Goal: Task Accomplishment & Management: Use online tool/utility

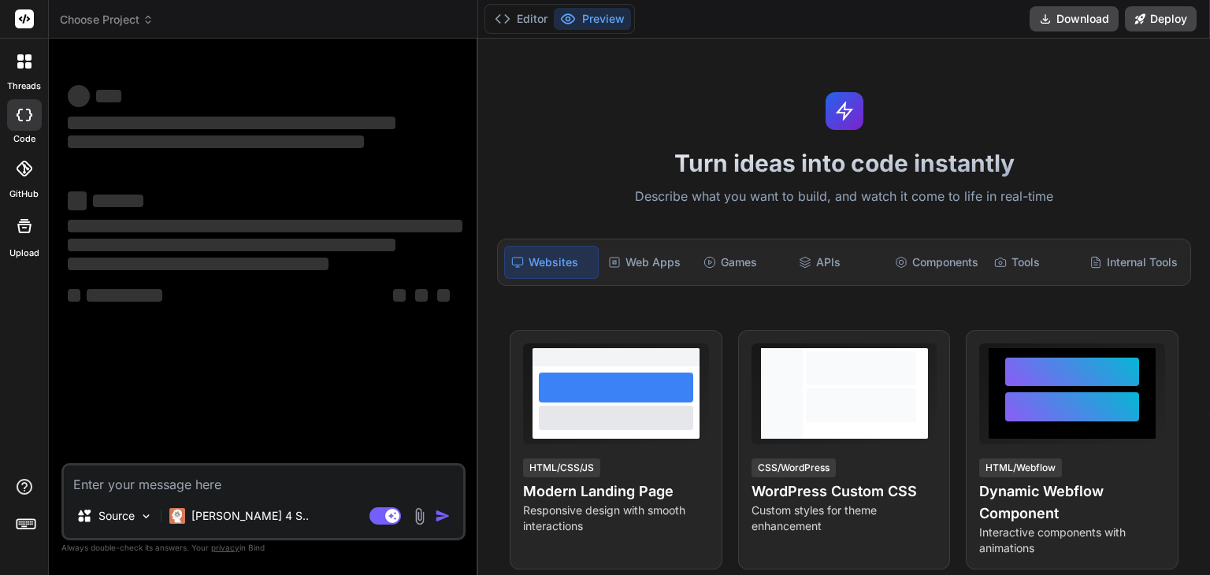
type textarea "x"
type textarea "I want you to write a simple but production-friendly Python Flask API with the …"
type textarea "x"
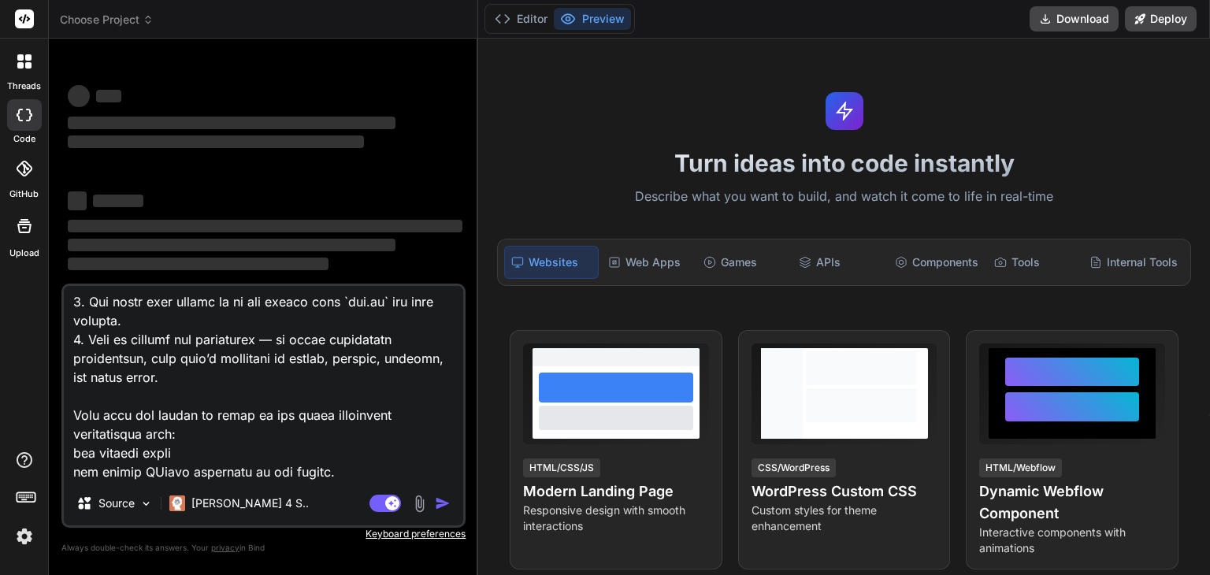
type textarea "I want you to write a simple but production-friendly Python Flask API with the …"
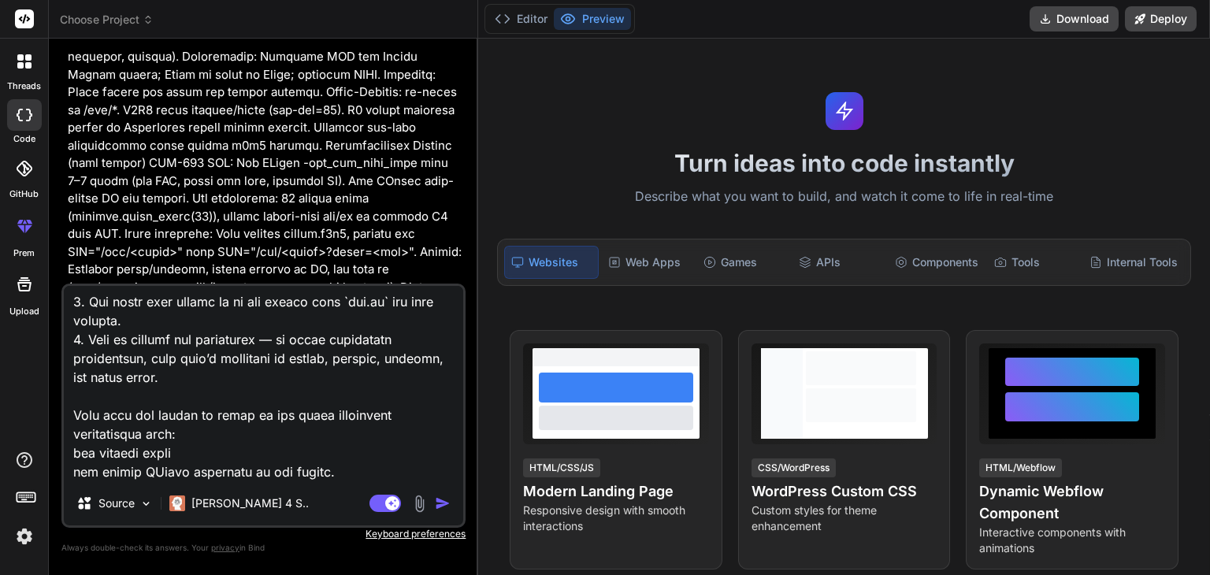
click at [340, 458] on textarea at bounding box center [263, 383] width 399 height 195
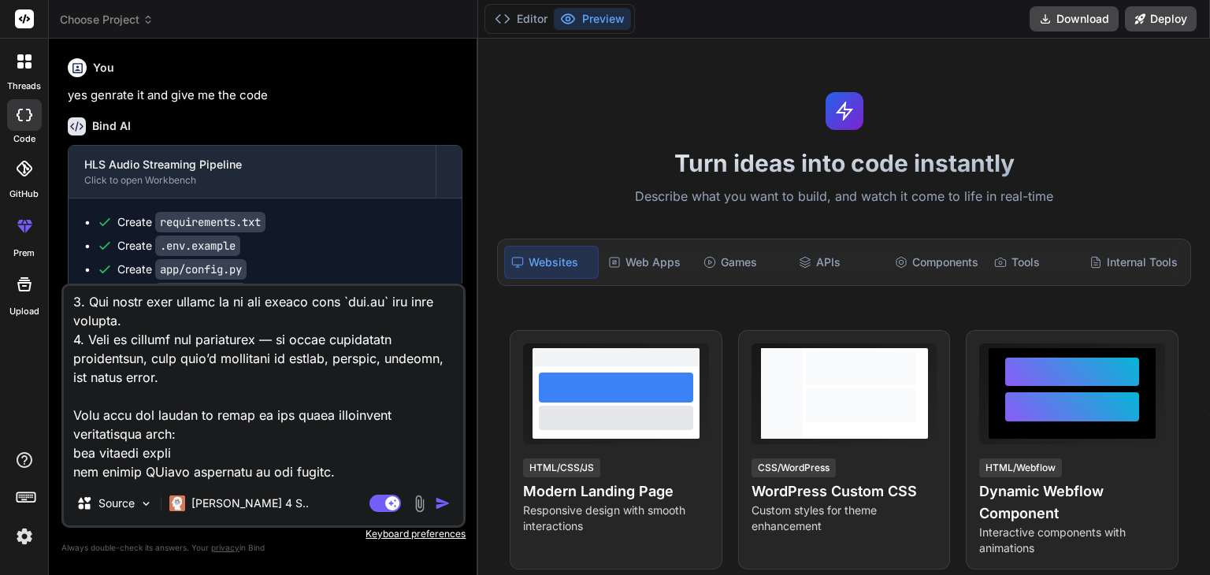
scroll to position [2265, 0]
click at [436, 502] on img "button" at bounding box center [443, 503] width 16 height 16
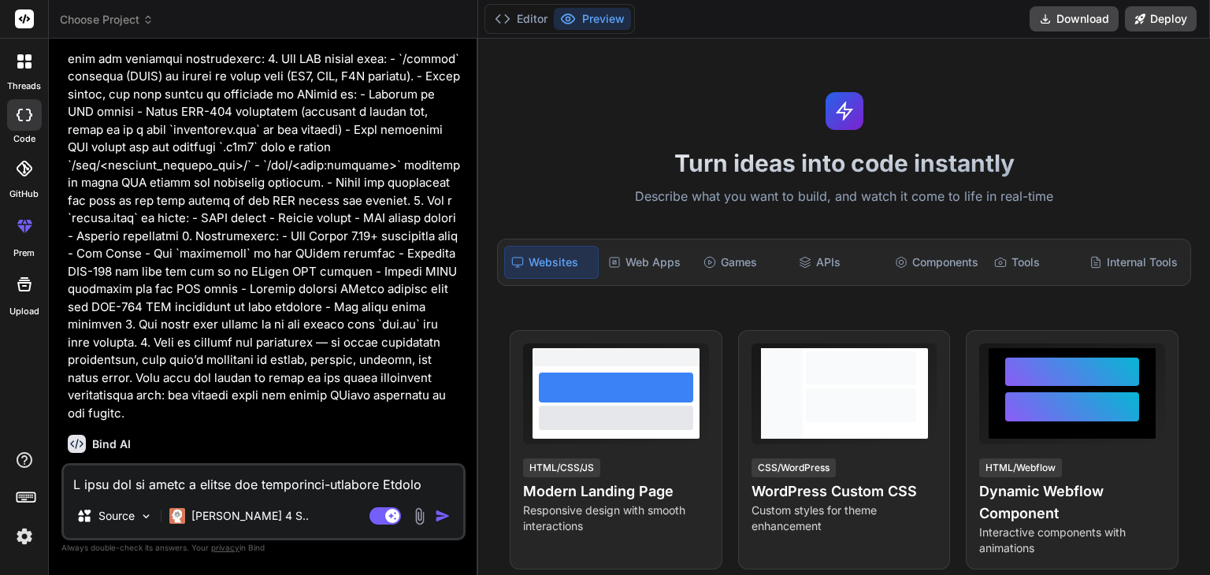
scroll to position [4437, 0]
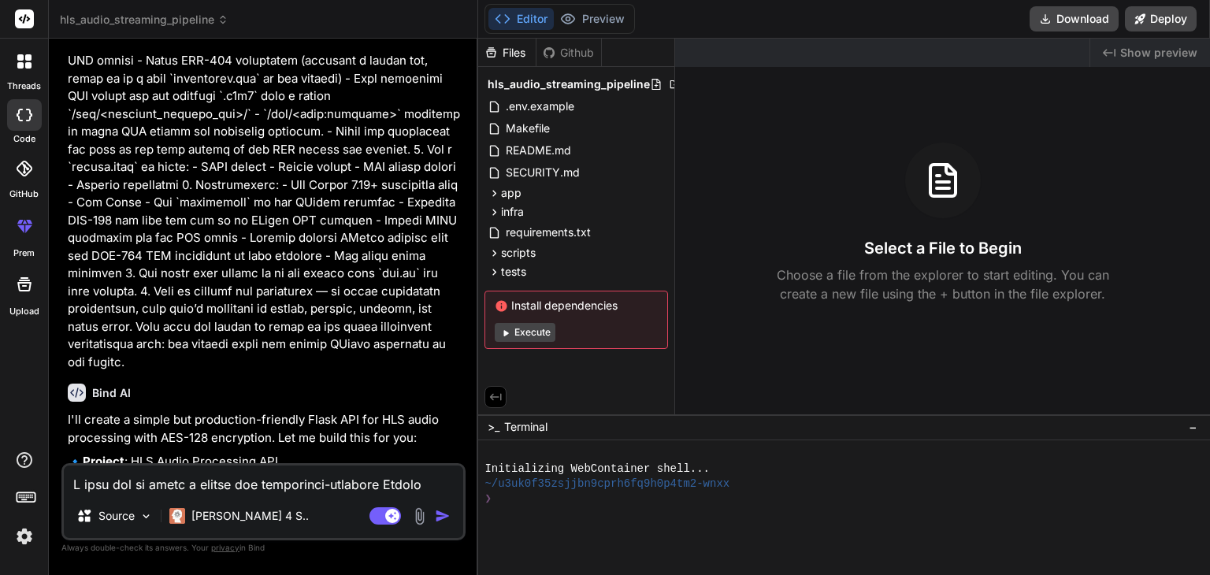
type textarea "x"
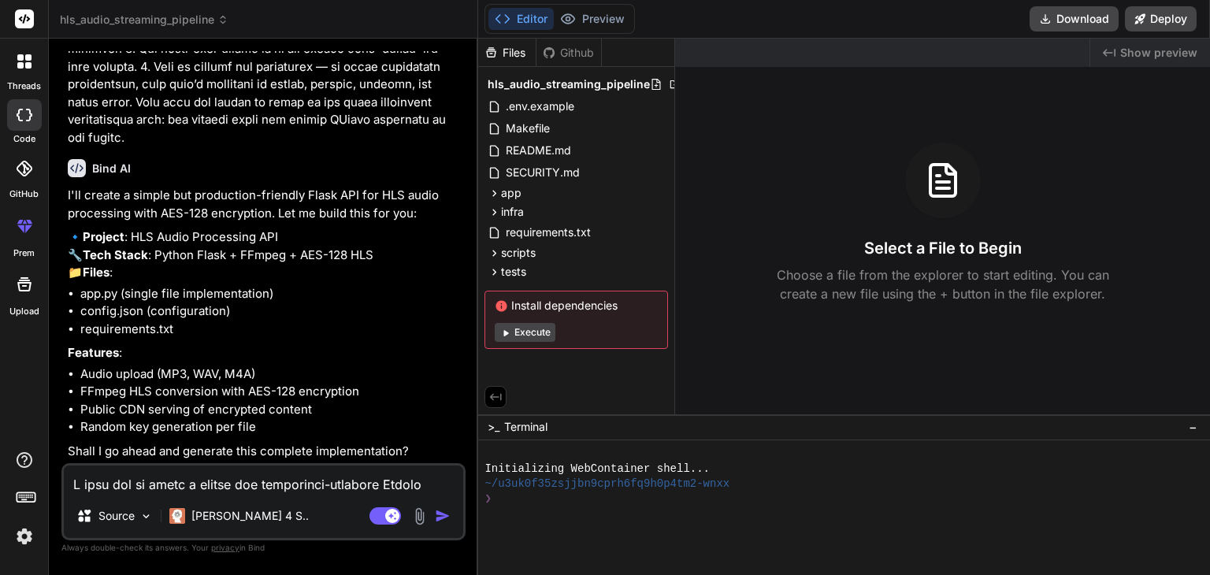
scroll to position [4678, 0]
click at [505, 280] on div "tests" at bounding box center [576, 271] width 184 height 19
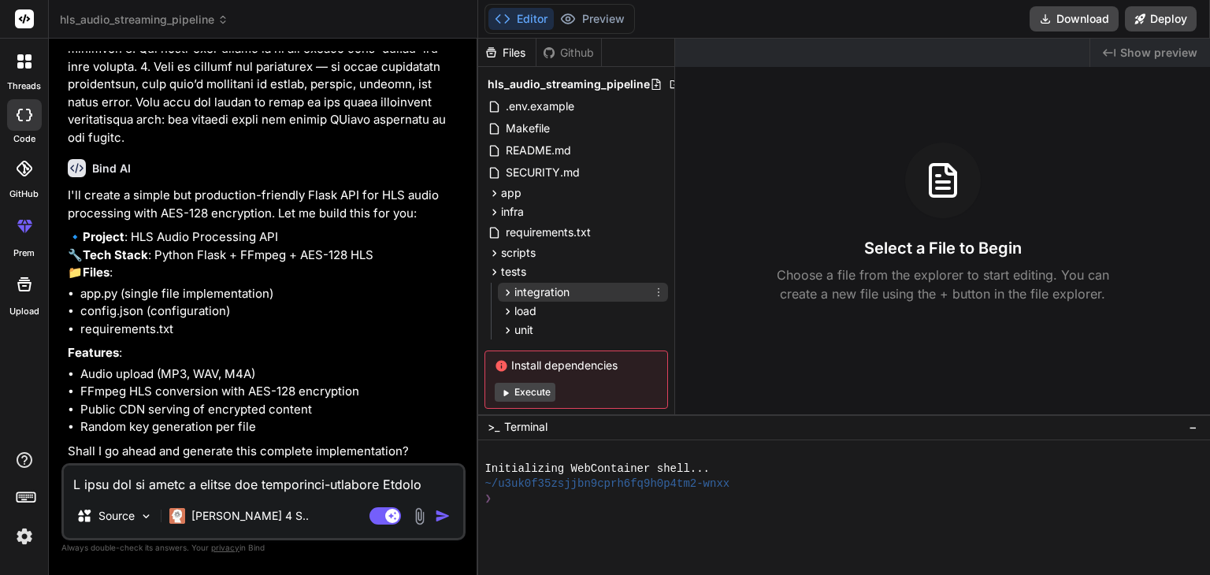
click at [540, 287] on span "integration" at bounding box center [541, 292] width 55 height 16
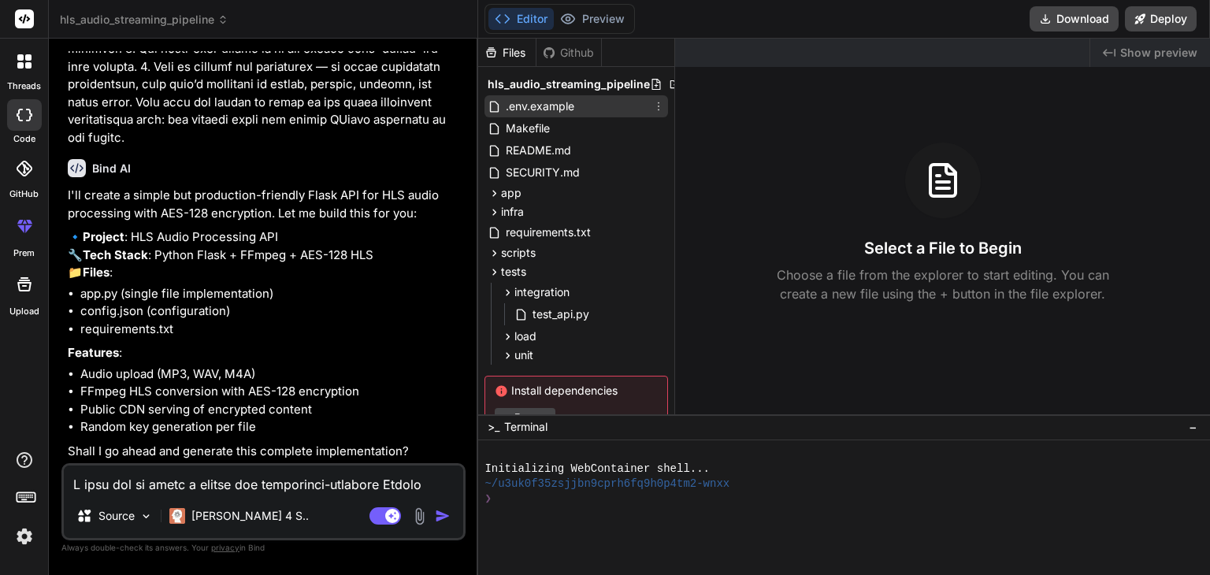
click at [553, 108] on span ".env.example" at bounding box center [540, 106] width 72 height 19
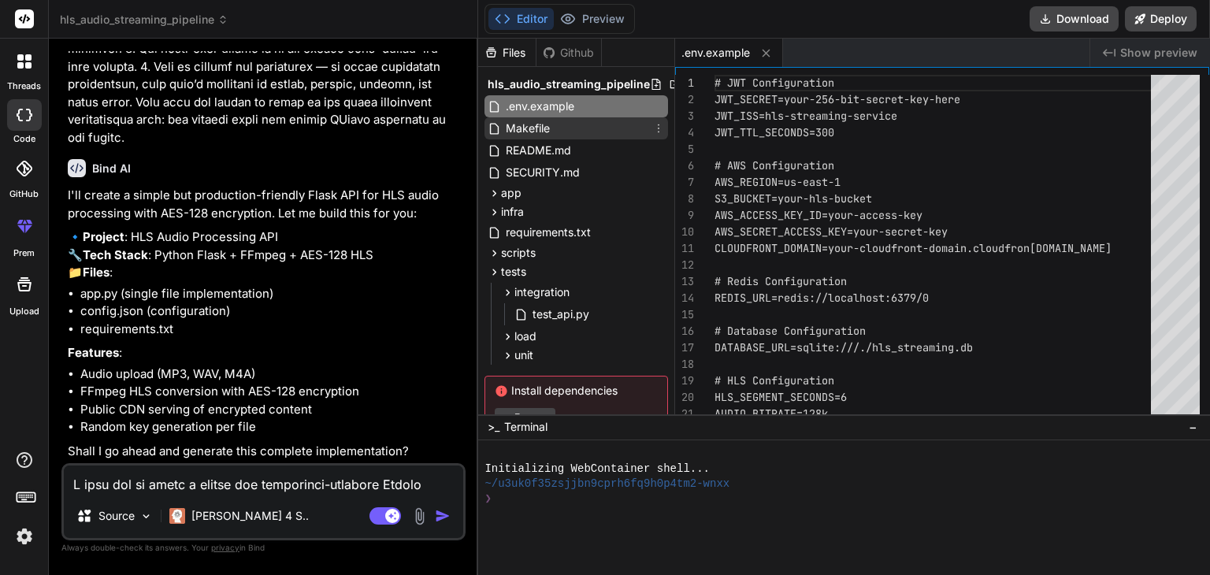
click at [577, 121] on div "Makefile" at bounding box center [576, 128] width 184 height 22
type textarea "@echo "🧪 Try: make test-upload" @echo """
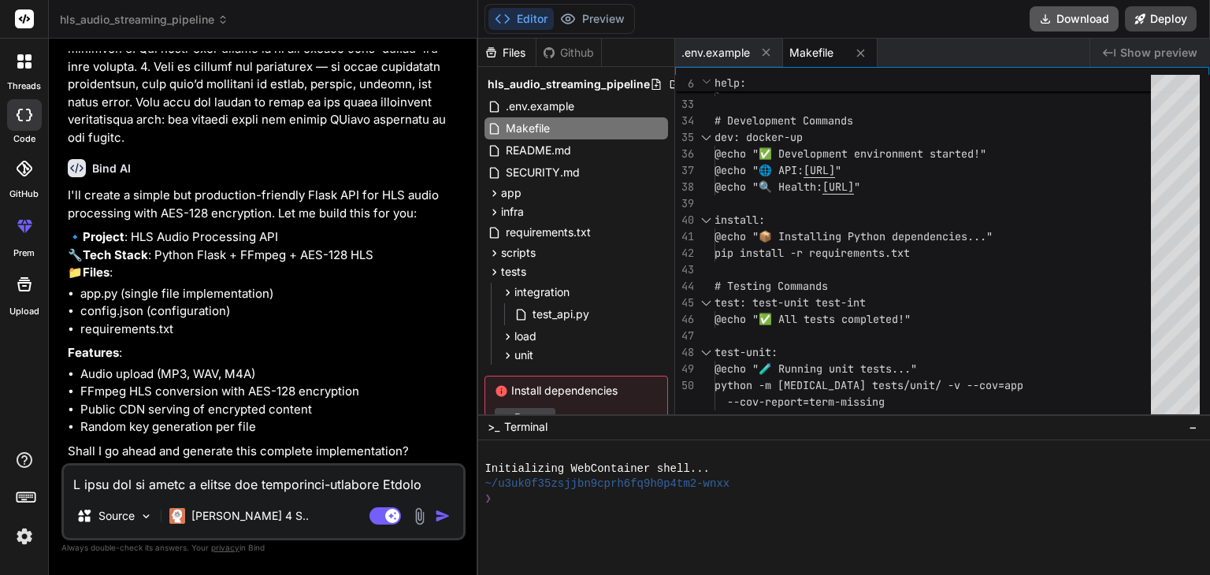
click at [1074, 9] on button "Download" at bounding box center [1073, 18] width 89 height 25
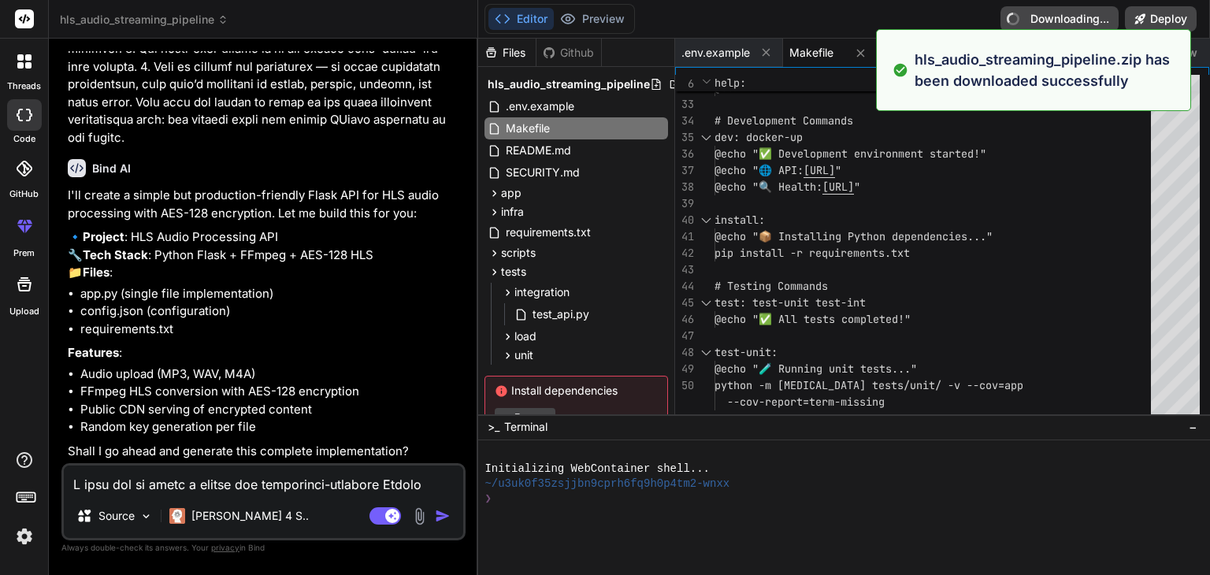
type textarea "x"
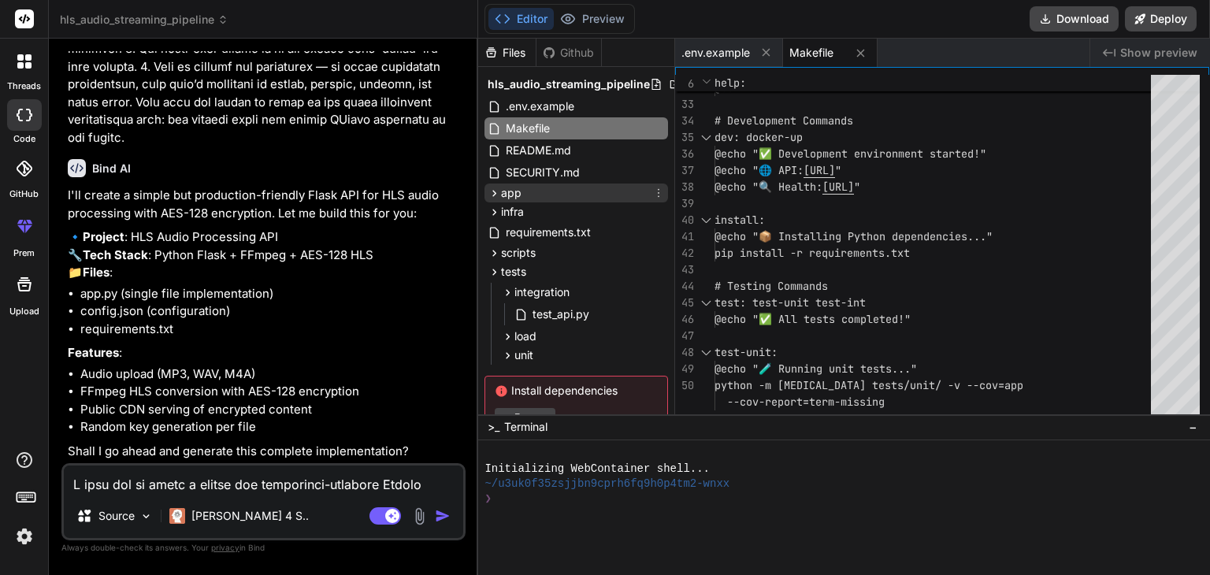
click at [504, 193] on span "app" at bounding box center [511, 193] width 20 height 16
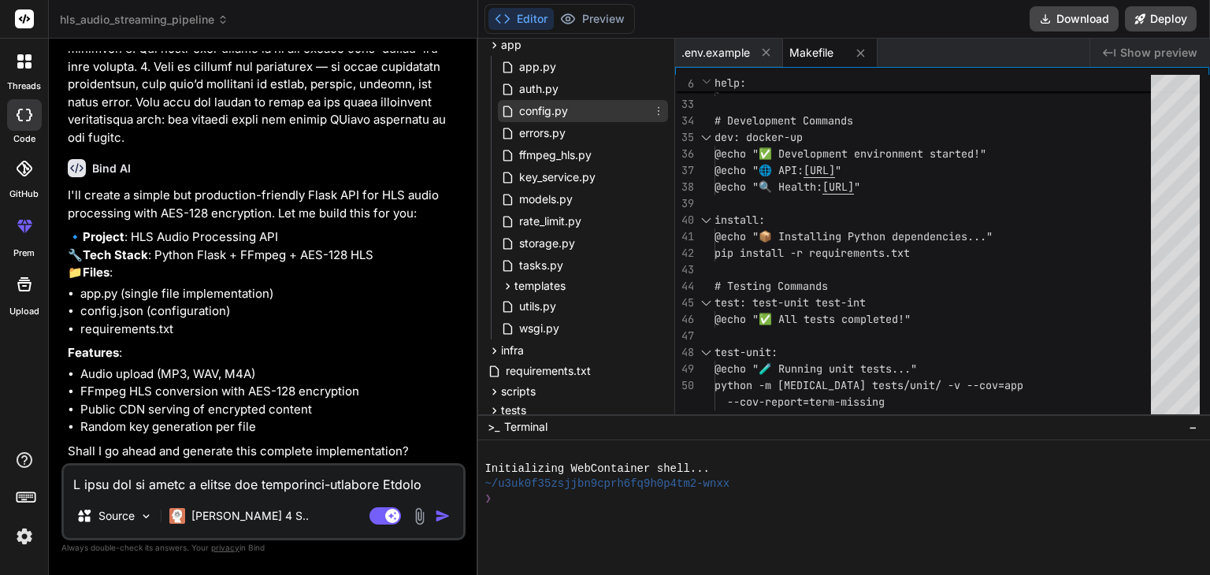
scroll to position [343, 0]
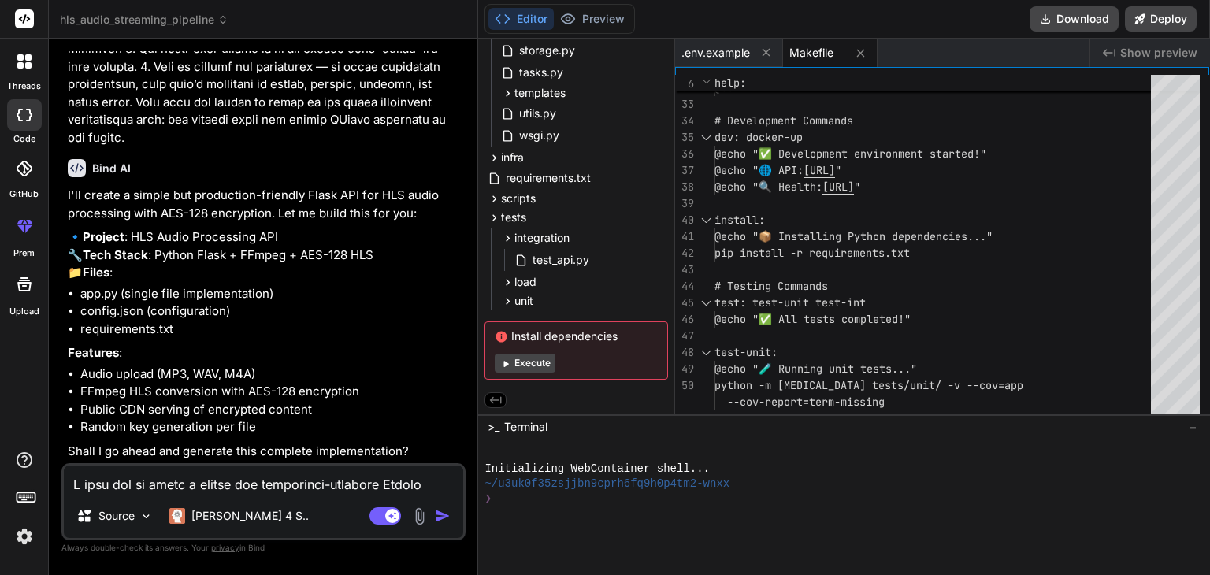
click at [272, 484] on textarea at bounding box center [263, 479] width 399 height 28
type textarea "m"
type textarea "x"
type textarea "ma"
type textarea "x"
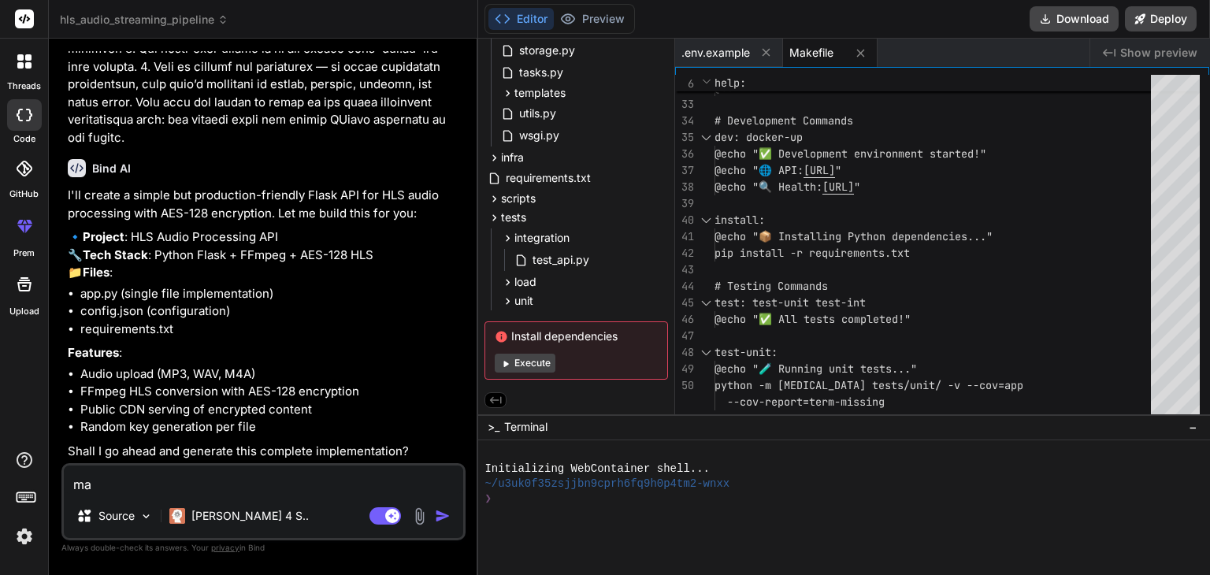
type textarea "mak"
type textarea "x"
type textarea "make"
type textarea "x"
type textarea "make"
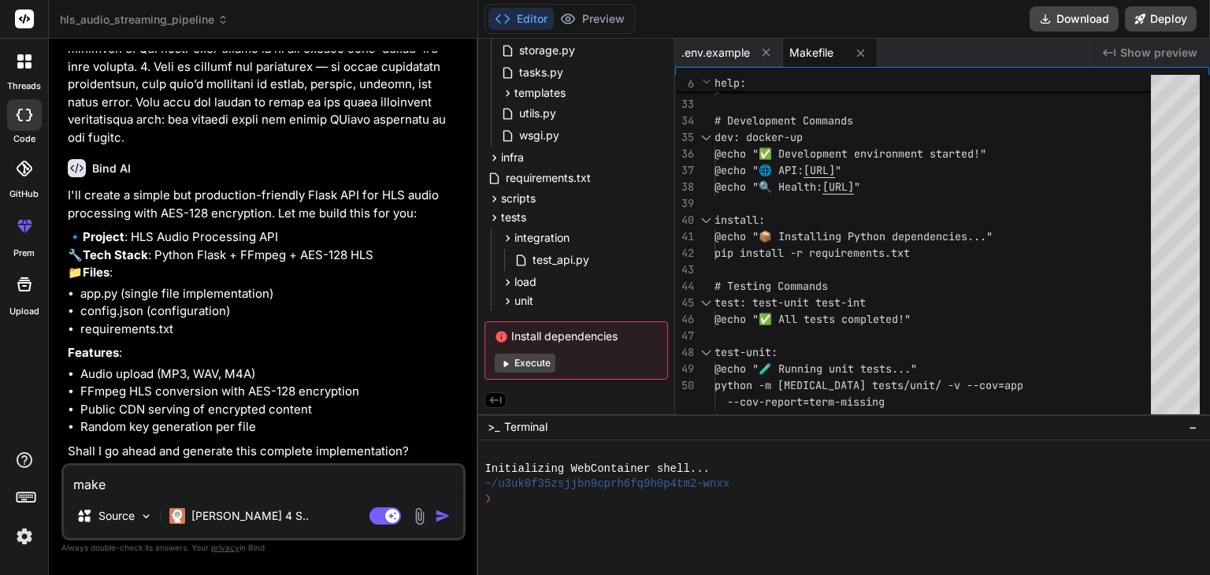
type textarea "x"
type textarea "make i"
type textarea "x"
type textarea "make it"
type textarea "x"
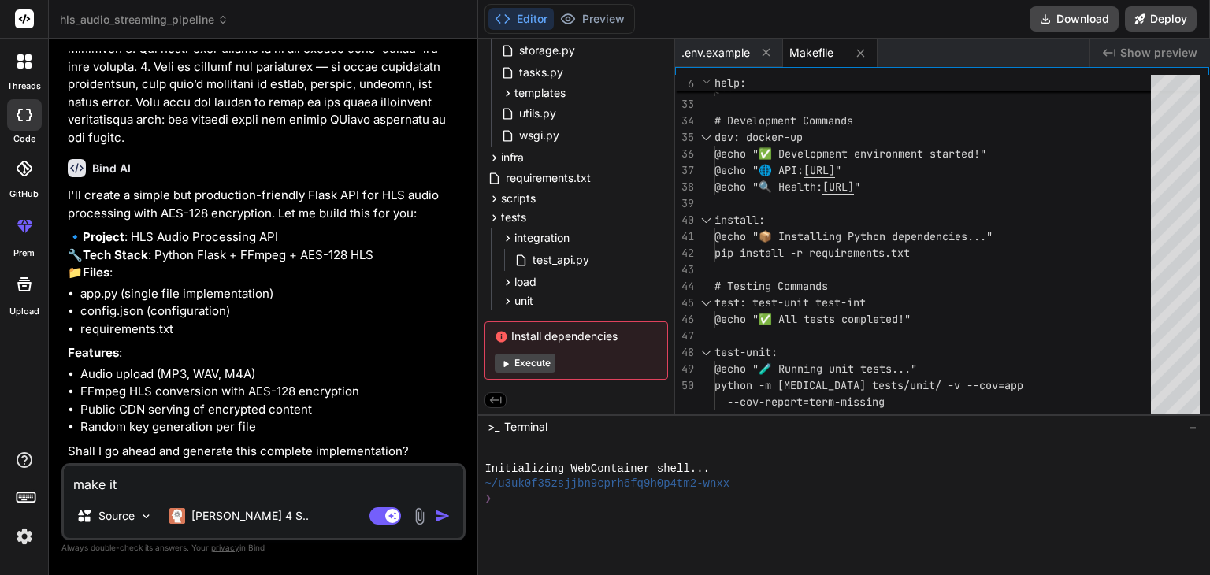
type textarea "make it"
type textarea "x"
type textarea "make it a"
type textarea "x"
type textarea "make it an"
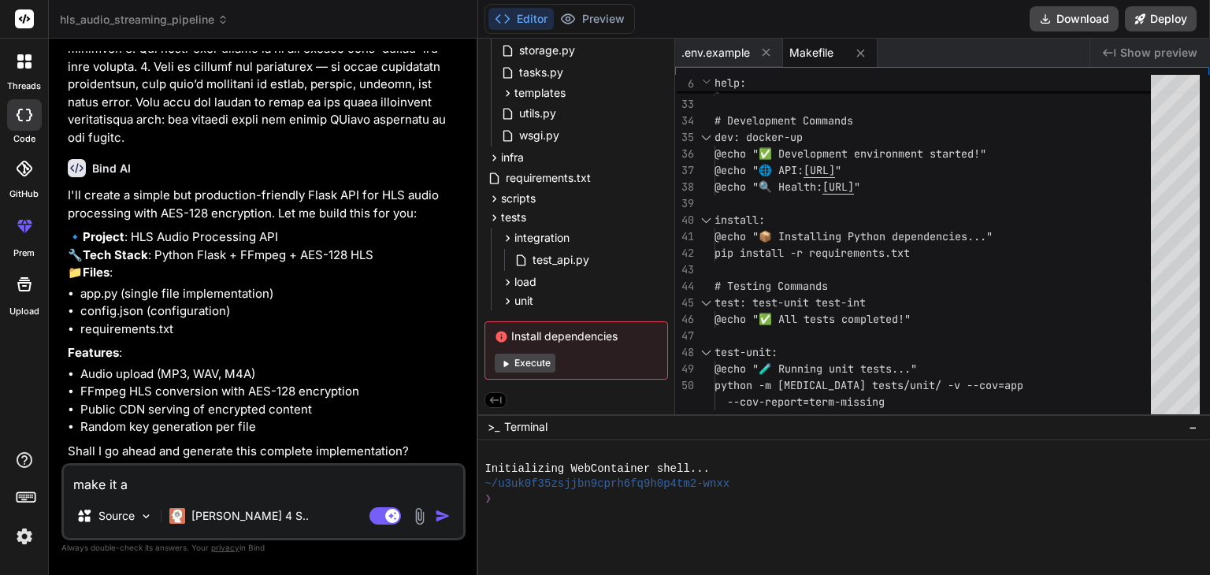
type textarea "x"
type textarea "make it and"
type textarea "x"
type textarea "make it and"
type textarea "x"
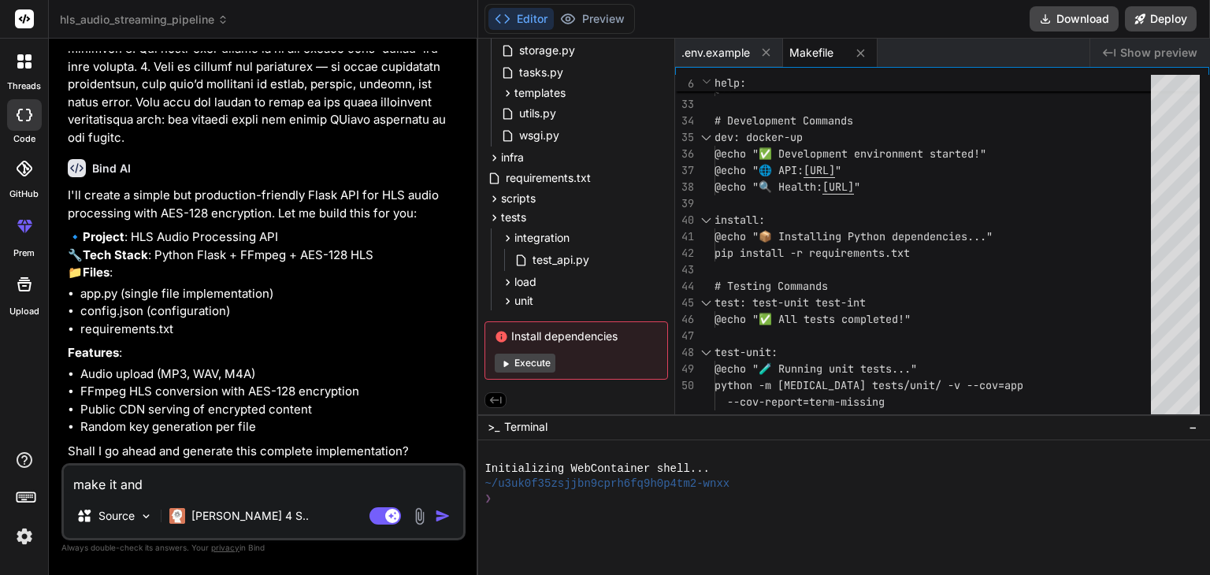
type textarea "make it and d"
type textarea "x"
type textarea "make it and de"
type textarea "x"
type textarea "make it and del"
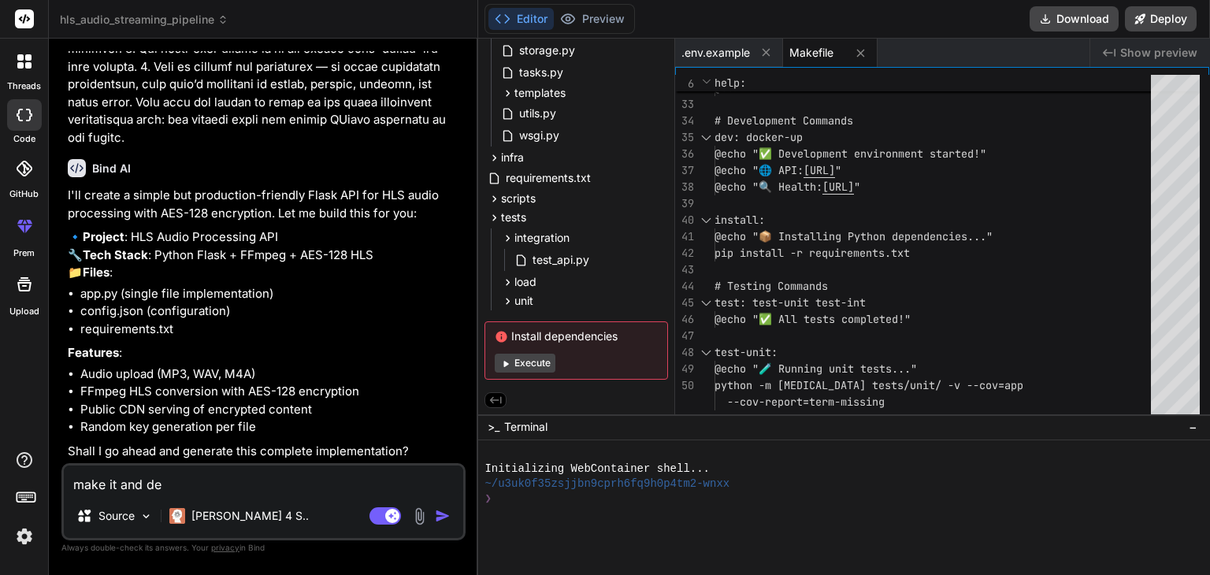
type textarea "x"
type textarea "make it and dele"
type textarea "x"
type textarea "make it and deleet"
type textarea "x"
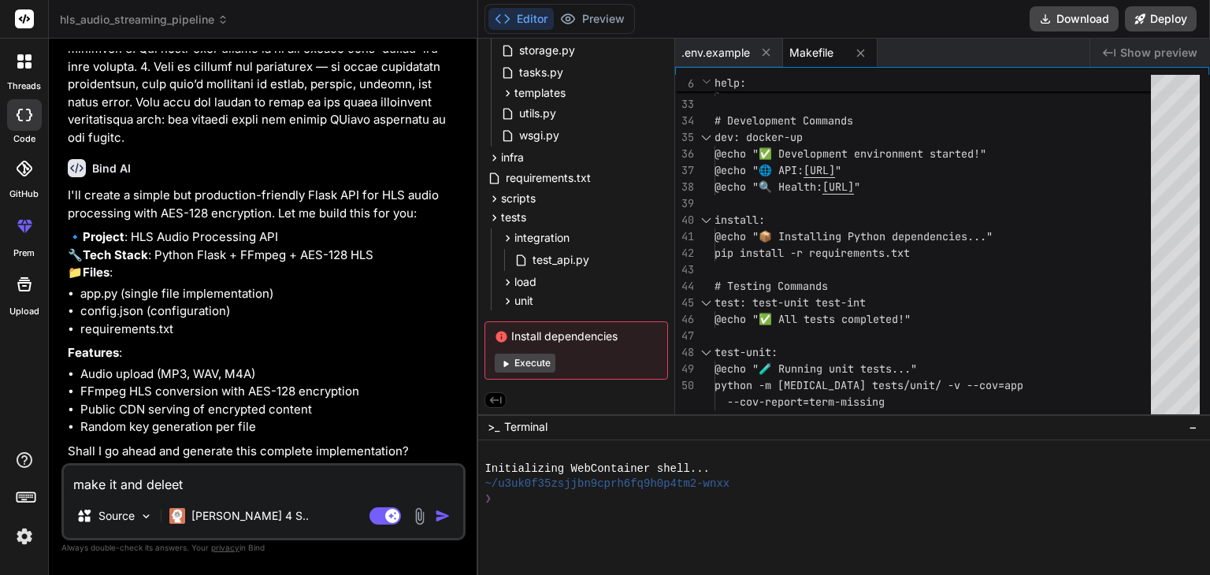
type textarea "make it and deleete"
type textarea "x"
type textarea "make it and deleete"
type textarea "x"
type textarea "make it and deleete o"
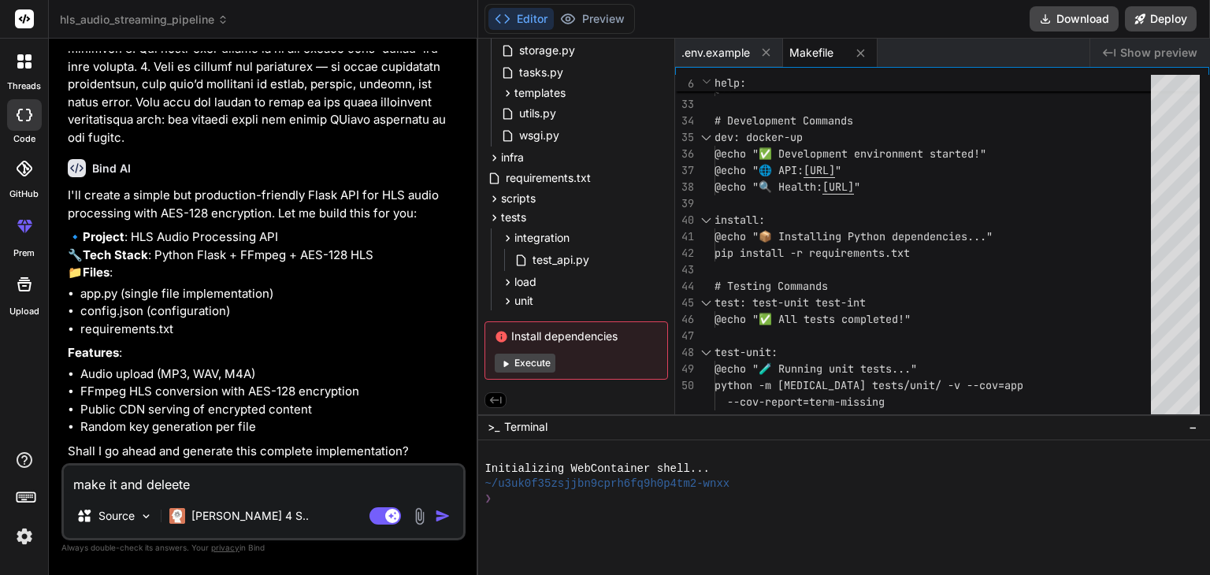
type textarea "x"
type textarea "make it and deleete ol"
type textarea "x"
type textarea "make it and deleete old"
type textarea "x"
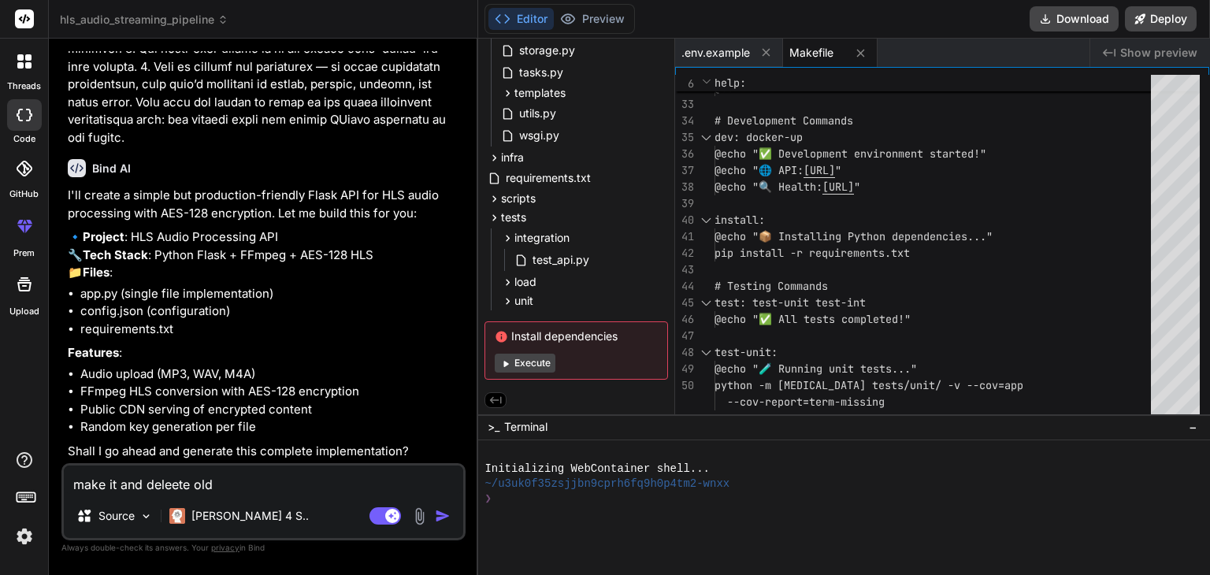
type textarea "make it and deleete olde"
type textarea "x"
type textarea "make it and deleete older"
type textarea "x"
type textarea "make it and deleete older"
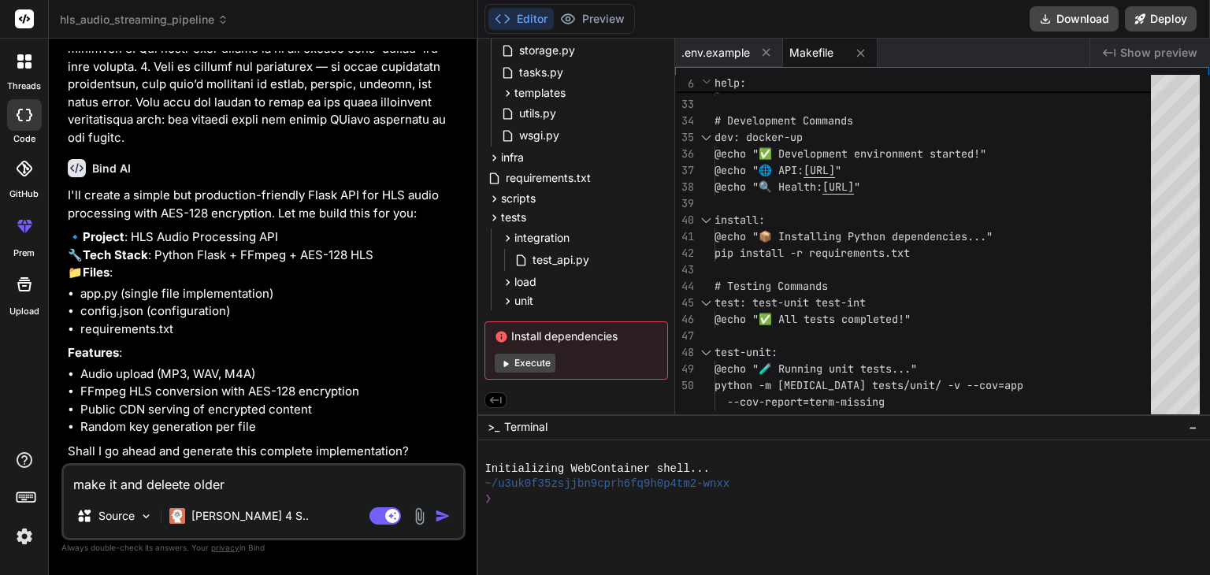
type textarea "x"
type textarea "make it and deleete older o"
type textarea "x"
type textarea "make it and deleete older on"
type textarea "x"
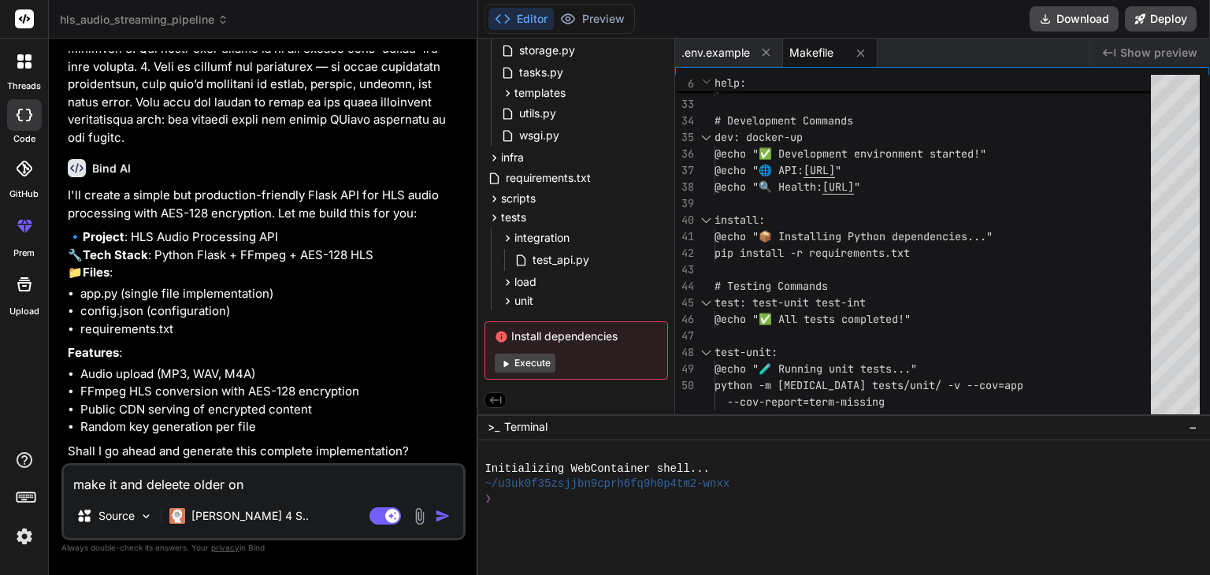
type textarea "make it and deleete older one"
type textarea "x"
type textarea "make it and deleete older one"
type textarea "x"
type textarea "make it and deleete older one o"
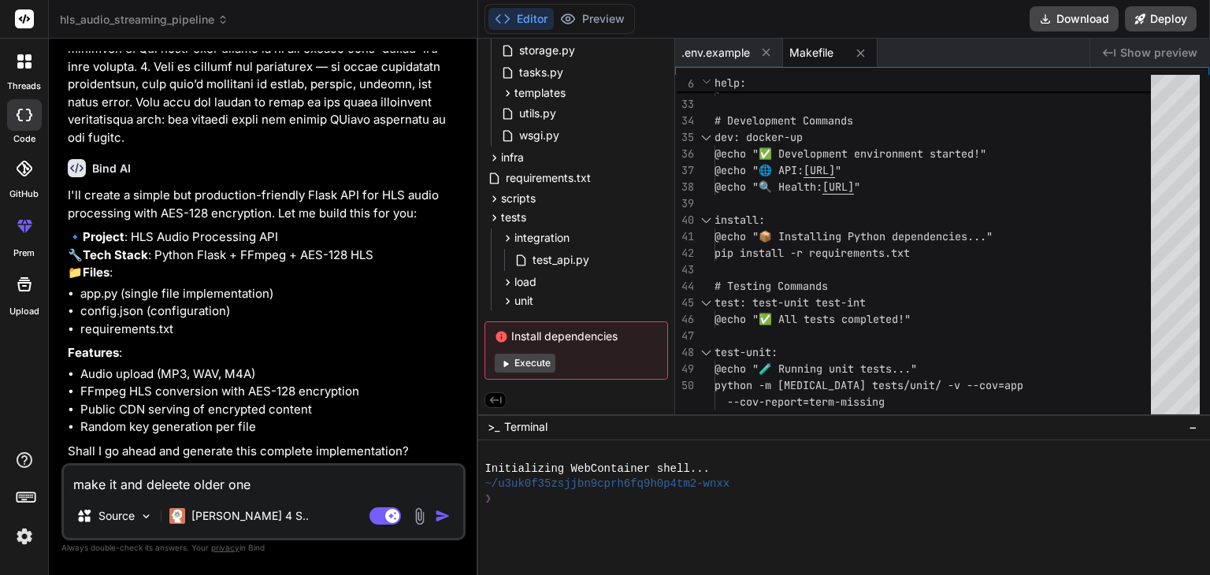
type textarea "x"
type textarea "make it and deleete older one or"
type textarea "x"
type textarea "make it and deleete older one or"
type textarea "x"
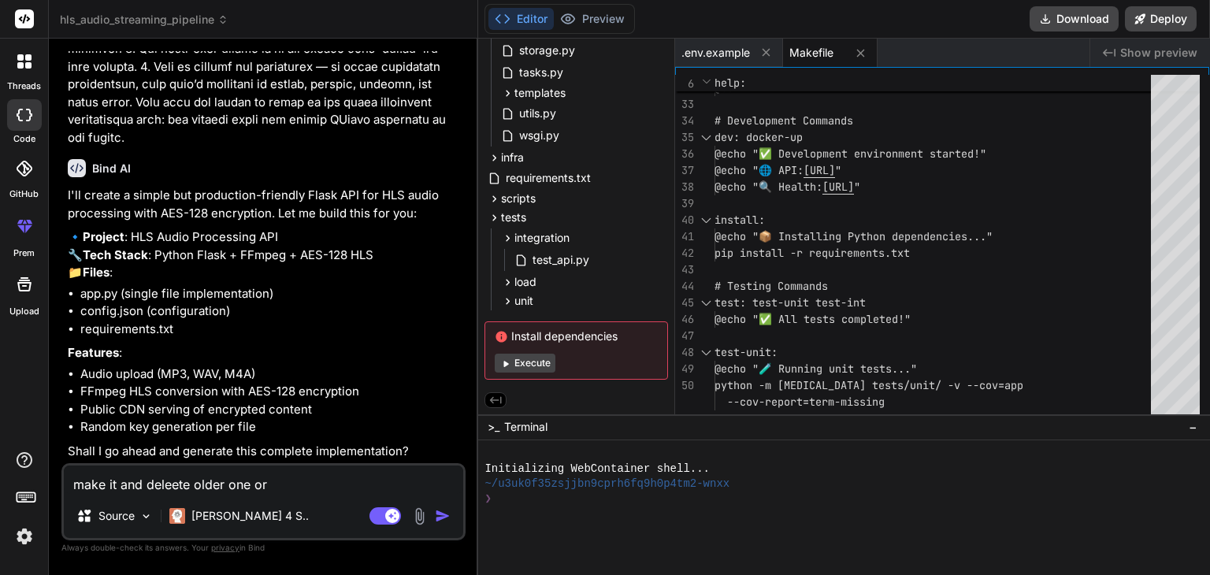
type textarea "make it and deleete older one or m"
type textarea "x"
type textarea "make it and deleete older one or ma"
type textarea "x"
type textarea "make it and deleete older one or mak"
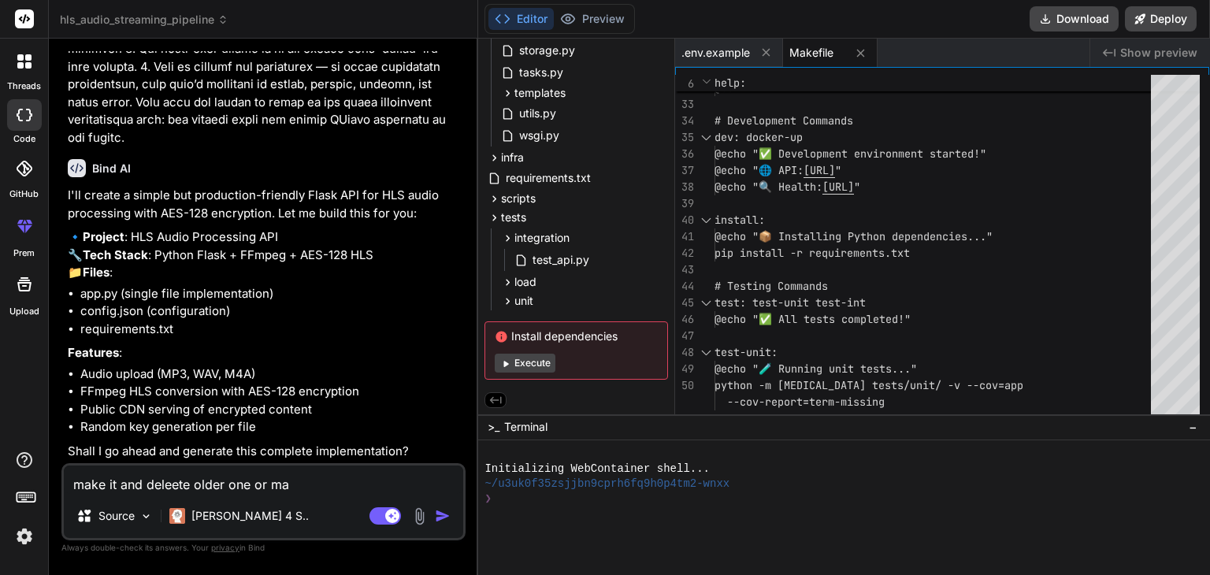
type textarea "x"
type textarea "make it and deleete older one or make"
type textarea "x"
type textarea "make it and deleete older one or make"
type textarea "x"
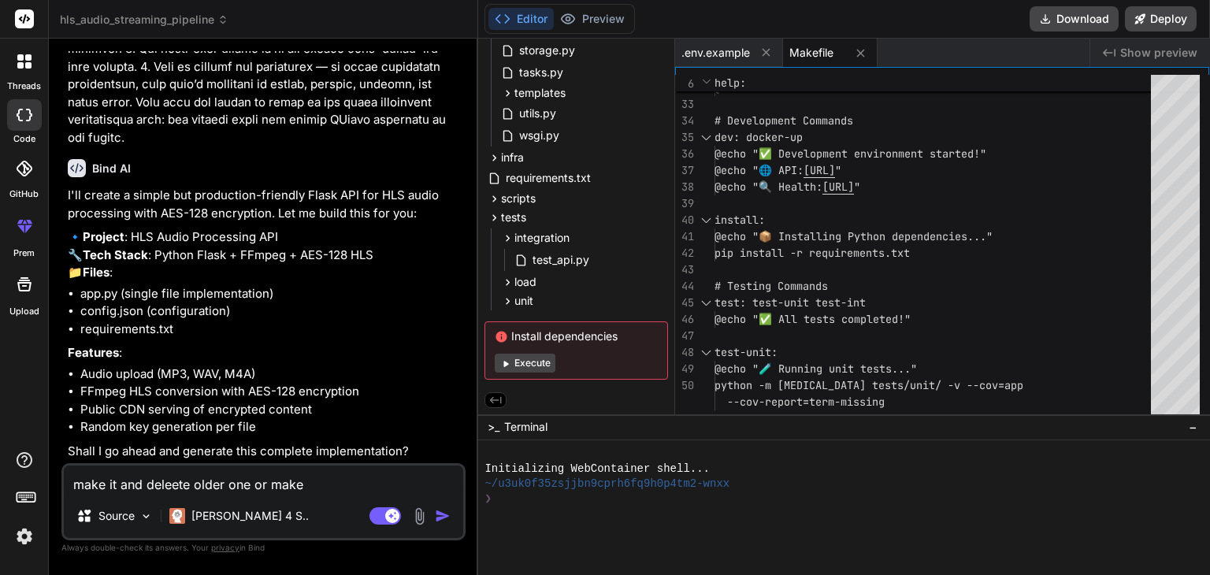
type textarea "make it and deleete older one or make i"
type textarea "x"
type textarea "make it and deleete older one or make it"
type textarea "x"
type textarea "make it and deleete older one or make it"
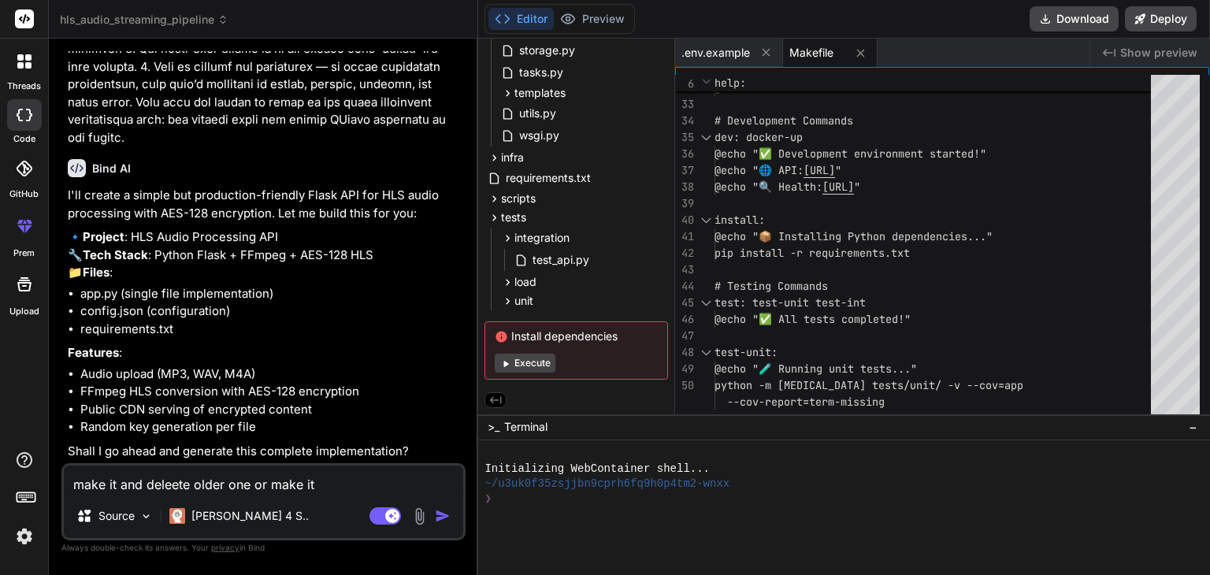
type textarea "x"
type textarea "make it and deleete older one or make it n"
type textarea "x"
type textarea "make it and deleete older one or make it ne"
type textarea "x"
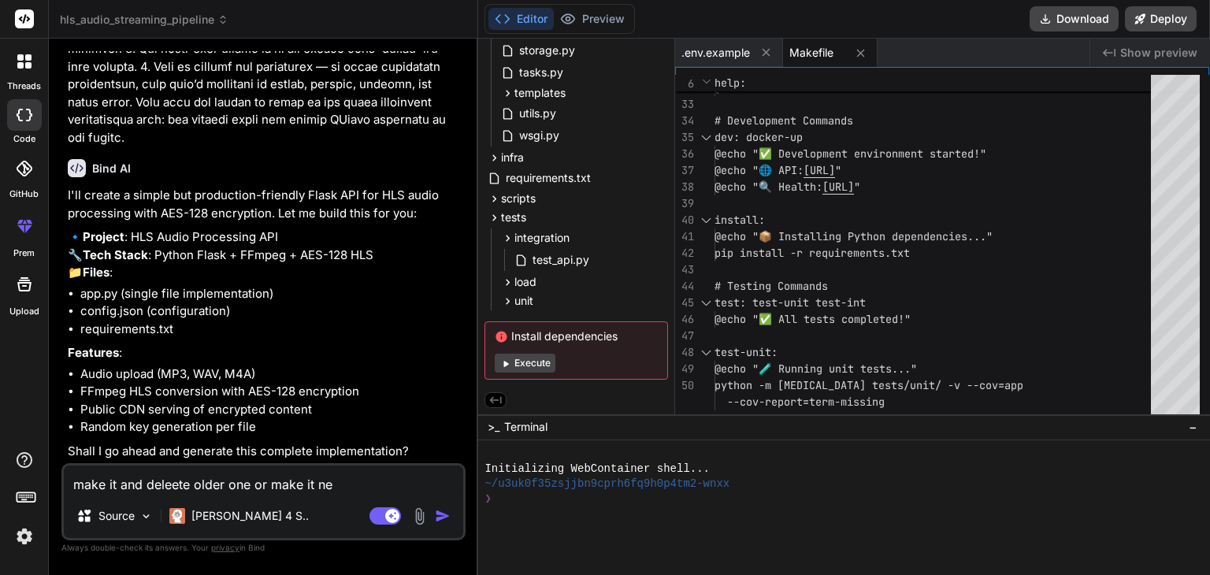
type textarea "make it and deleete older one or make it new"
type textarea "x"
type textarea "make it and deleete older one or make it new"
type textarea "x"
type textarea "make it and deleete older one or make it new n"
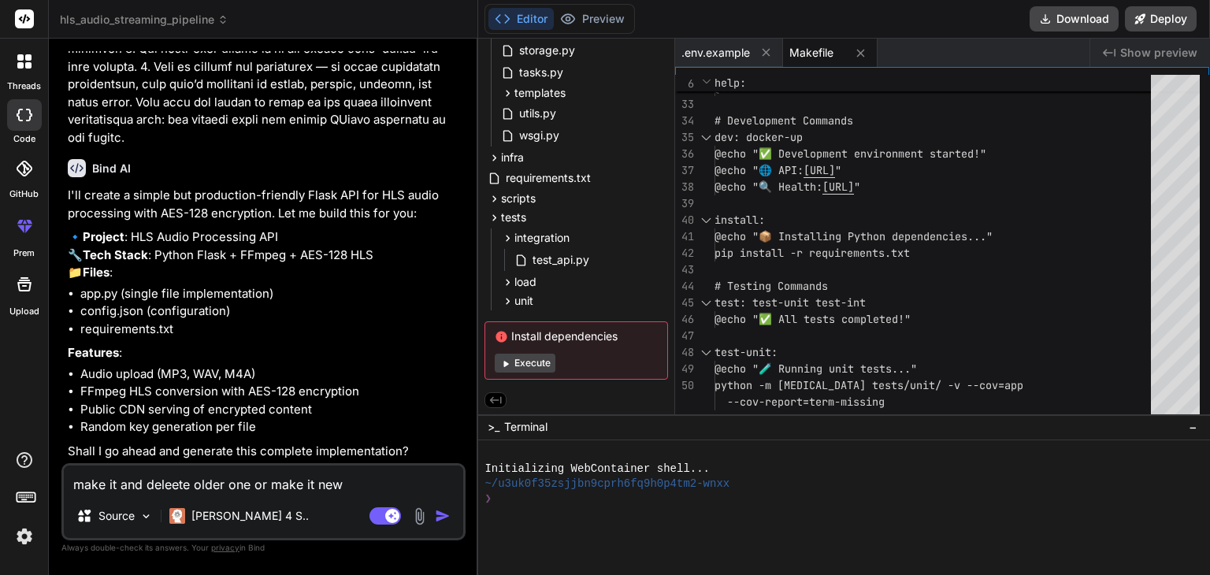
type textarea "x"
type textarea "make it and deleete older one or make it new na"
type textarea "x"
type textarea "make it and deleete older one or make it new nam"
type textarea "x"
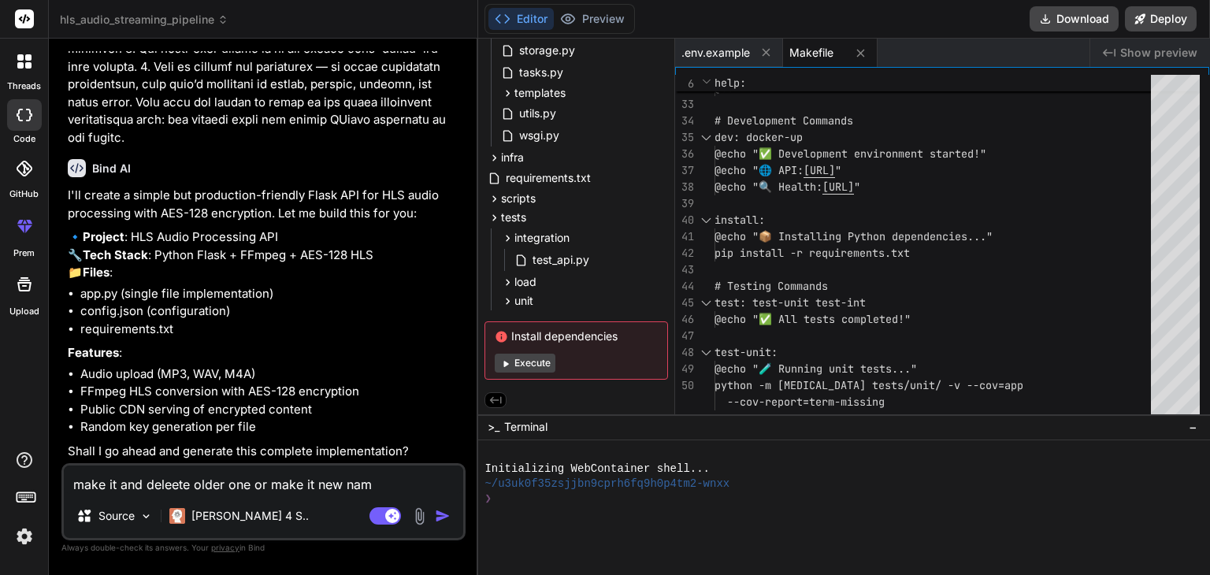
type textarea "make it and deleete older one or make it new name"
type textarea "x"
type textarea "make it and deleete older one or make it new name'"
type textarea "x"
type textarea "make it and deleete older one or make it new name'"
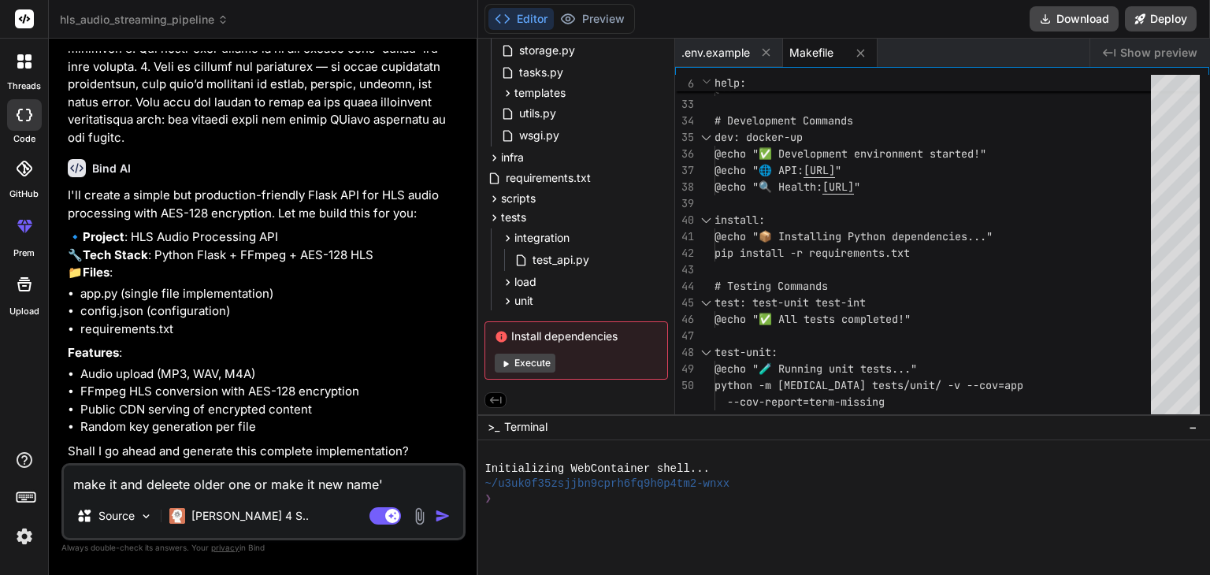
click at [437, 520] on img "button" at bounding box center [443, 516] width 16 height 16
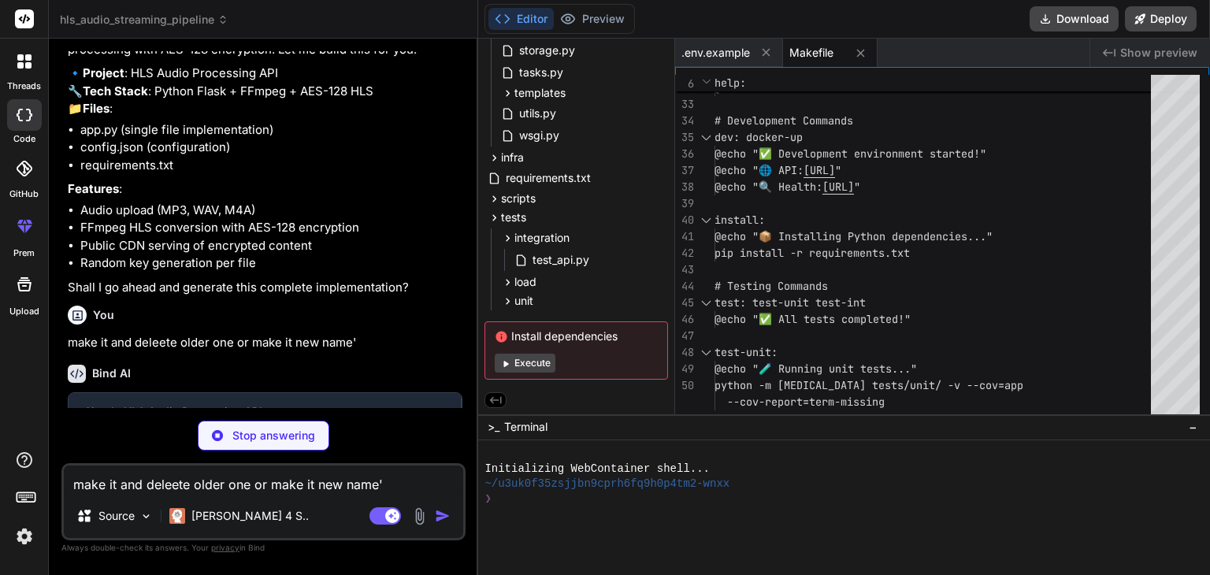
scroll to position [4842, 0]
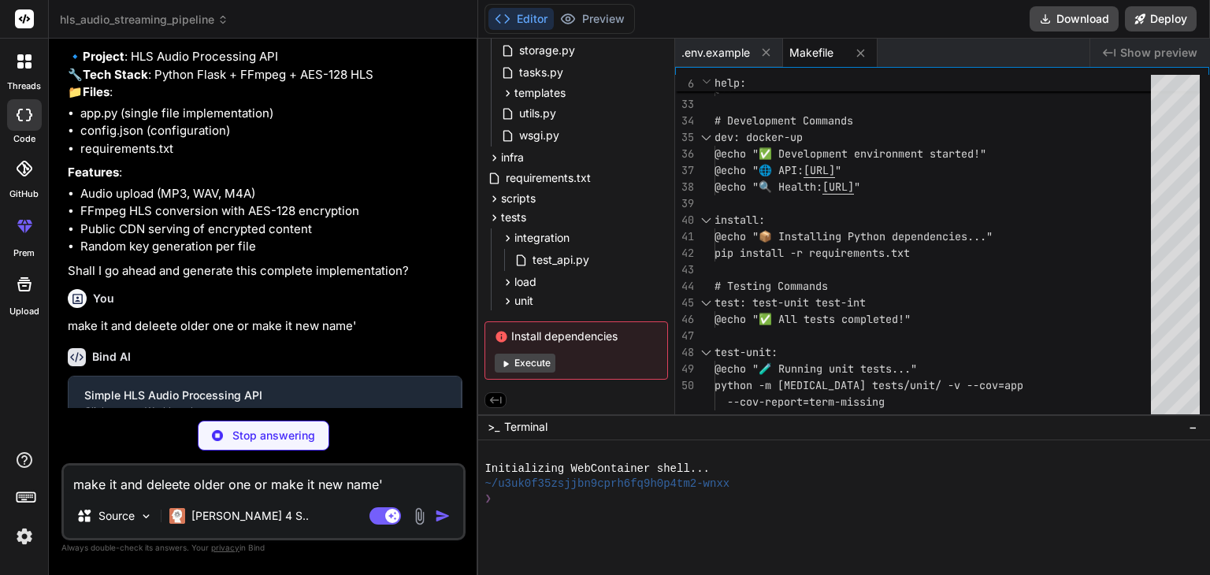
type textarea "x"
type textarea "flask==3.0.0"
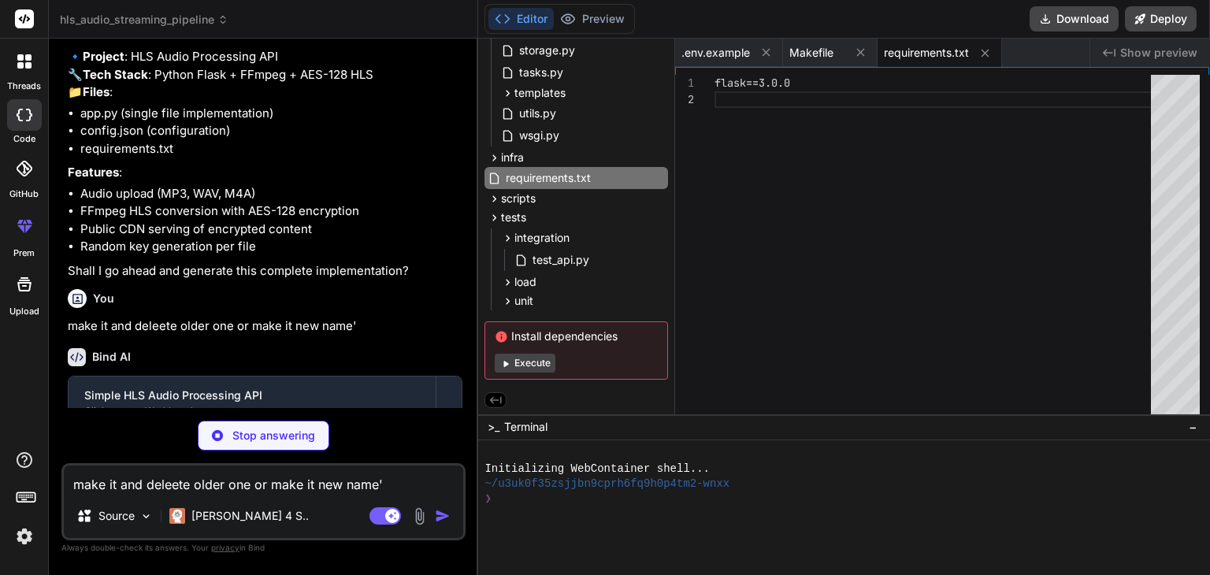
type textarea "x"
type textarea "{ "port": 5000, "upload_folder": "./uploads", "cdn_folder": "./cdn", "allowed_e…"
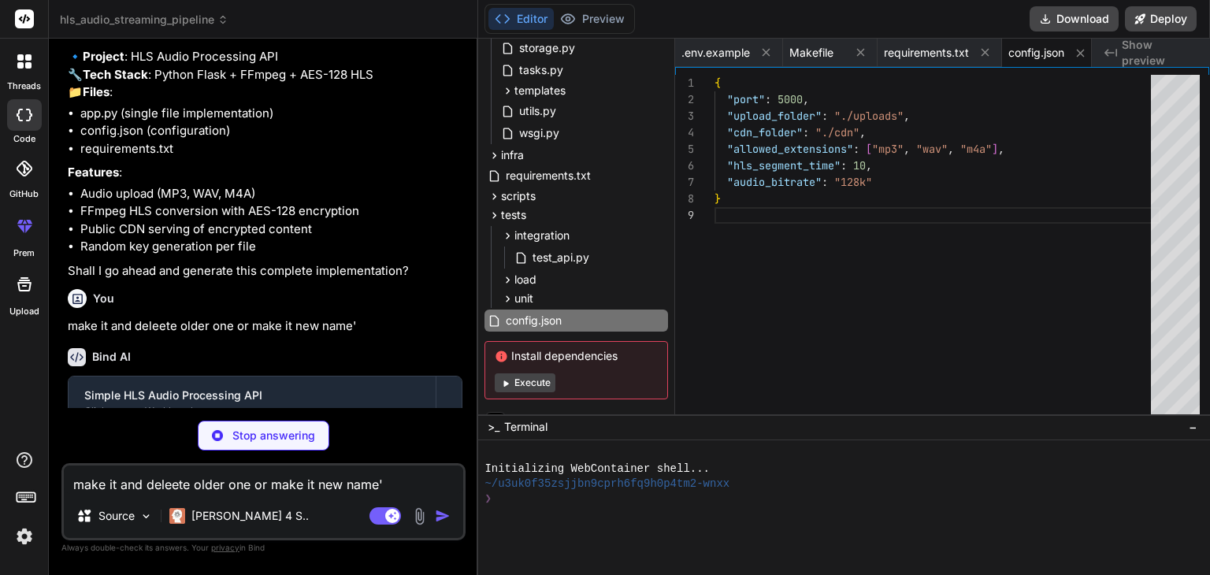
scroll to position [0, 8]
type textarea "x"
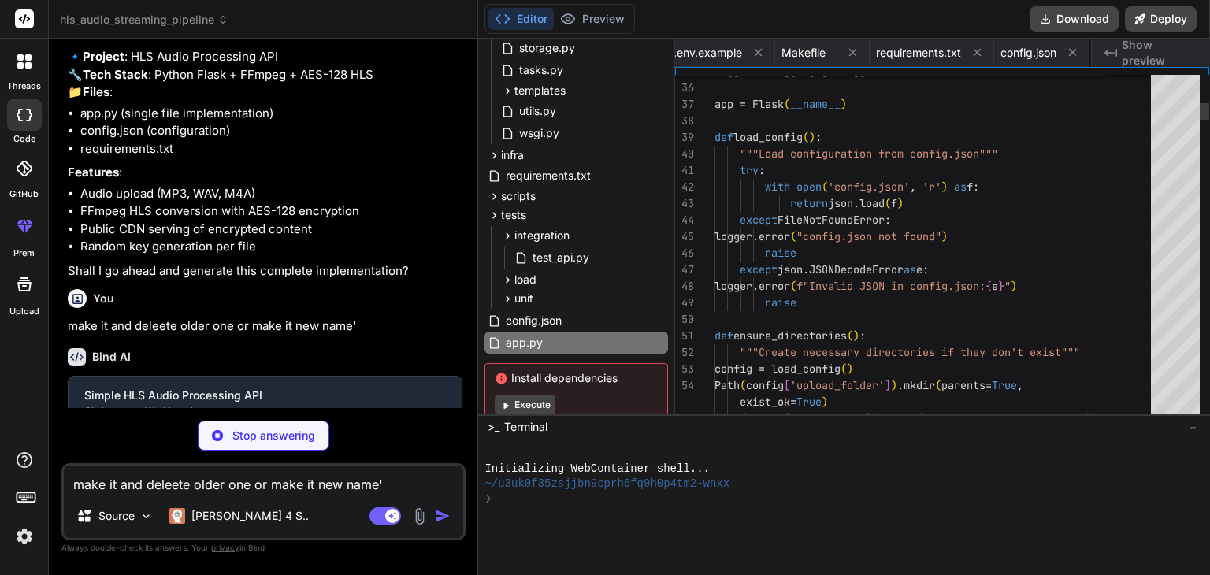
scroll to position [0, 102]
type textarea "x"
type textarea "- HTTPS only"
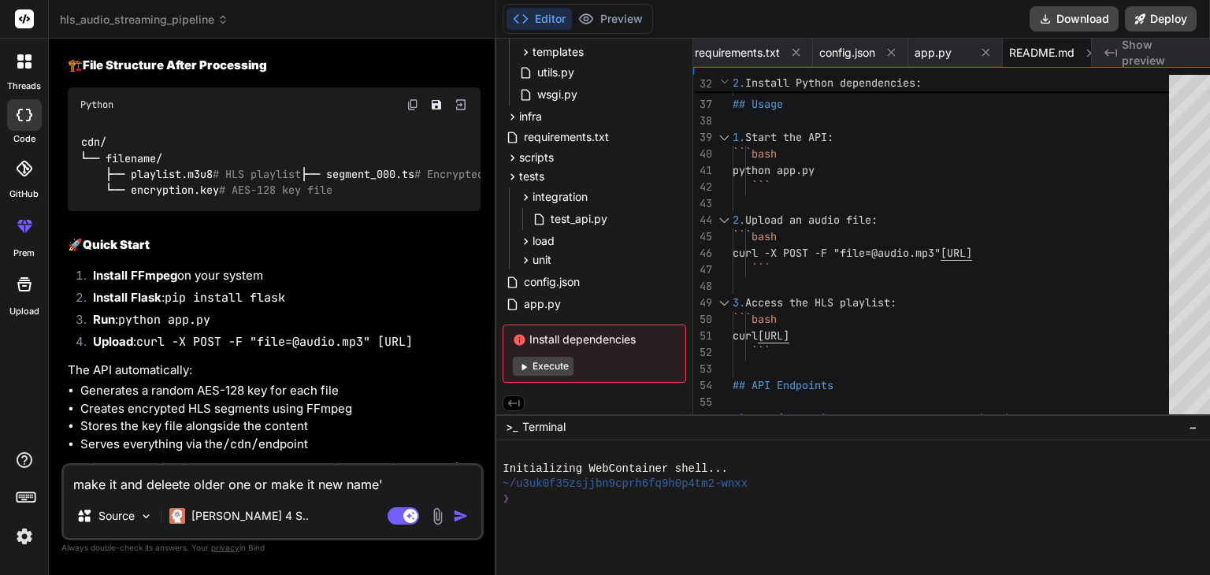
scroll to position [388, 0]
click at [523, 362] on button "Execute" at bounding box center [543, 363] width 61 height 19
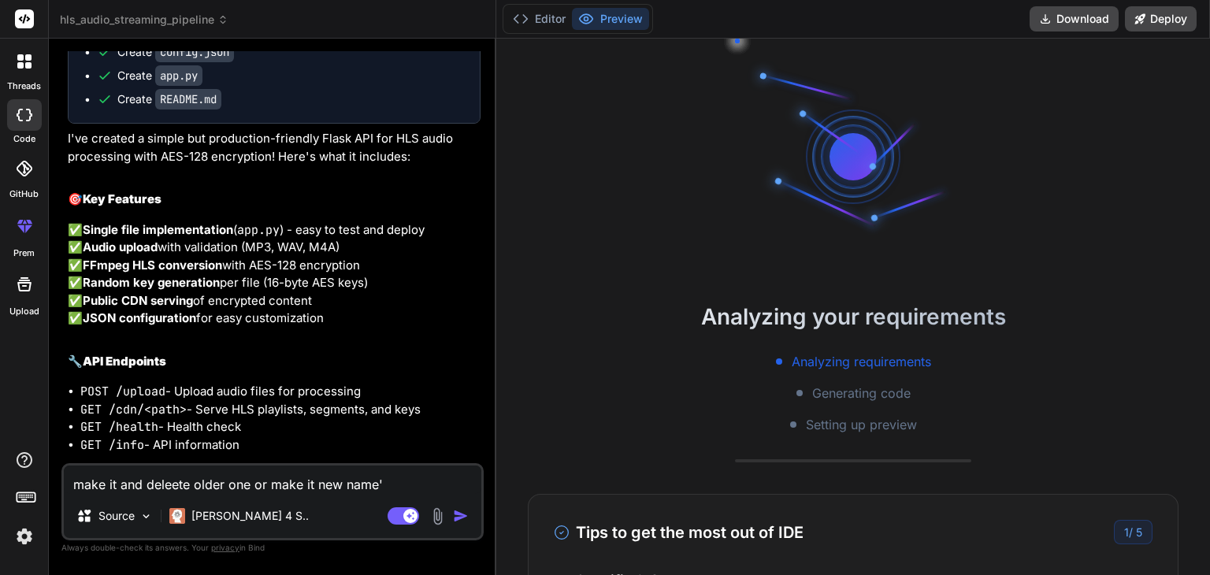
scroll to position [120, 0]
type textarea "x"
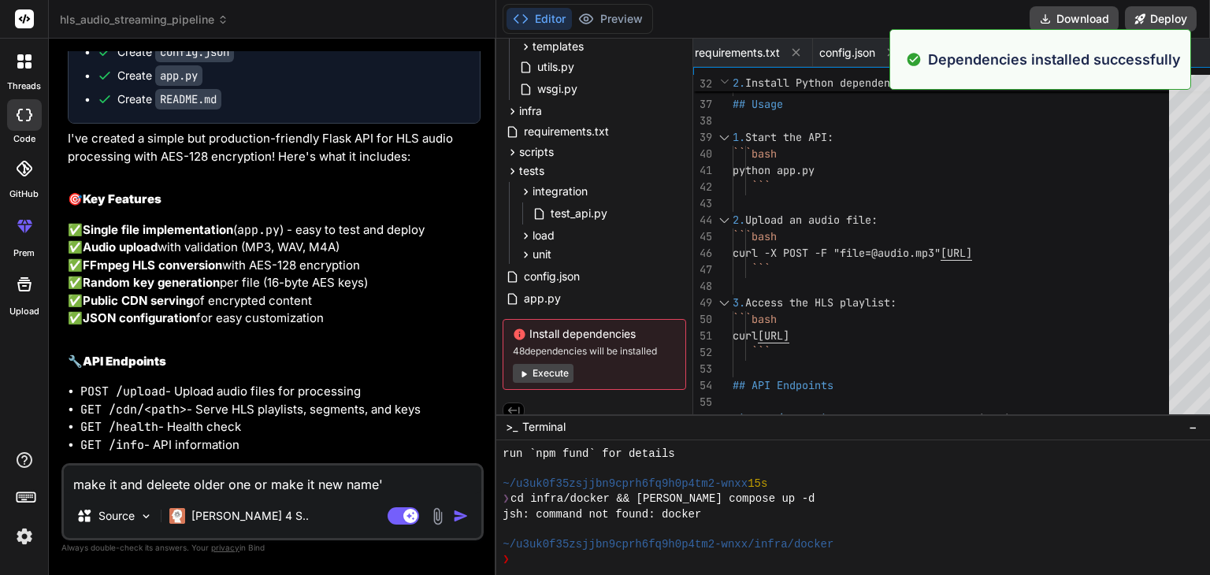
scroll to position [180, 0]
click at [540, 295] on span "app.py" at bounding box center [542, 298] width 40 height 19
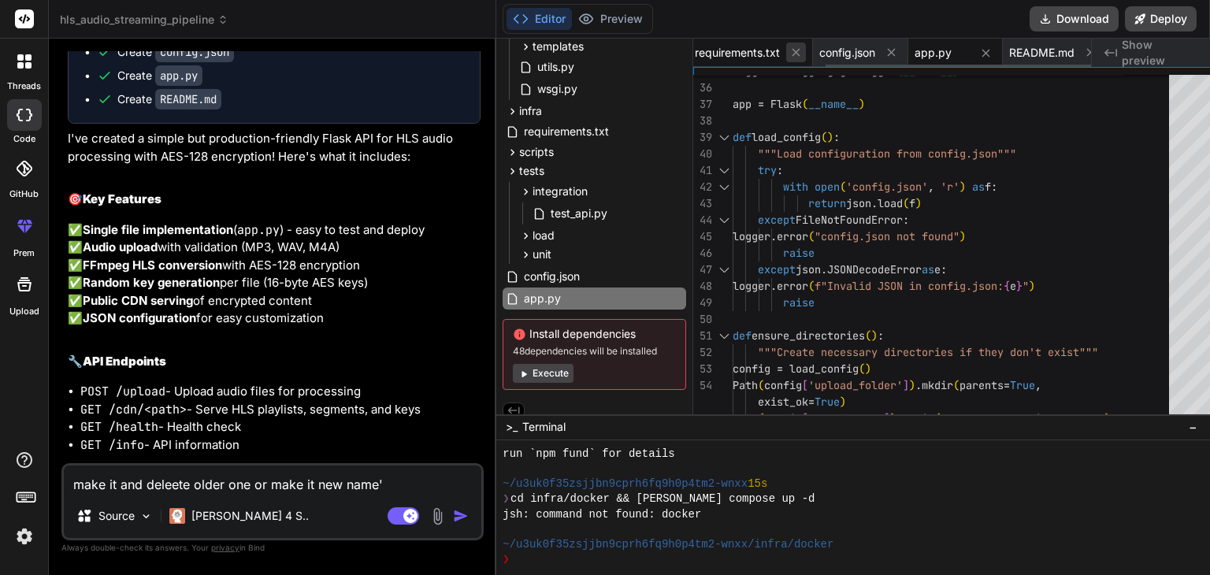
click at [789, 51] on icon at bounding box center [795, 52] width 13 height 13
click at [790, 51] on icon at bounding box center [796, 52] width 13 height 13
click at [782, 51] on div ".env.example" at bounding box center [747, 53] width 108 height 28
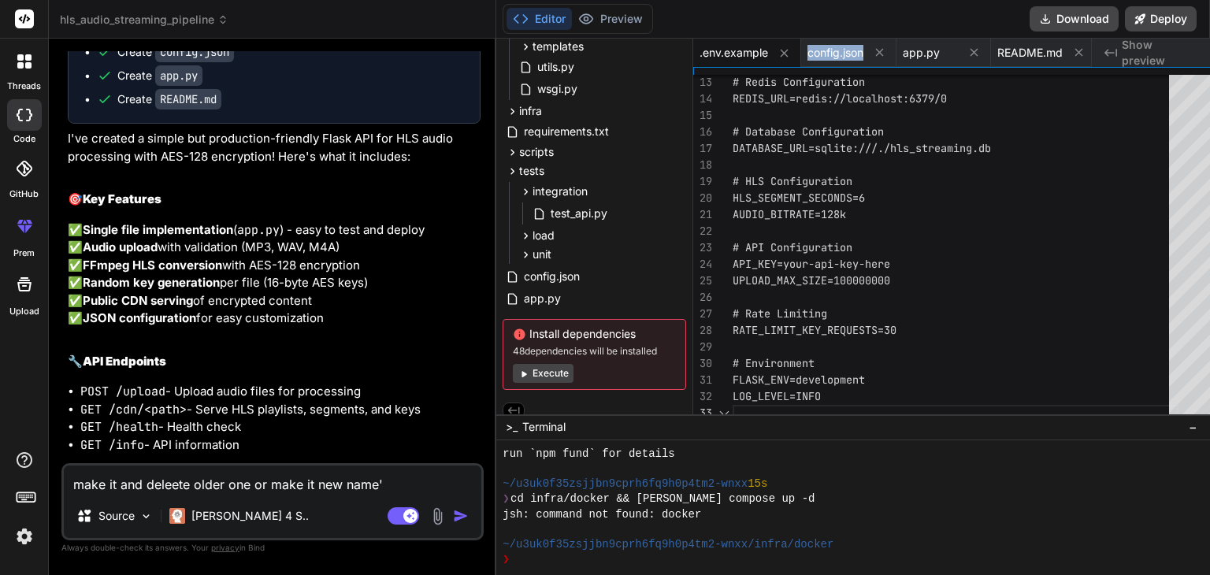
click at [782, 51] on div ".env.example" at bounding box center [747, 53] width 108 height 28
click at [777, 56] on icon at bounding box center [783, 52] width 13 height 13
type textarea "- HTTPS only"
click at [870, 56] on button at bounding box center [880, 53] width 20 height 20
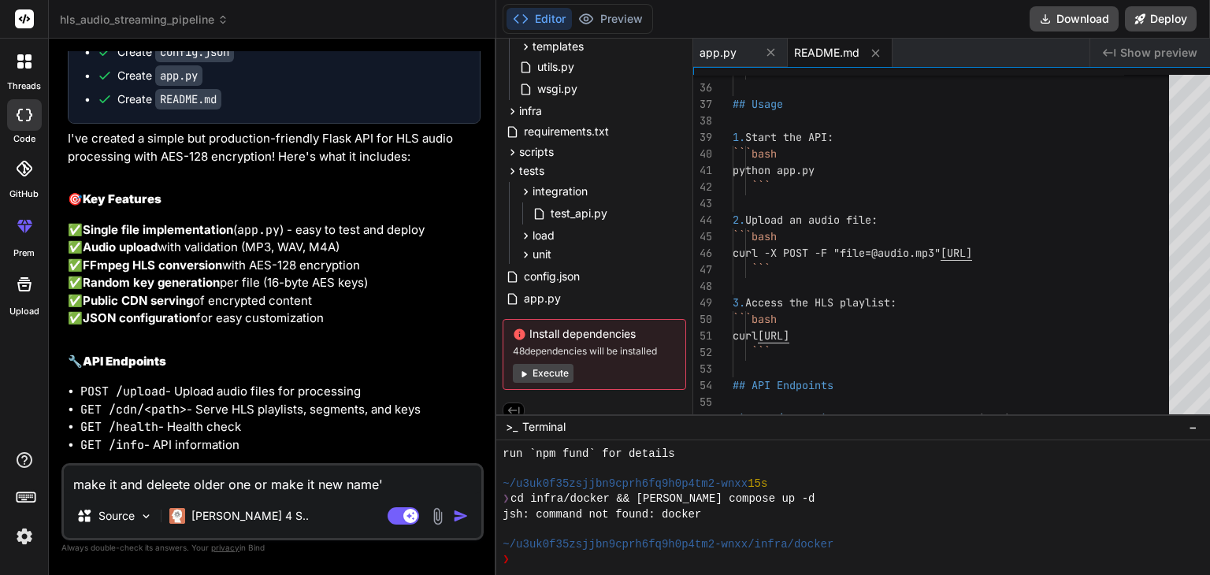
click at [762, 56] on button at bounding box center [771, 53] width 20 height 20
click at [774, 56] on icon at bounding box center [780, 52] width 13 height 13
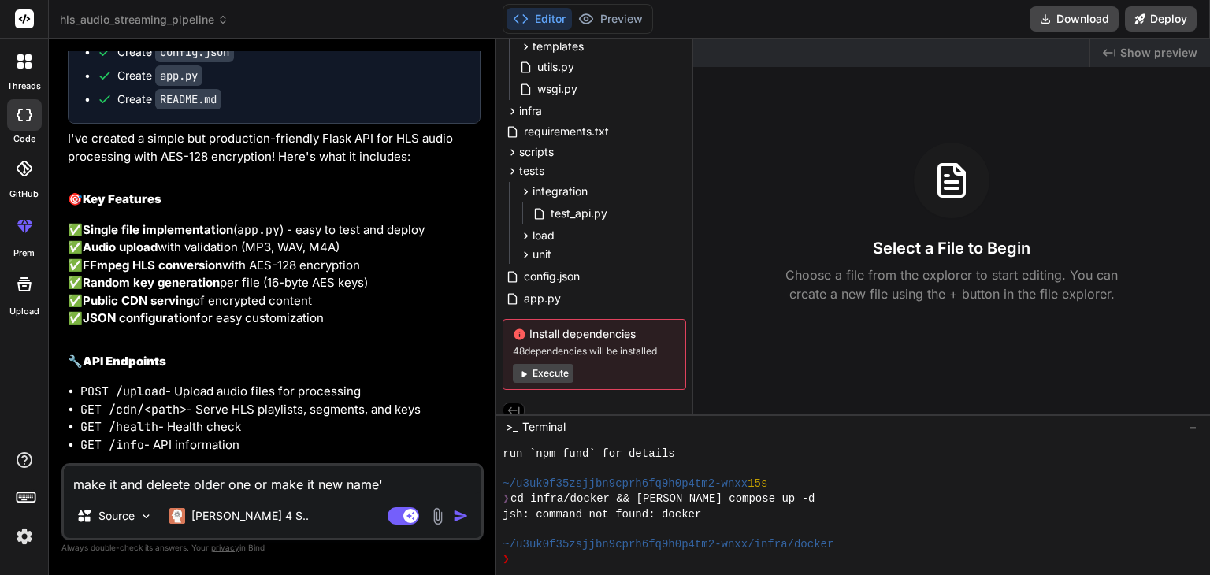
click at [514, 20] on button "Editor" at bounding box center [538, 19] width 65 height 22
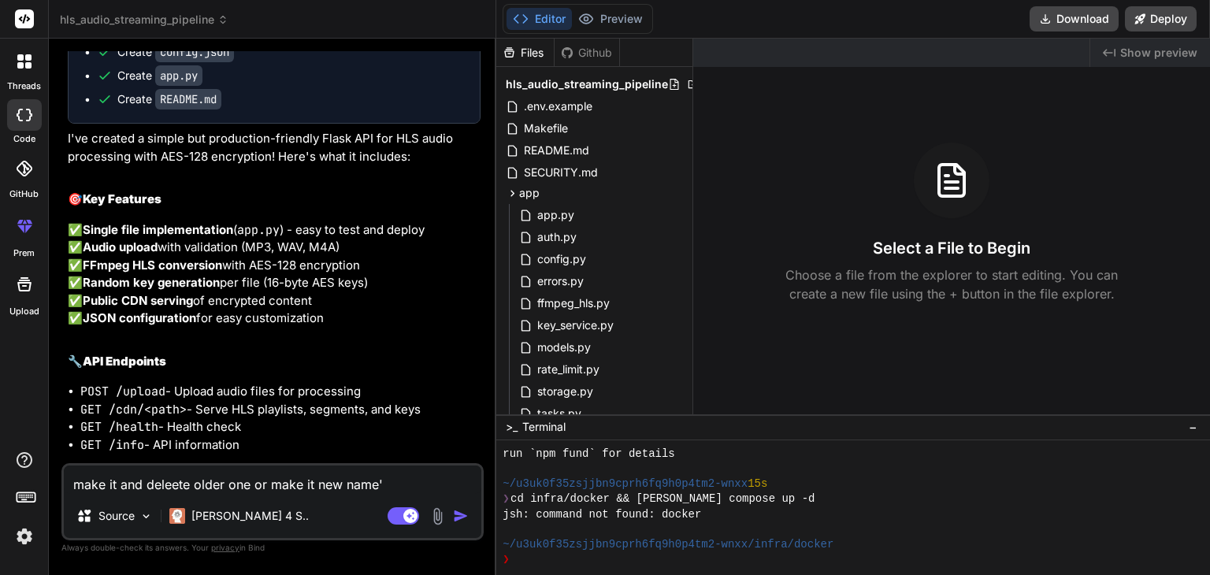
click at [561, 57] on icon at bounding box center [567, 52] width 13 height 13
click at [496, 39] on div "Files" at bounding box center [525, 53] width 58 height 28
click at [502, 52] on icon at bounding box center [508, 52] width 13 height 13
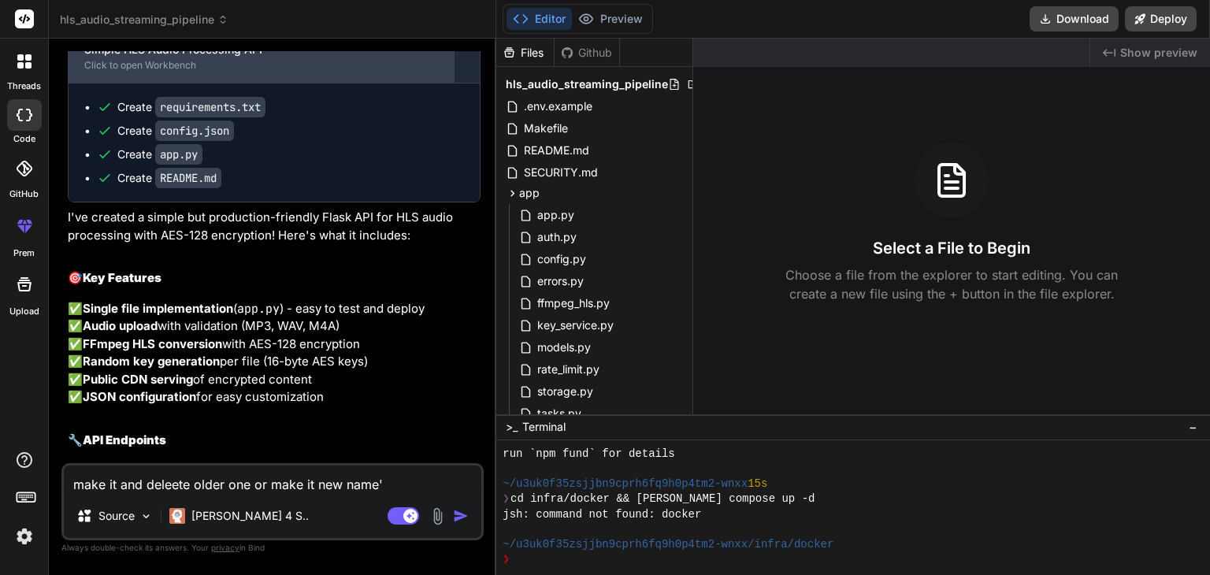
click at [174, 57] on div "Simple HLS Audio Processing API" at bounding box center [261, 50] width 354 height 16
click at [240, 72] on div "Click to open Workbench" at bounding box center [261, 65] width 354 height 13
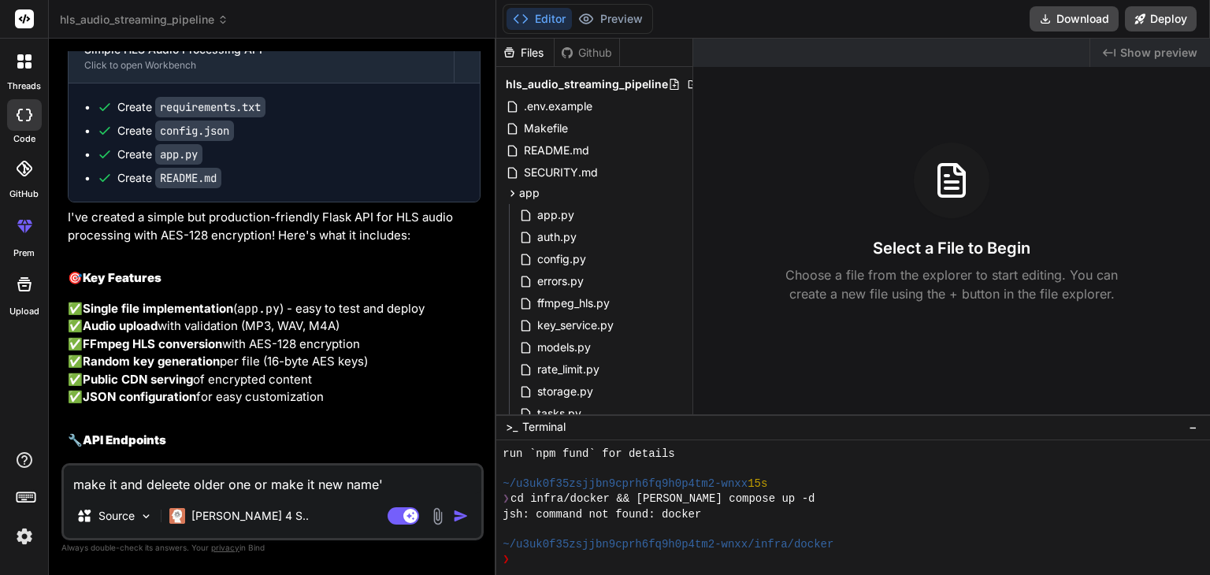
click at [222, 186] on ul "Create requirements.txt Create config.json Create app.py Create README.md" at bounding box center [274, 142] width 380 height 87
click at [238, 117] on code "requirements.txt" at bounding box center [210, 107] width 110 height 20
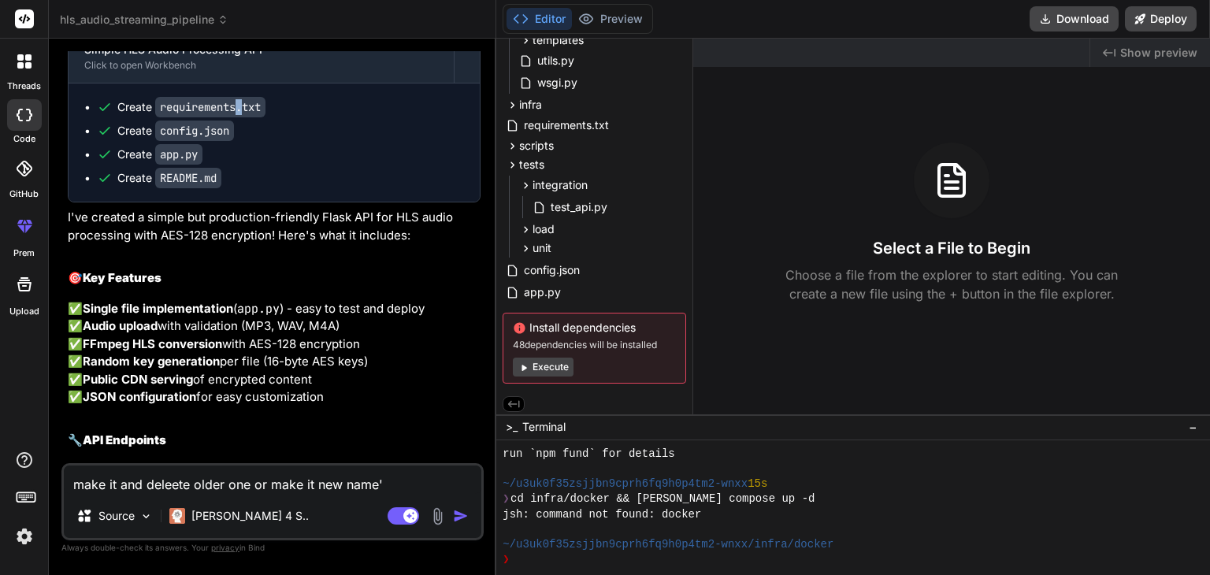
scroll to position [400, 0]
click at [506, 393] on icon at bounding box center [513, 400] width 14 height 14
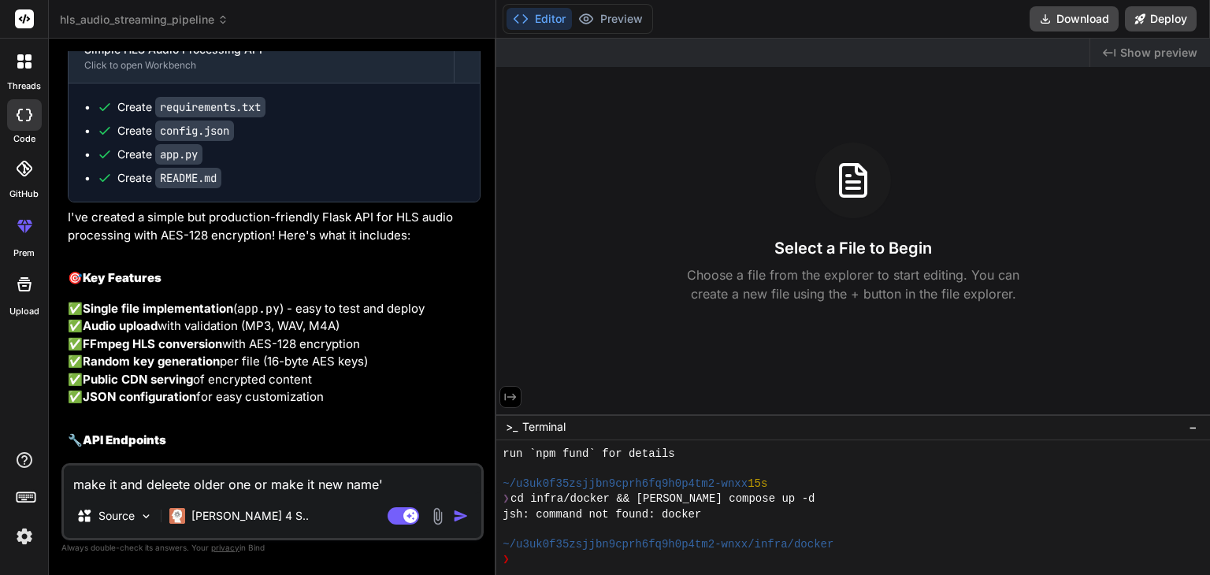
click at [870, 218] on div "Select a File to Begin Choose a file from the explorer to start editing. You ca…" at bounding box center [853, 223] width 714 height 161
click at [847, 182] on icon at bounding box center [853, 182] width 13 height 0
click at [1105, 54] on icon "Created with Pixso." at bounding box center [1109, 52] width 13 height 13
click at [496, 435] on div ">_ Terminal −" at bounding box center [853, 427] width 714 height 26
click at [506, 426] on span ">_" at bounding box center [512, 427] width 12 height 16
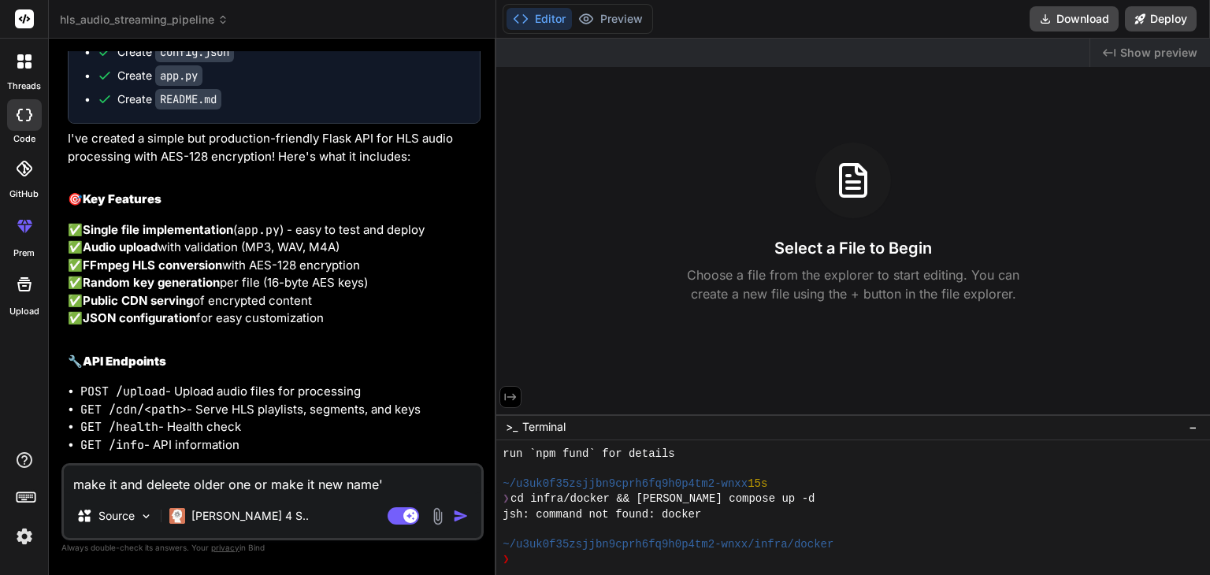
scroll to position [5050, 0]
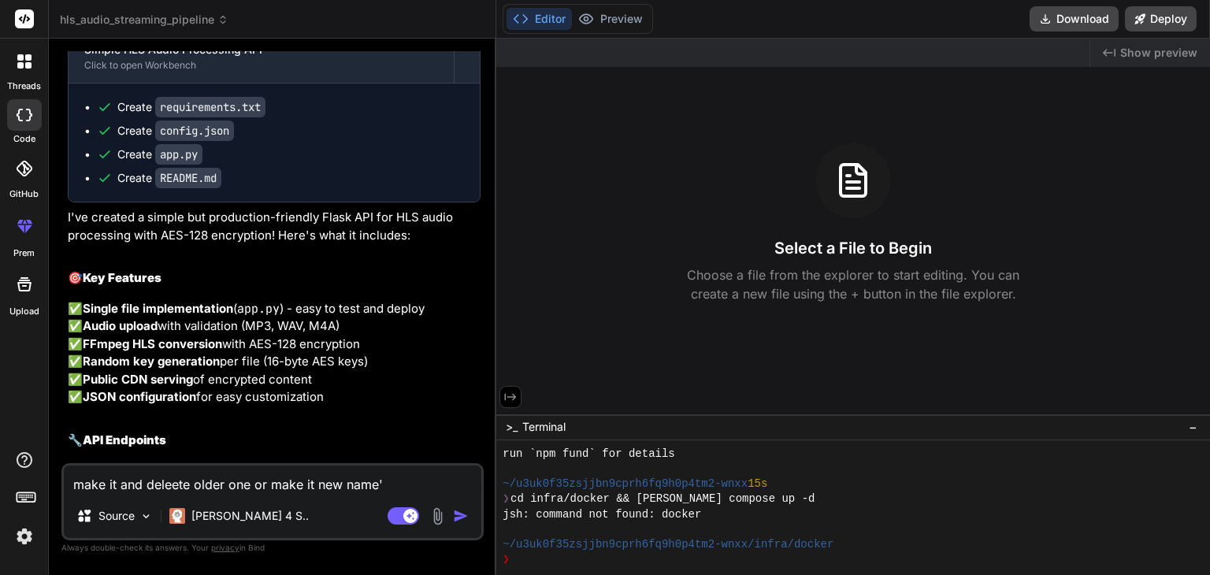
click at [181, 117] on code "requirements.txt" at bounding box center [210, 107] width 110 height 20
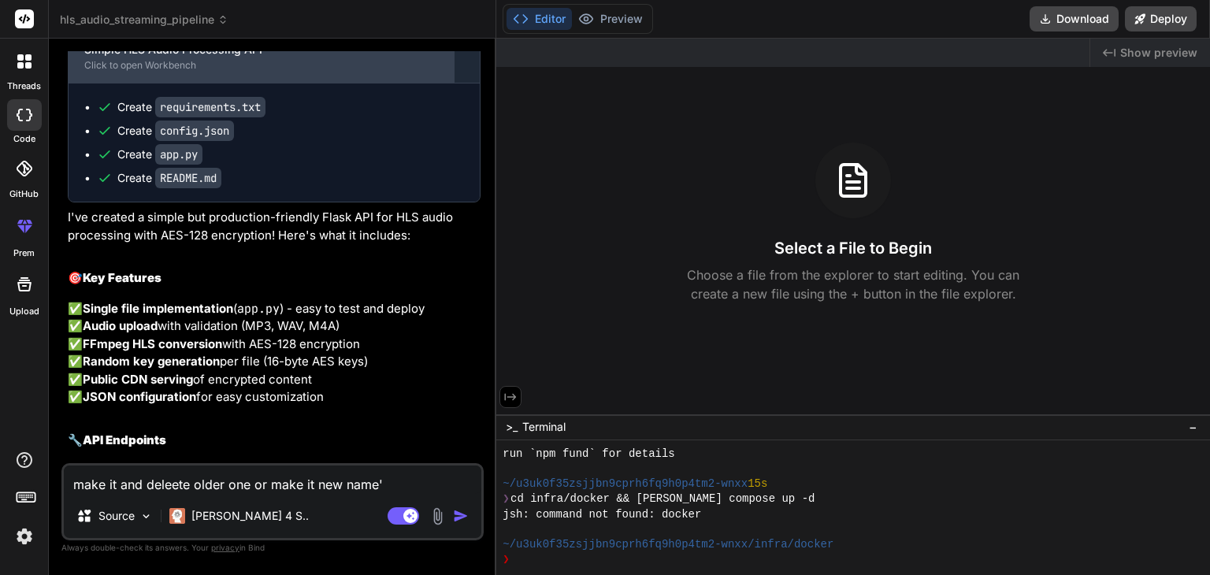
click at [95, 57] on div "Simple HLS Audio Processing API" at bounding box center [261, 50] width 354 height 16
click at [115, 72] on div "Click to open Workbench" at bounding box center [261, 65] width 354 height 13
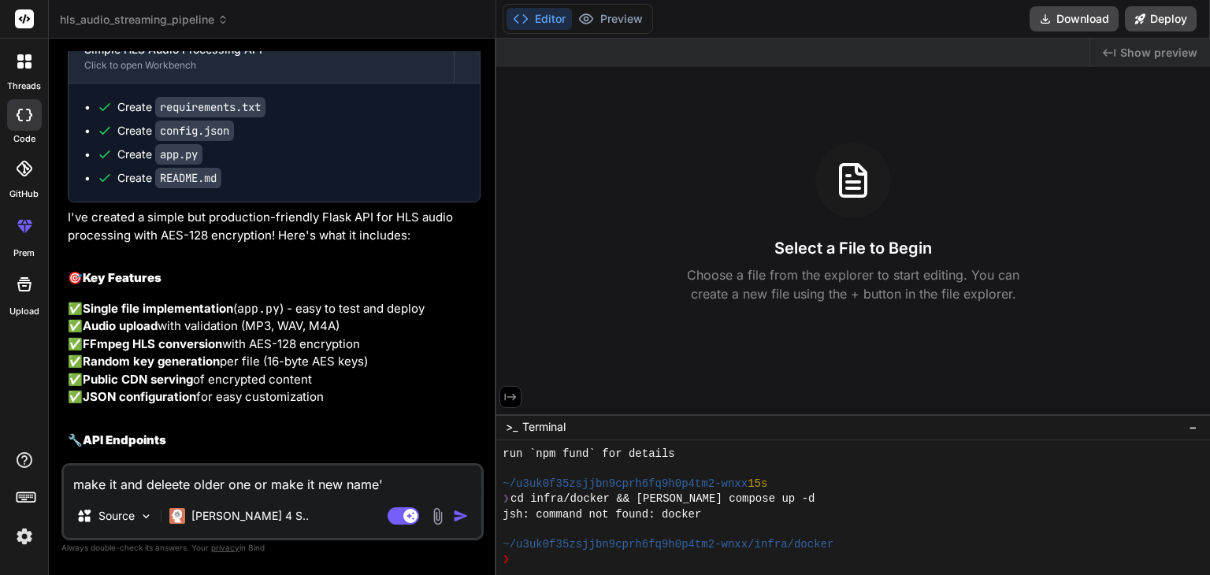
click at [521, 6] on div "Editor Preview Disabled until preview for your project is generated" at bounding box center [577, 19] width 150 height 30
click at [514, 19] on button "Editor" at bounding box center [538, 19] width 65 height 22
drag, startPoint x: 528, startPoint y: 36, endPoint x: 538, endPoint y: 42, distance: 10.9
click at [530, 39] on div "Editor Preview Disabled until preview for your project is generated Download De…" at bounding box center [853, 287] width 714 height 575
click at [599, 5] on div "Editor Preview Disabled until preview for your project is generated" at bounding box center [577, 19] width 150 height 30
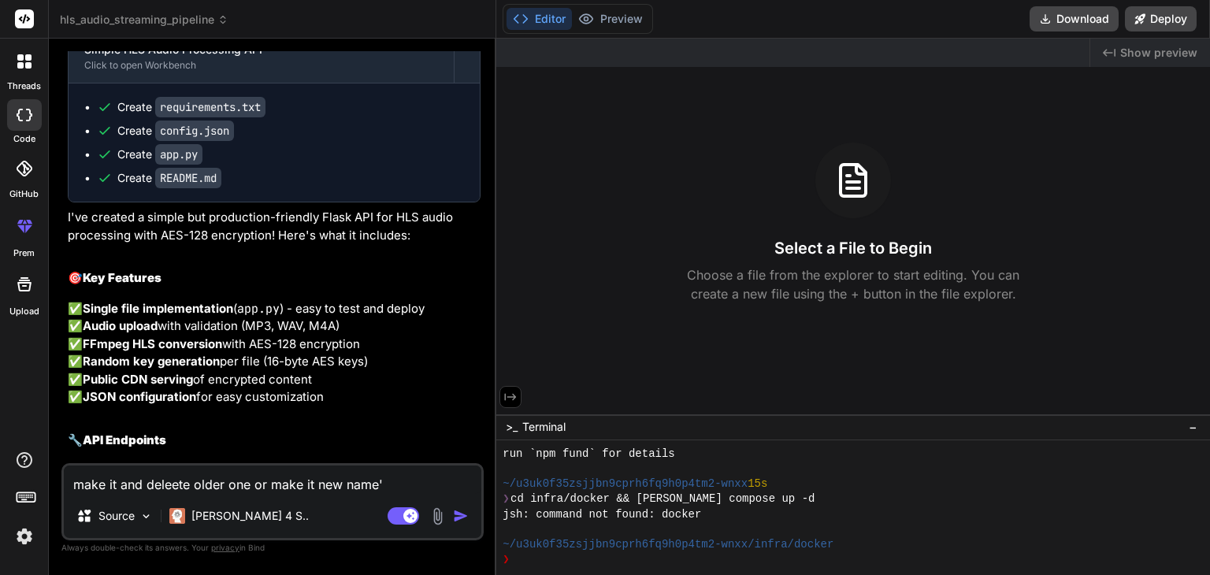
click at [530, 15] on button "Editor" at bounding box center [538, 19] width 65 height 22
click at [1115, 58] on icon "Created with Pixso." at bounding box center [1109, 52] width 13 height 13
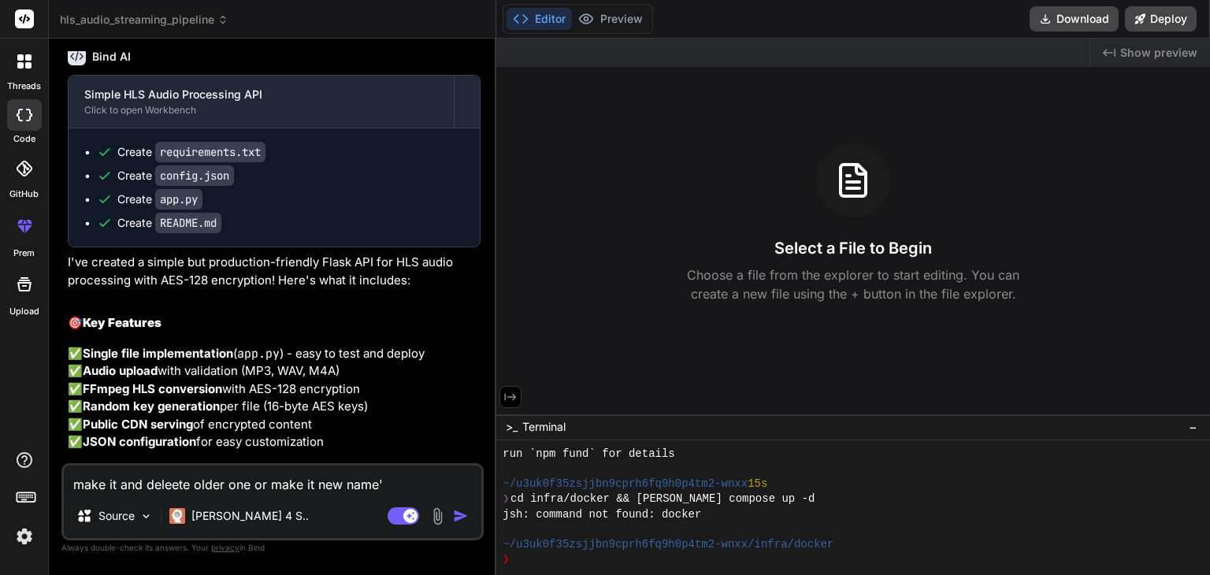
scroll to position [4893, 0]
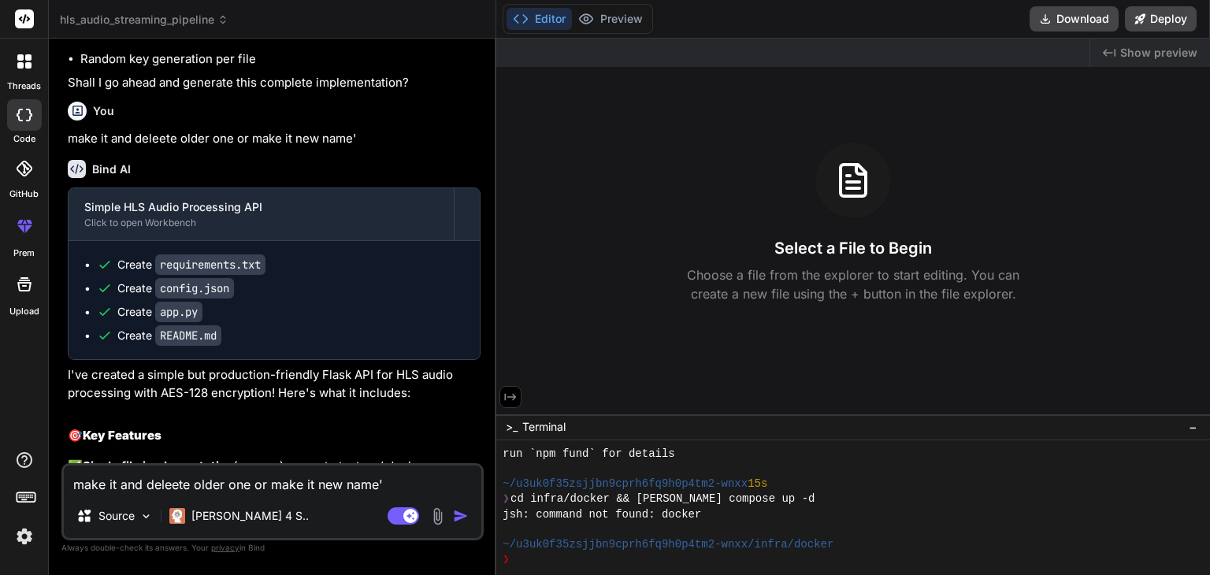
click at [523, 12] on button "Editor" at bounding box center [538, 19] width 65 height 22
click at [625, 32] on div "Editor Preview Disabled until preview for your project is generated" at bounding box center [577, 19] width 150 height 30
click at [34, 499] on icon at bounding box center [26, 496] width 22 height 22
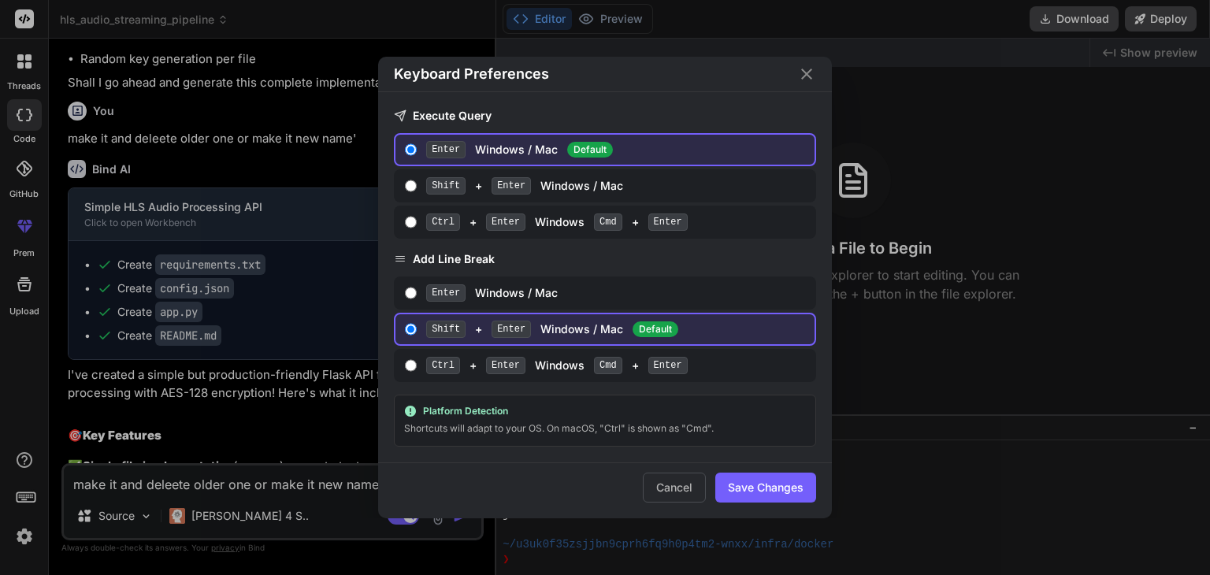
click at [34, 499] on div "Keyboard Preferences Execute Query Enter Windows / Mac Default Shift + Enter Wi…" at bounding box center [605, 287] width 1210 height 575
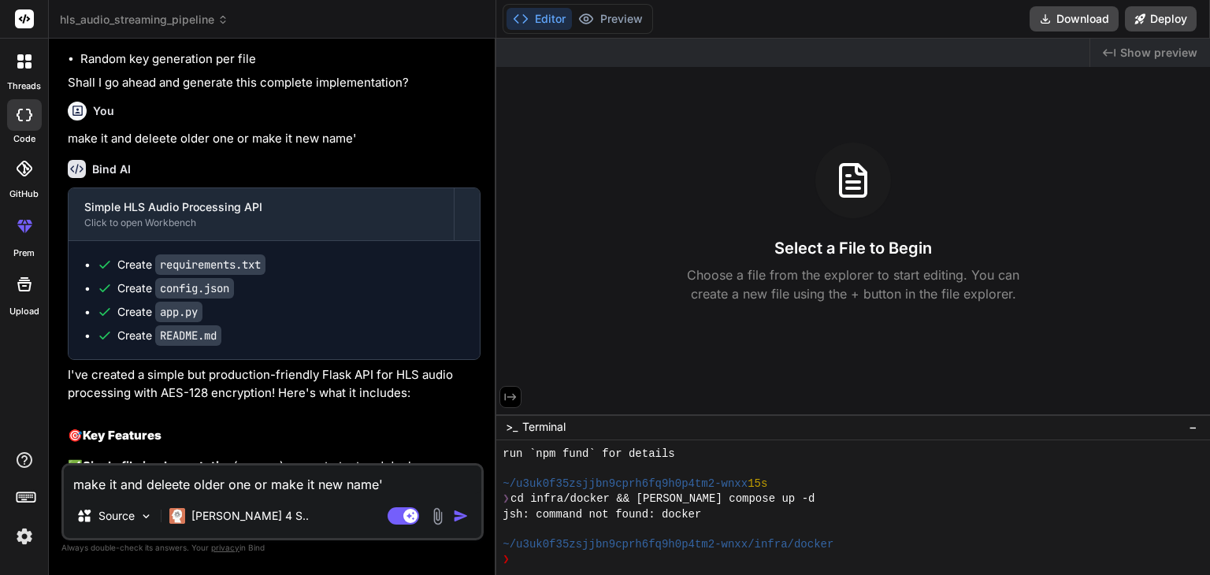
click at [34, 499] on icon at bounding box center [26, 496] width 22 height 22
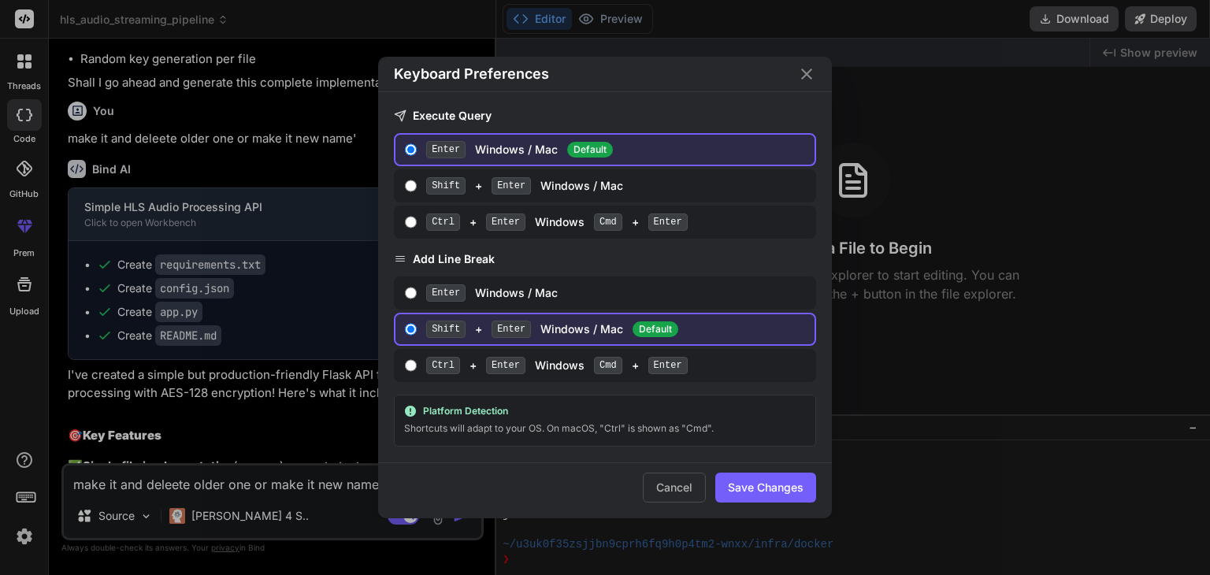
click at [762, 475] on button "Save Changes" at bounding box center [765, 488] width 101 height 30
click at [801, 77] on icon "Close" at bounding box center [806, 74] width 19 height 19
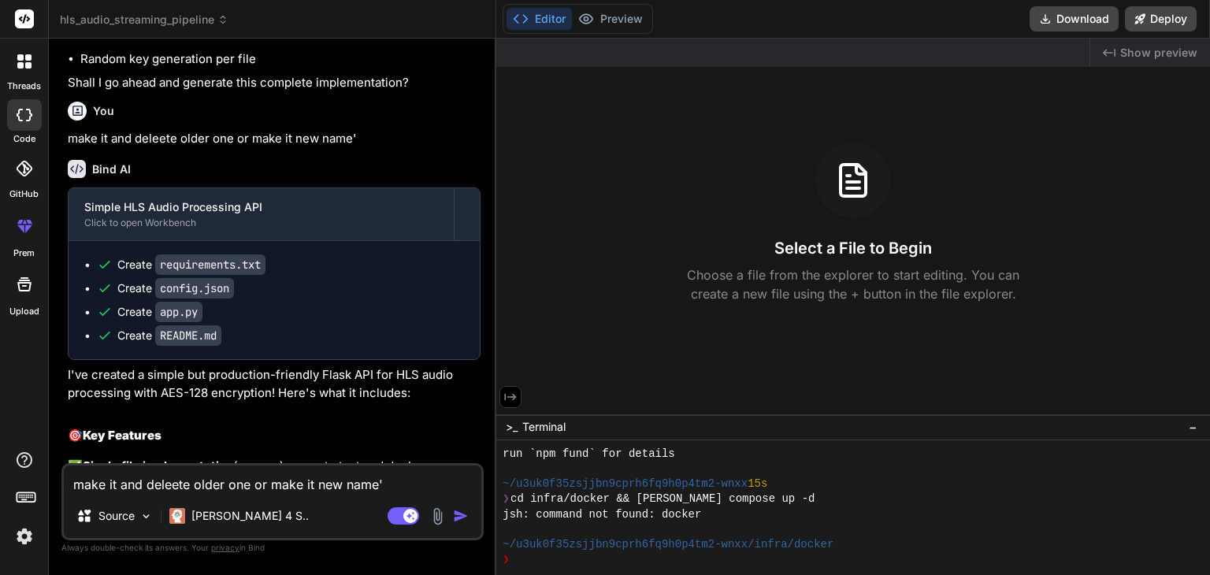
type textarea "x"
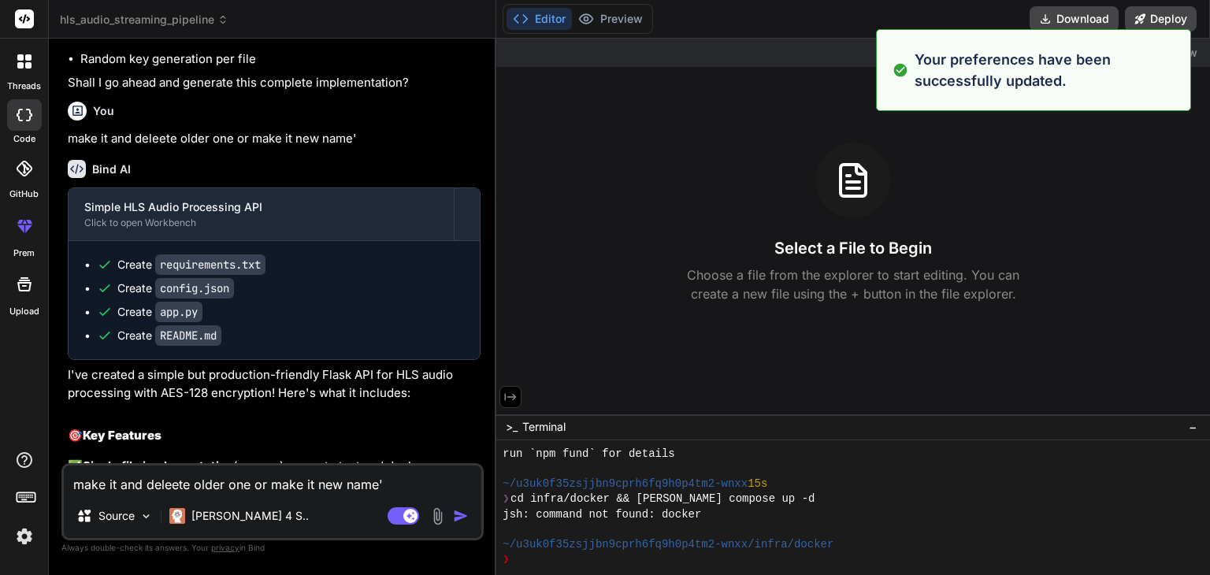
click at [513, 15] on icon at bounding box center [521, 19] width 16 height 16
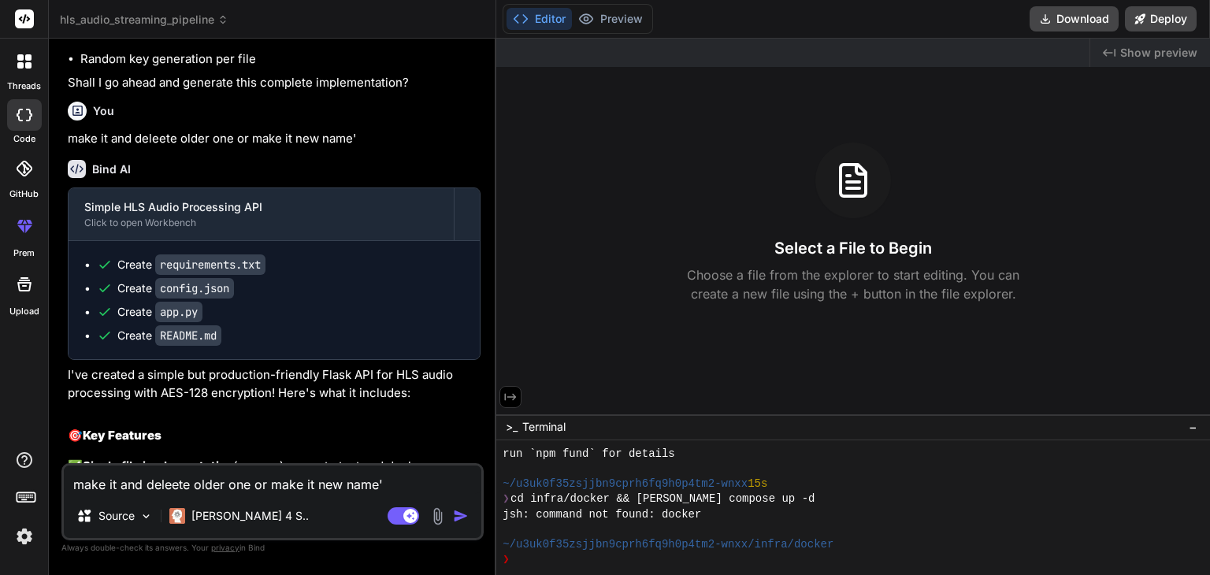
click at [176, 10] on header "hls_audio_streaming_pipeline Created with Pixso." at bounding box center [272, 19] width 447 height 39
click at [213, 25] on span "hls_audio_streaming_pipeline" at bounding box center [144, 20] width 169 height 16
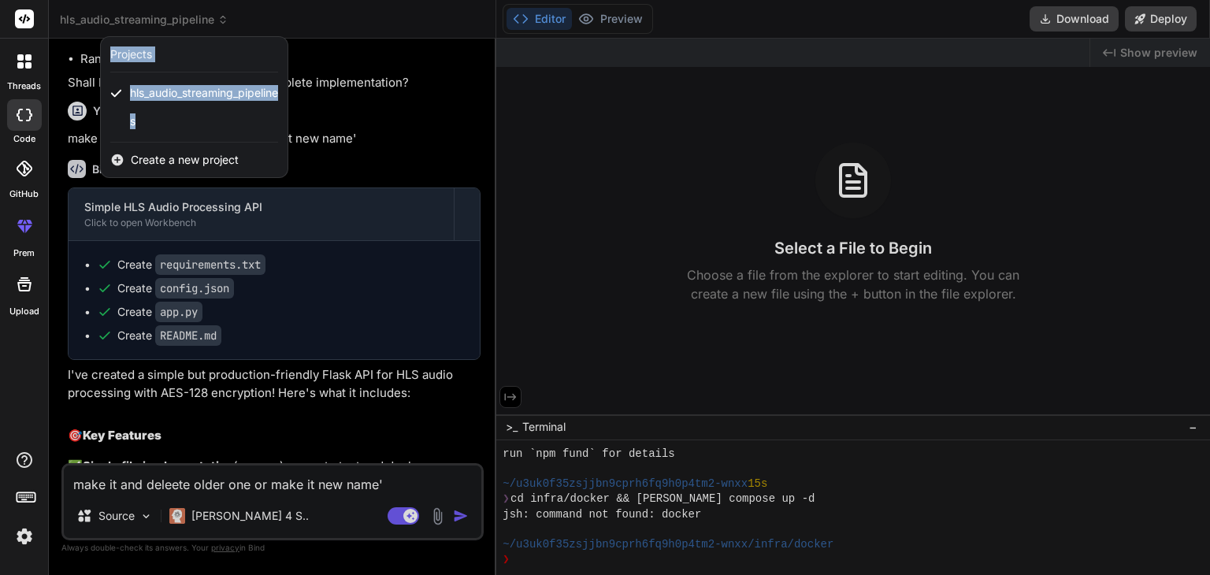
drag, startPoint x: 150, startPoint y: 124, endPoint x: 232, endPoint y: 323, distance: 215.1
click at [232, 39] on header "hls_audio_streaming_pipeline Created with Pixso. Projects hls_audio_streaming_p…" at bounding box center [272, 19] width 447 height 39
click at [231, 324] on div at bounding box center [605, 287] width 1210 height 575
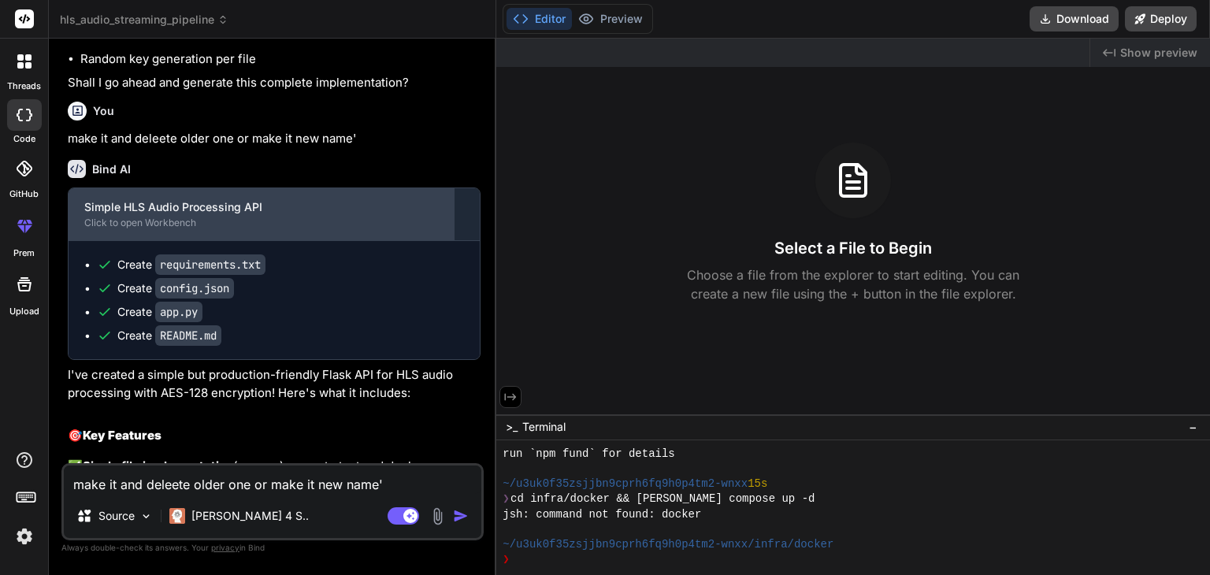
scroll to position [4971, 0]
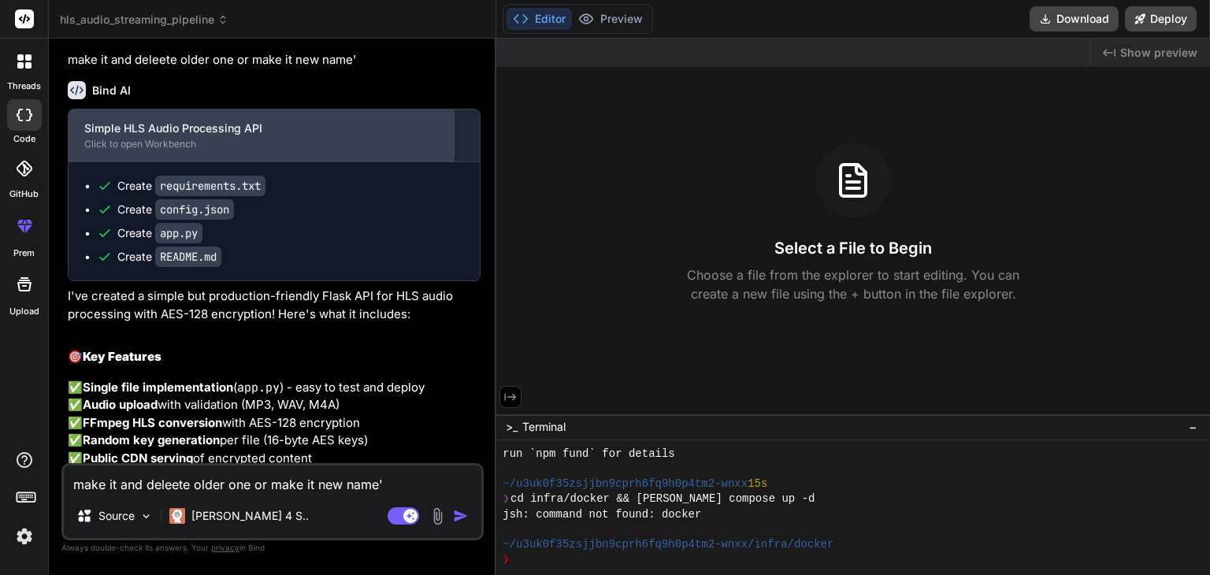
click at [195, 150] on div "Click to open Workbench" at bounding box center [261, 144] width 354 height 13
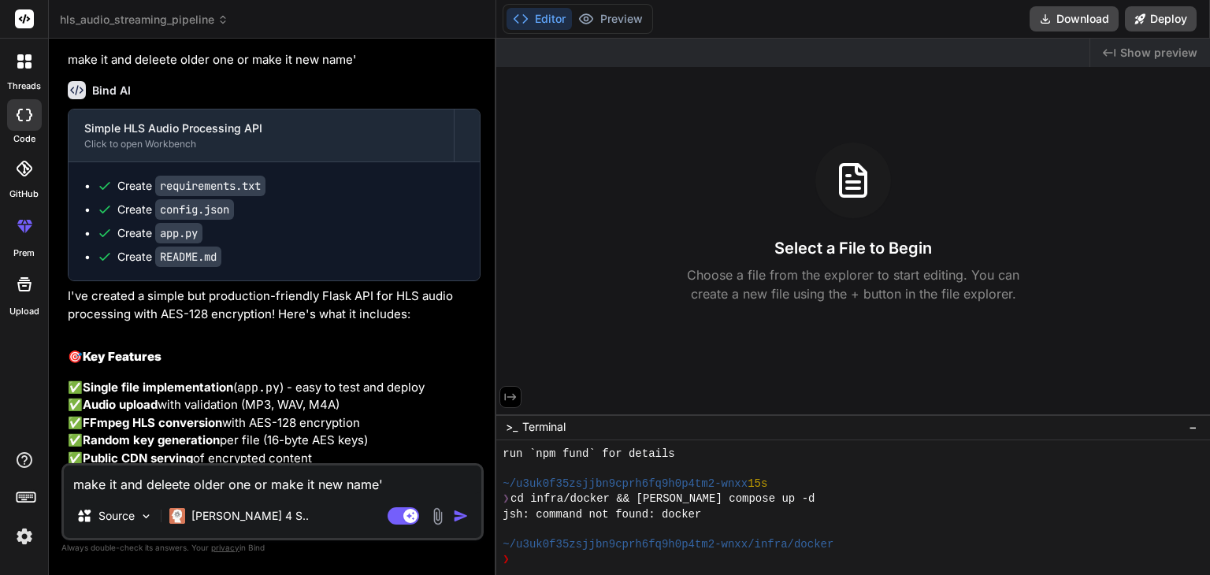
click at [202, 196] on code "requirements.txt" at bounding box center [210, 186] width 110 height 20
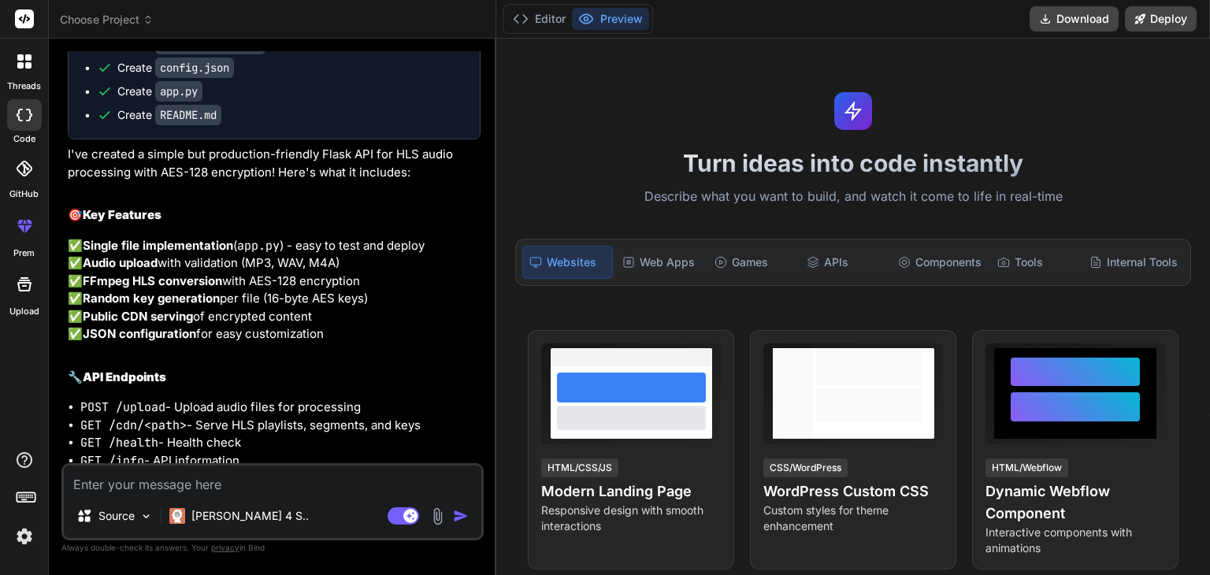
scroll to position [5108, 0]
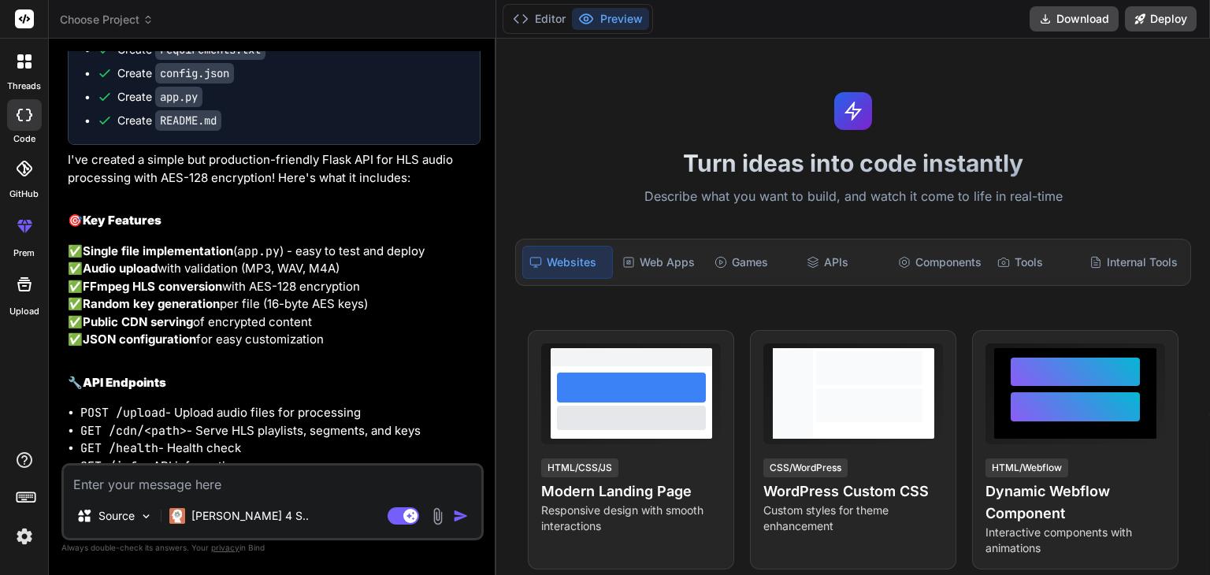
click at [544, 17] on button "Editor" at bounding box center [538, 19] width 65 height 22
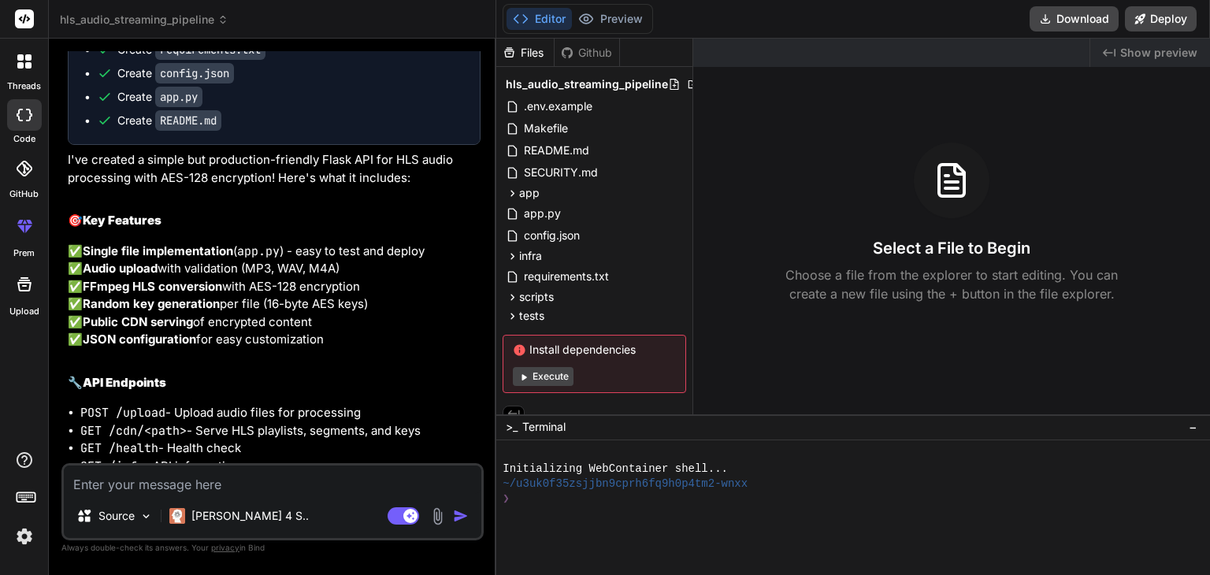
type textarea "x"
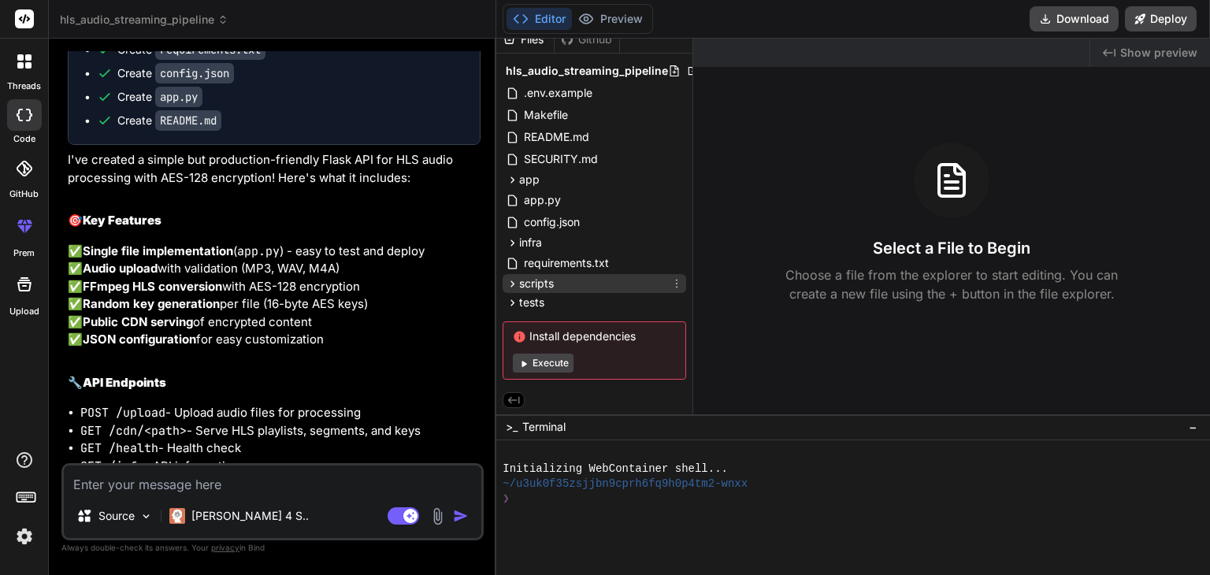
scroll to position [0, 0]
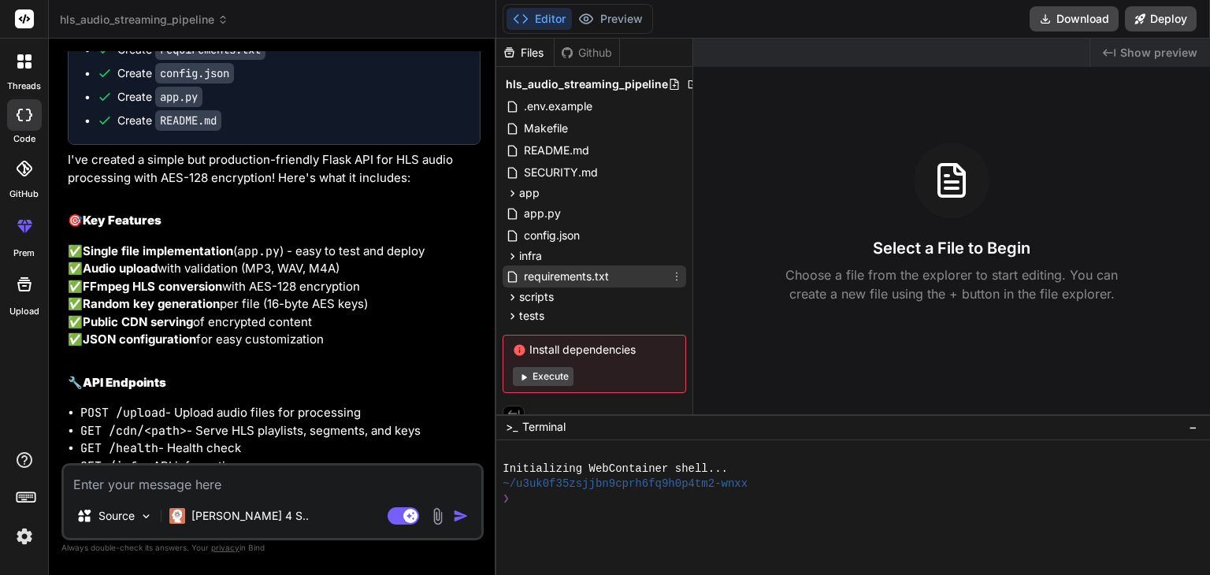
click at [522, 279] on span "requirements.txt" at bounding box center [566, 276] width 88 height 19
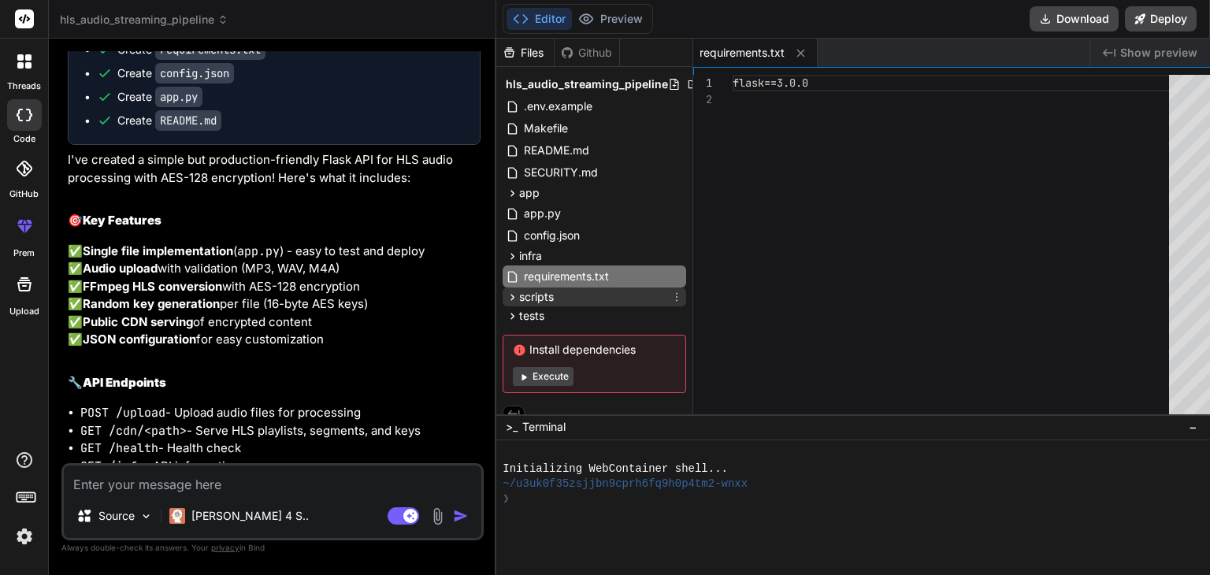
click at [519, 295] on span "scripts" at bounding box center [536, 297] width 35 height 16
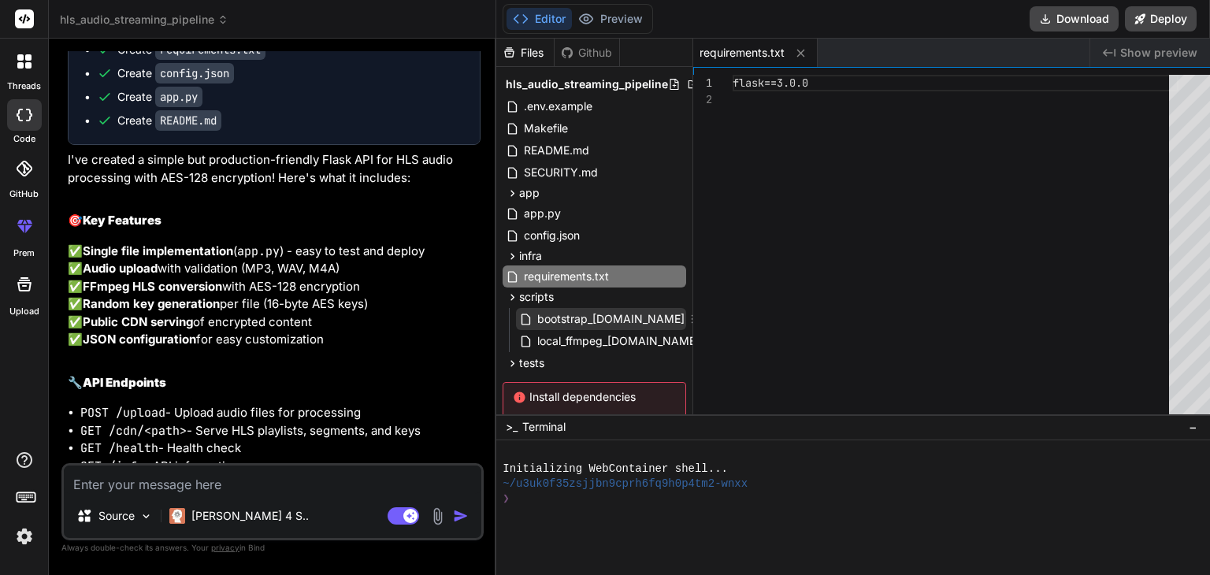
click at [536, 316] on span "bootstrap_[DOMAIN_NAME]" at bounding box center [611, 319] width 150 height 19
type textarea "echo -e "\n${GREEN}✨ Happy coding!${NC}""
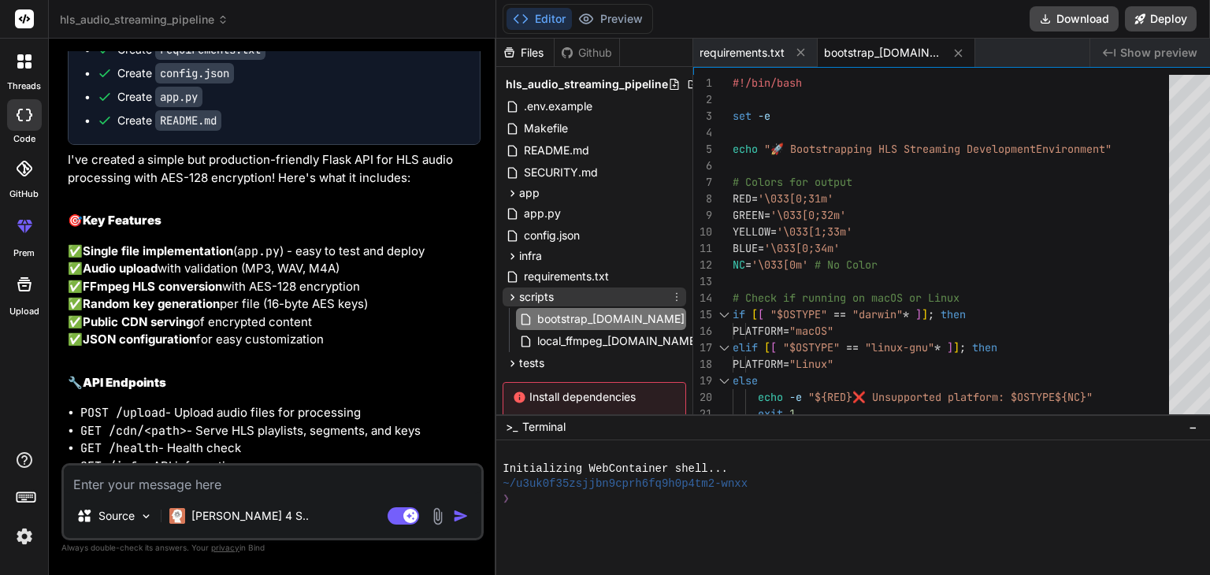
type textarea "x"
click at [564, 87] on span "hls_audio_streaming_pipeline" at bounding box center [587, 84] width 162 height 16
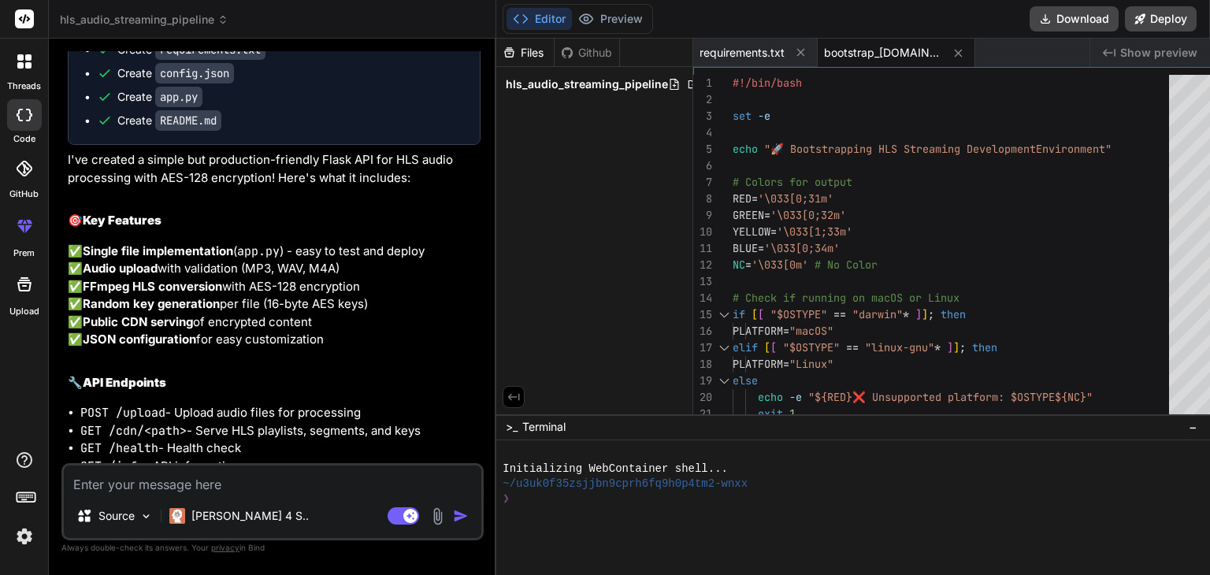
click at [559, 57] on div "Github" at bounding box center [586, 53] width 65 height 16
click at [510, 41] on div "Files" at bounding box center [525, 53] width 58 height 28
click at [508, 45] on div "Files" at bounding box center [524, 53] width 57 height 16
click at [510, 83] on span "hls_audio_streaming_pipeline" at bounding box center [587, 84] width 162 height 16
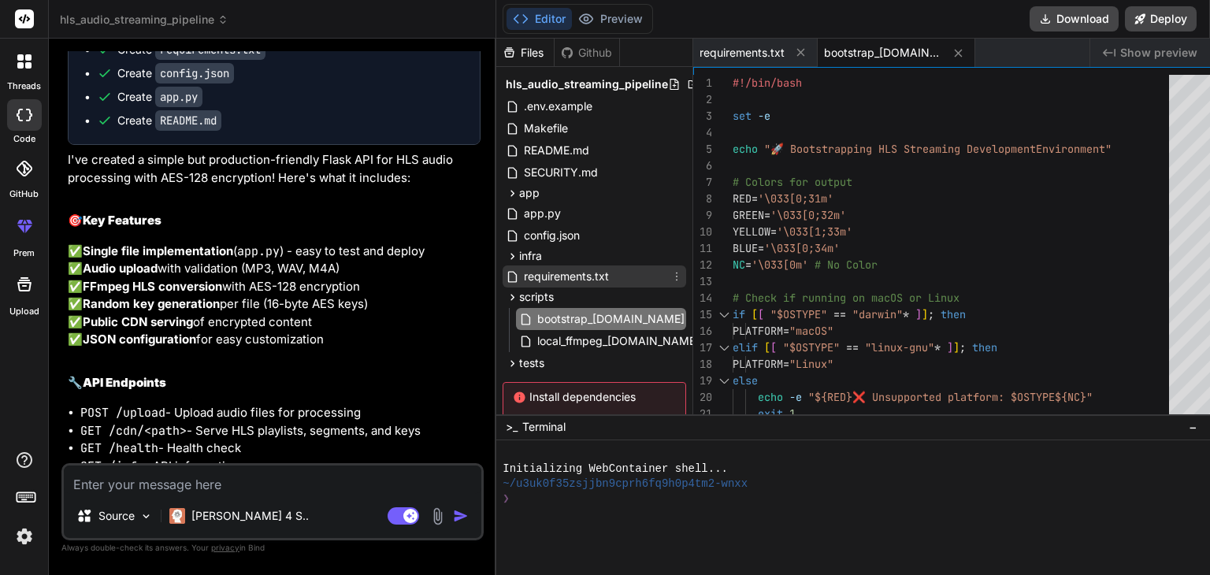
click at [538, 278] on span "requirements.txt" at bounding box center [566, 276] width 88 height 19
type textarea "flask==3.0.0"
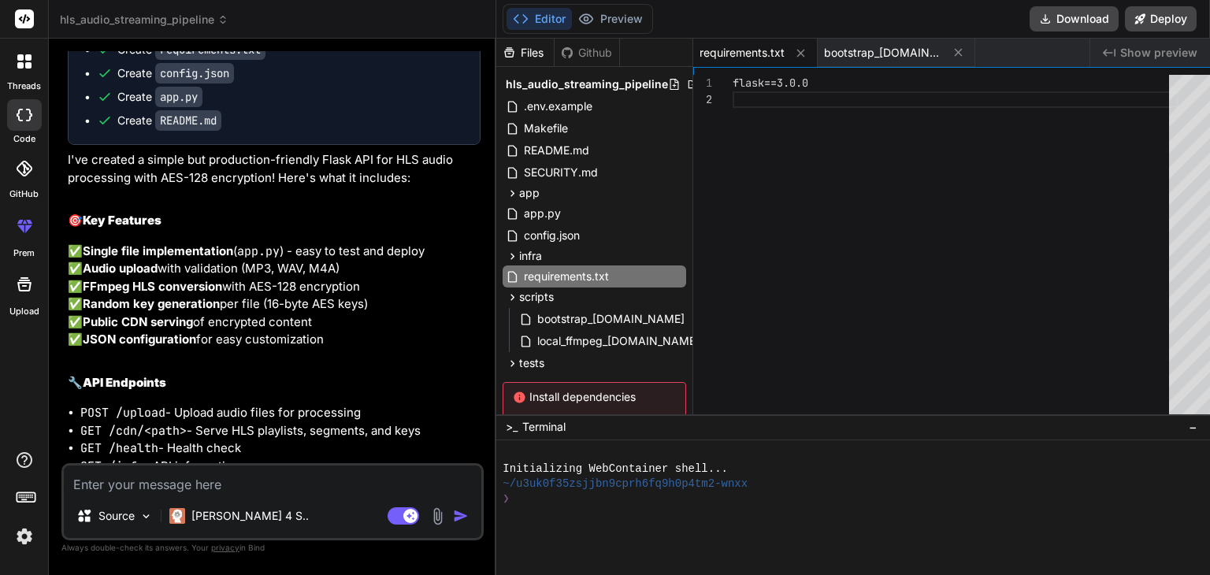
scroll to position [5186, 0]
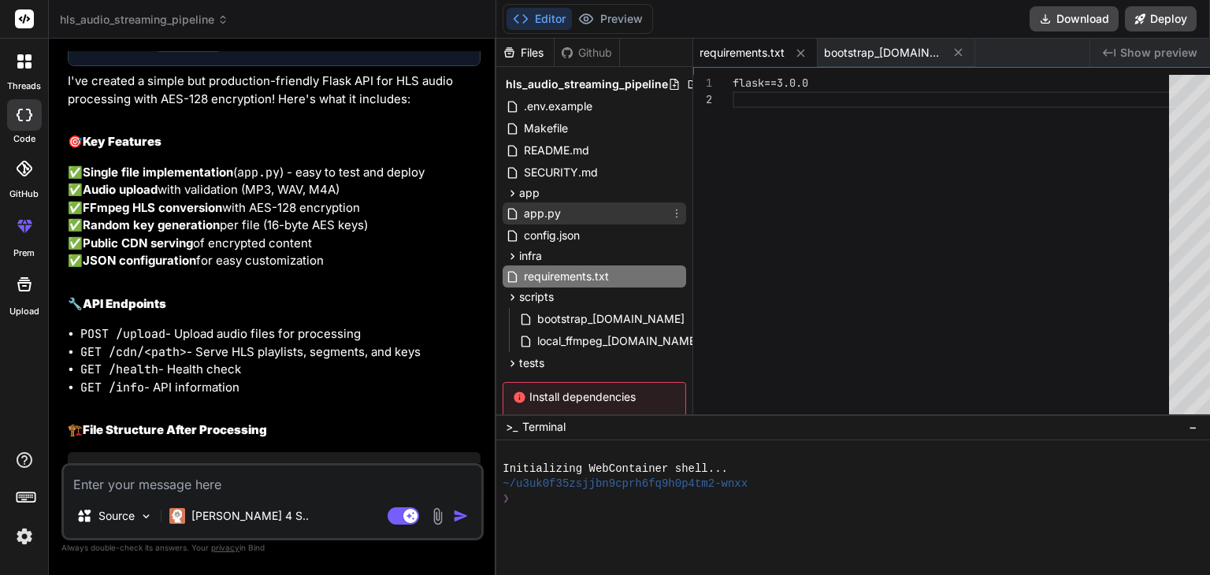
click at [539, 212] on span "app.py" at bounding box center [542, 213] width 40 height 19
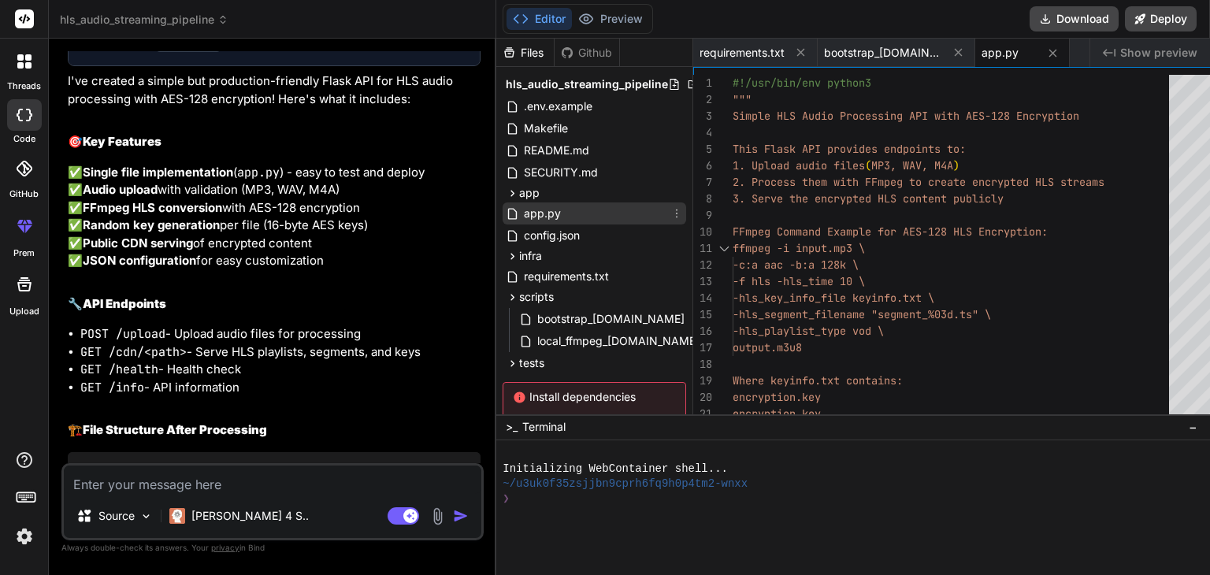
click at [566, 209] on div "app.py" at bounding box center [594, 213] width 184 height 22
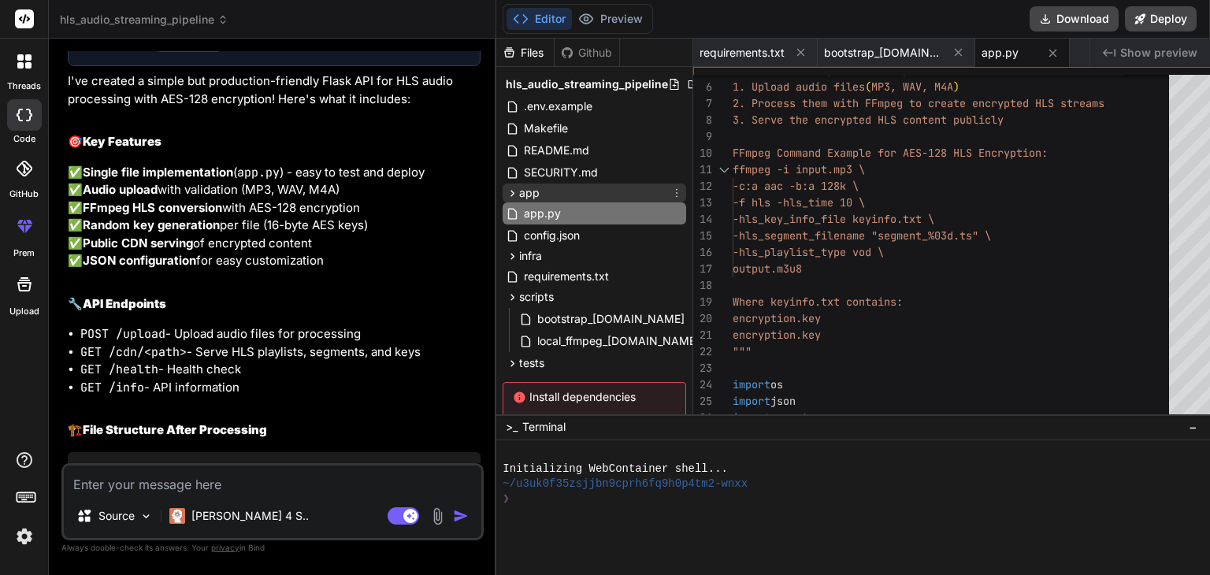
click at [506, 191] on icon at bounding box center [512, 193] width 13 height 13
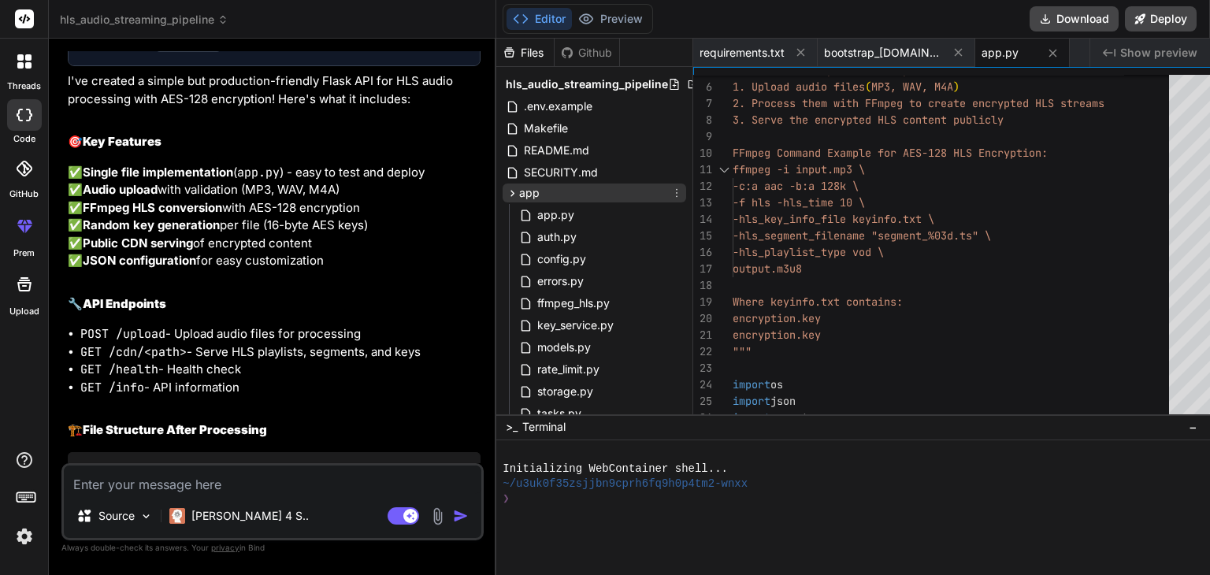
click at [506, 191] on icon at bounding box center [512, 193] width 13 height 13
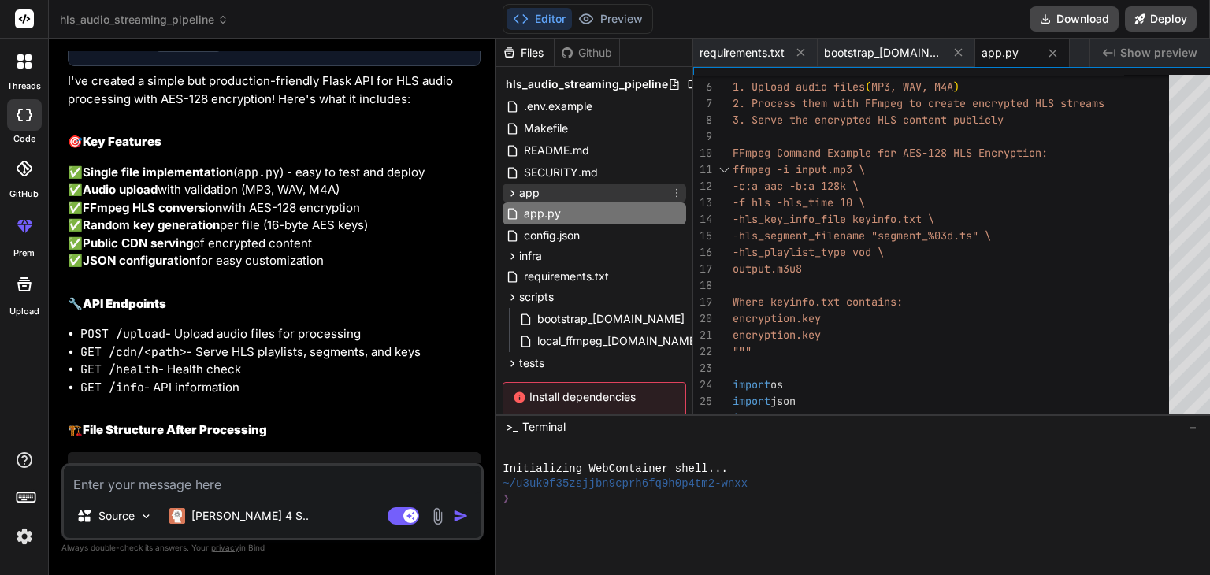
click at [506, 191] on icon at bounding box center [512, 193] width 13 height 13
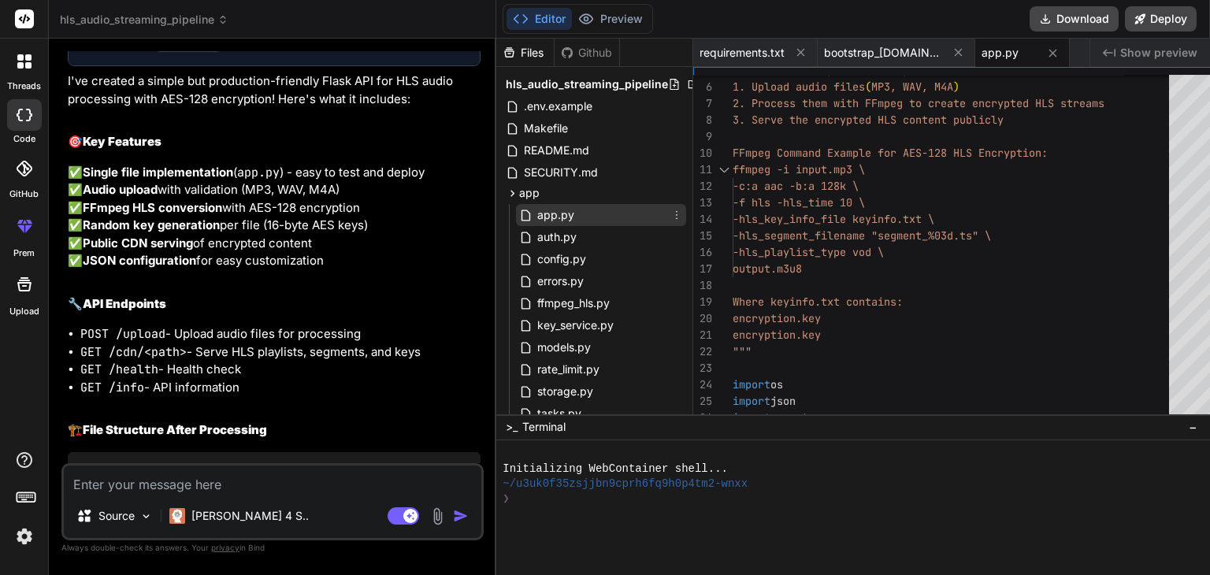
click at [519, 213] on icon at bounding box center [525, 215] width 13 height 13
type textarea "if __name__ == '__main__': app = create_app() [DOMAIN_NAME](debug=True, host='[…"
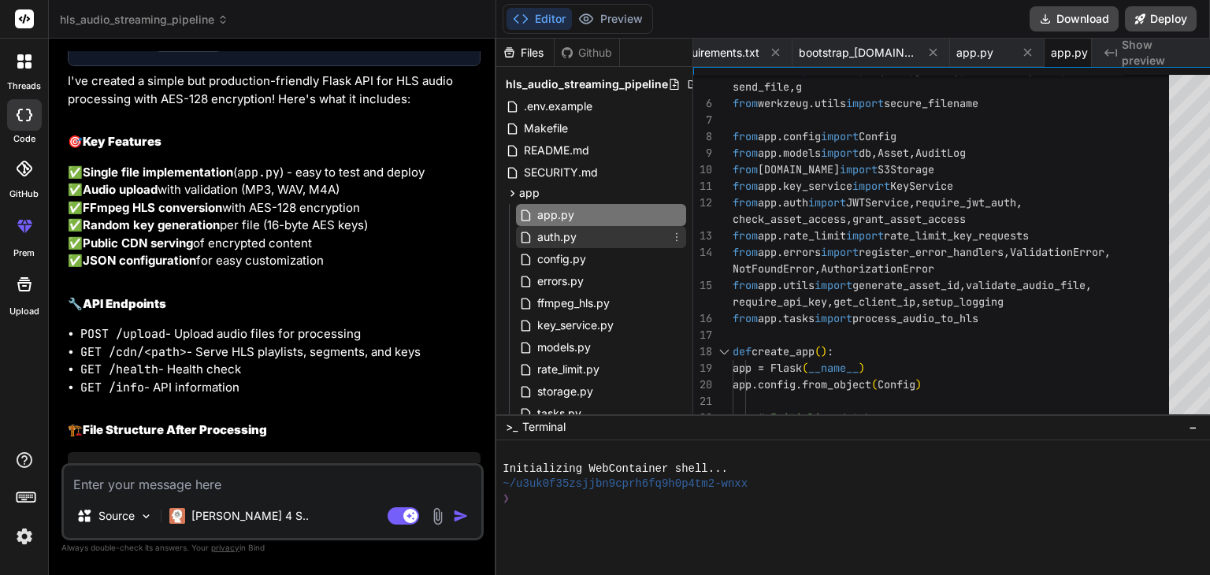
click at [536, 241] on span "auth.py" at bounding box center [557, 237] width 43 height 19
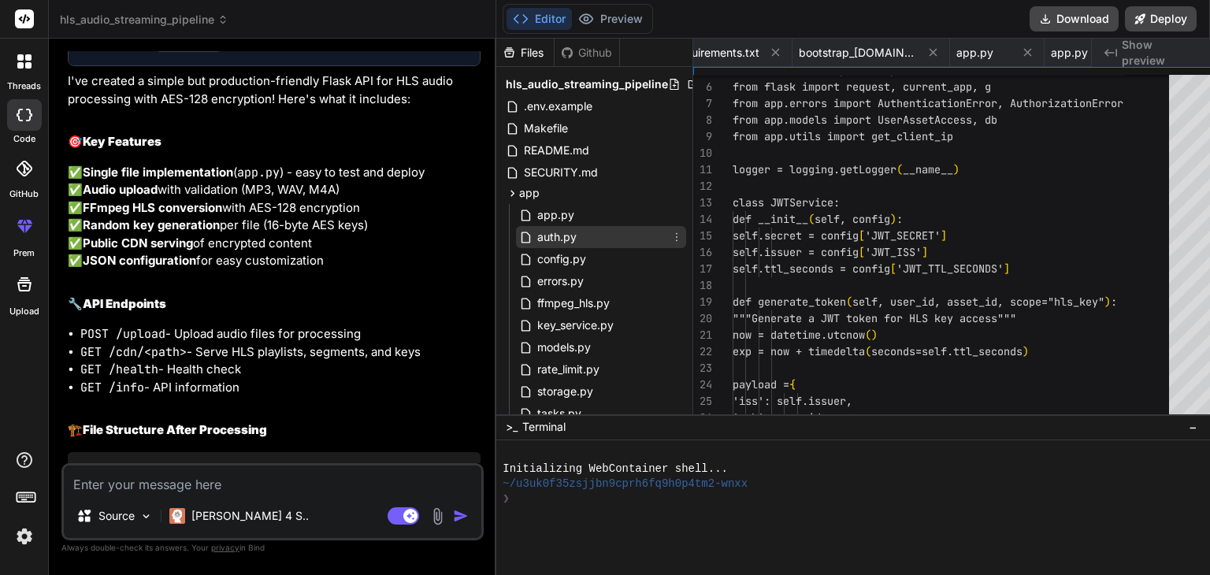
scroll to position [0, 120]
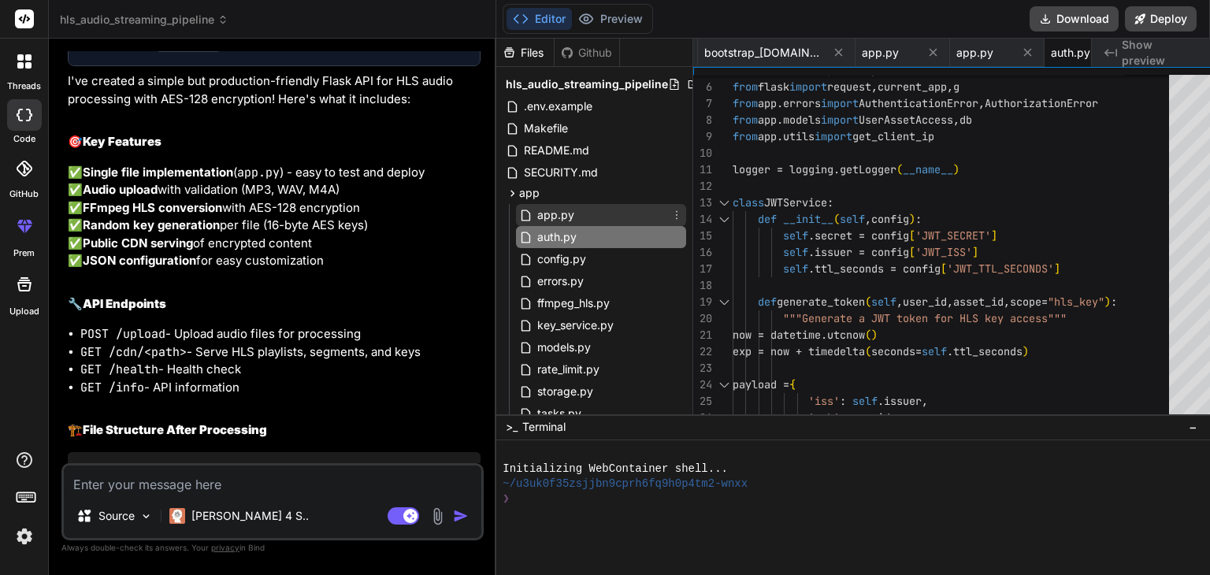
click at [519, 218] on icon at bounding box center [525, 215] width 13 height 13
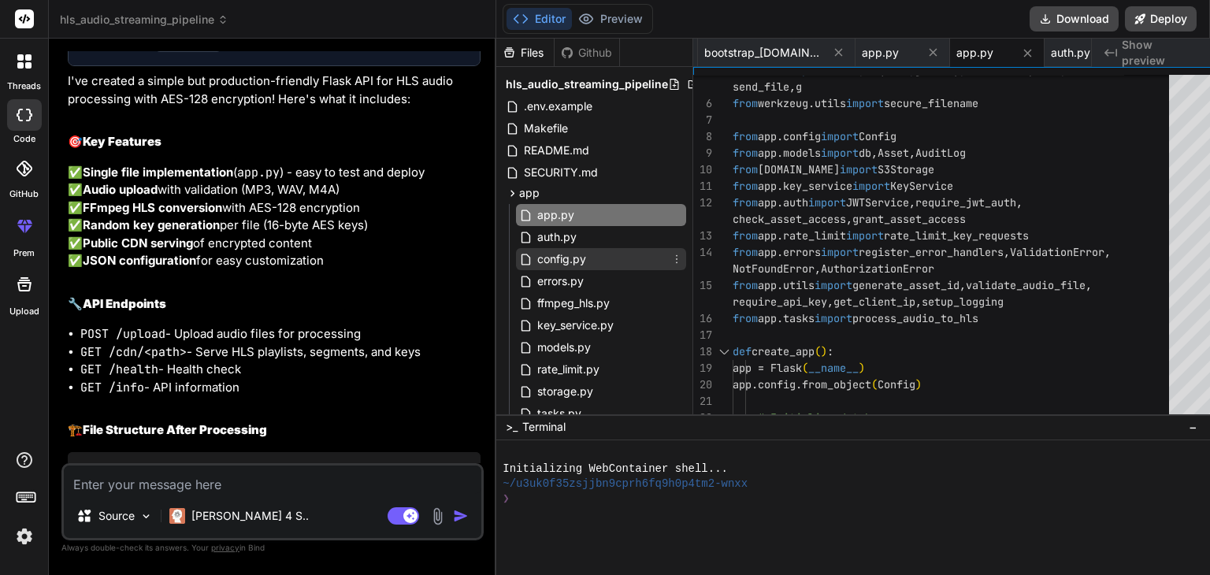
click at [536, 261] on span "config.py" at bounding box center [562, 259] width 52 height 19
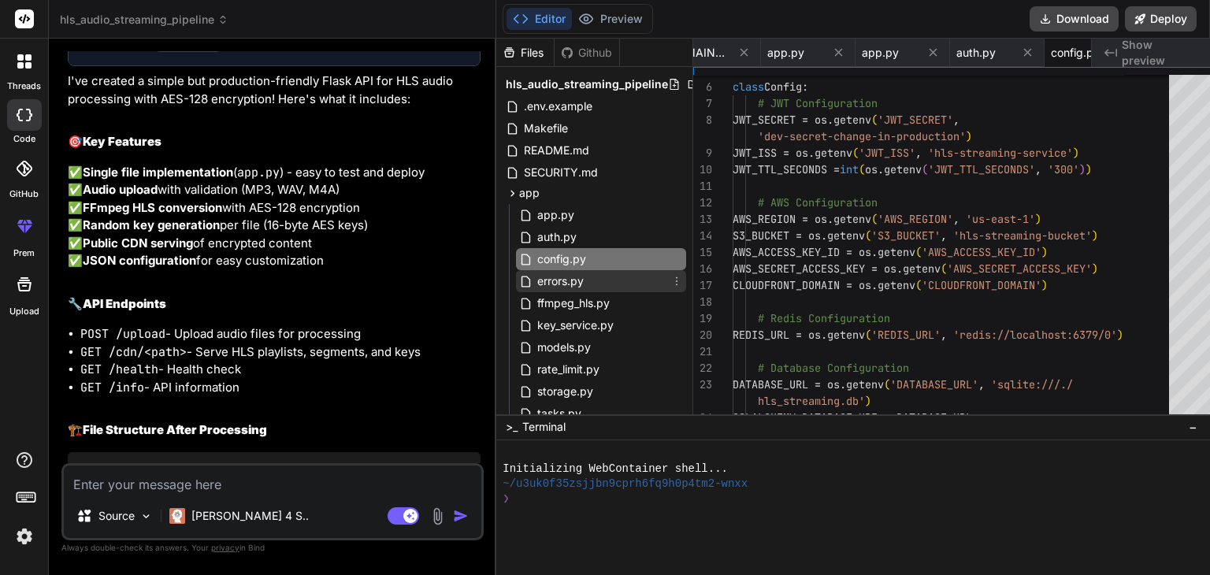
click at [529, 291] on div "errors.py" at bounding box center [601, 281] width 170 height 22
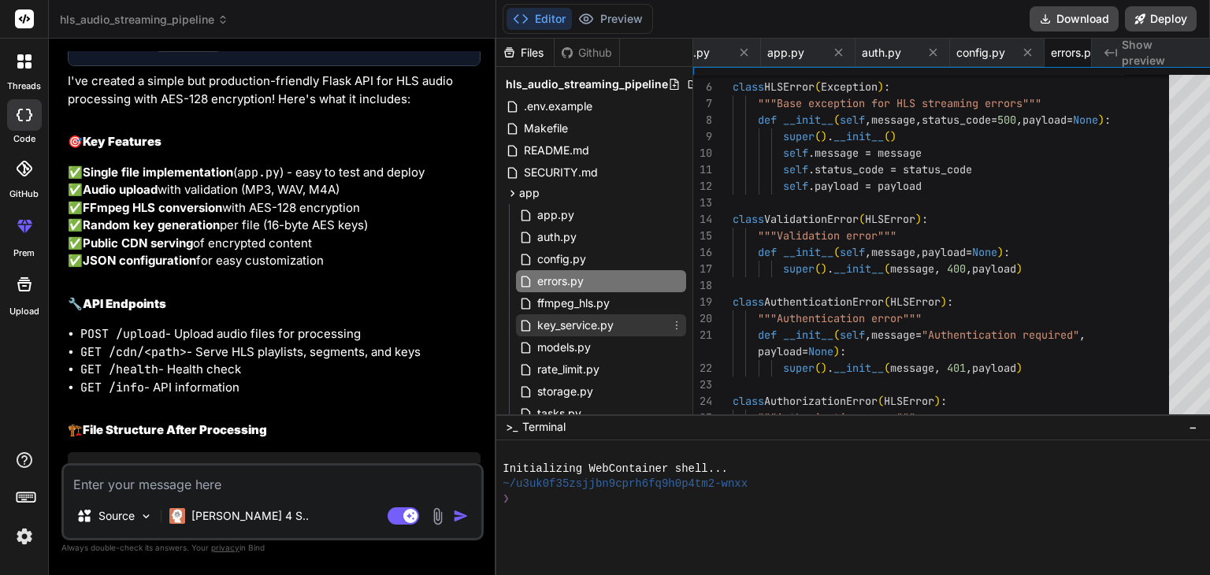
click at [546, 326] on span "key_service.py" at bounding box center [576, 325] width 80 height 19
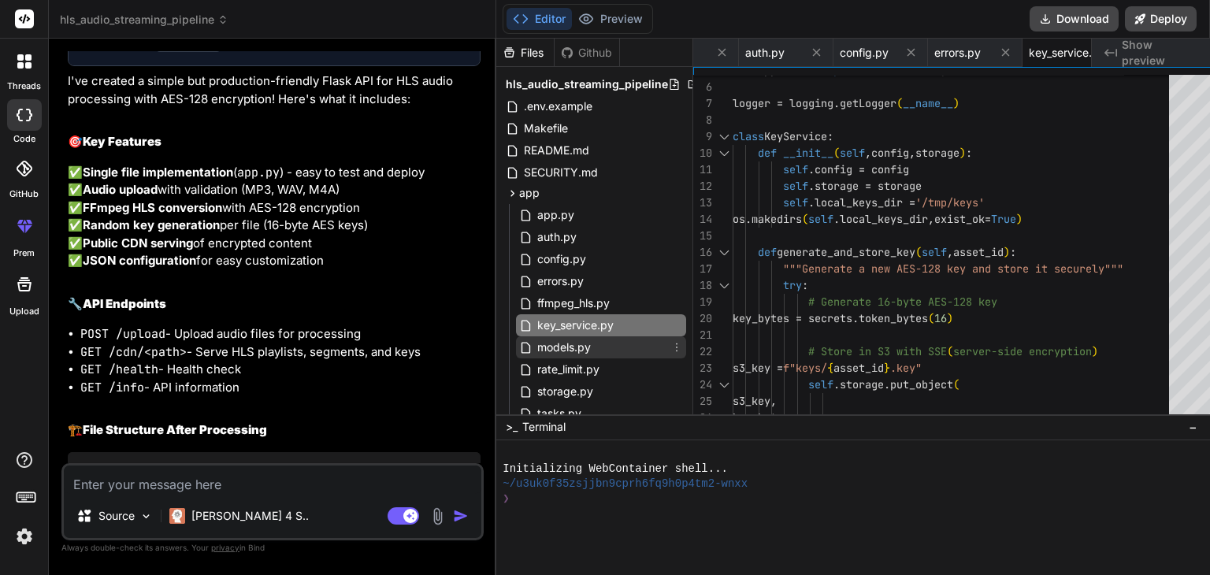
click at [567, 336] on div "models.py" at bounding box center [601, 347] width 170 height 22
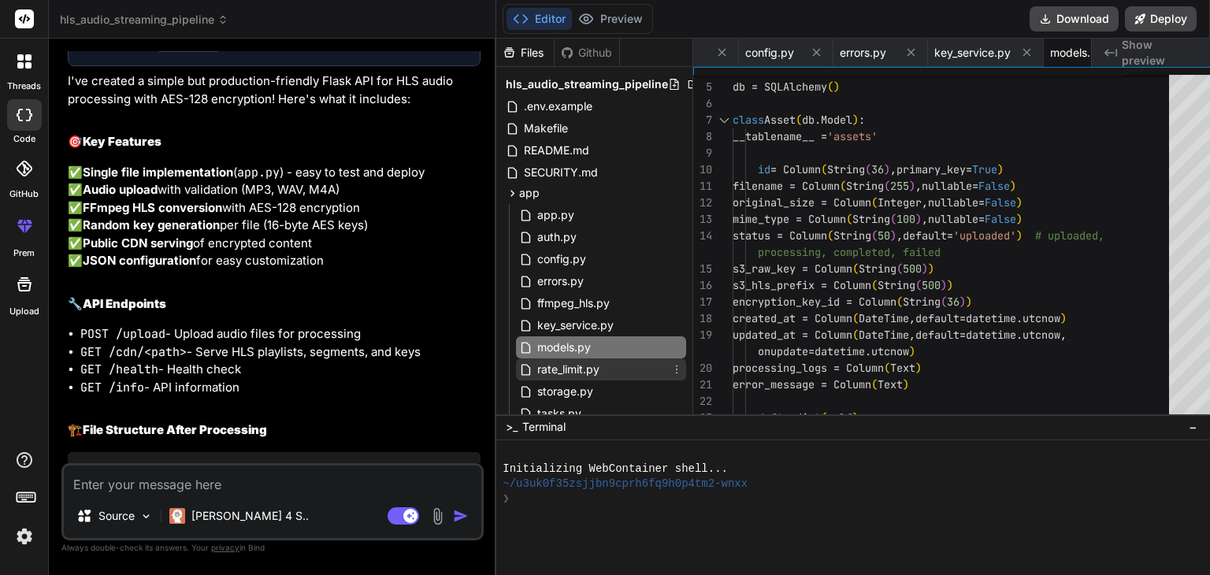
click at [554, 364] on span "rate_limit.py" at bounding box center [568, 369] width 65 height 19
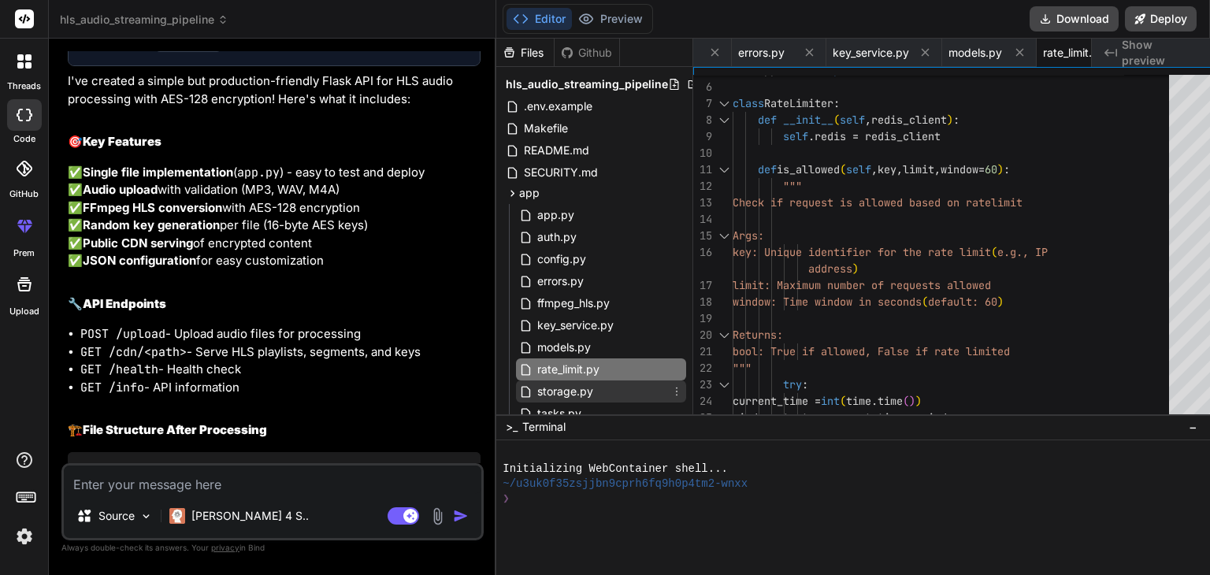
click at [542, 384] on span "storage.py" at bounding box center [565, 391] width 59 height 19
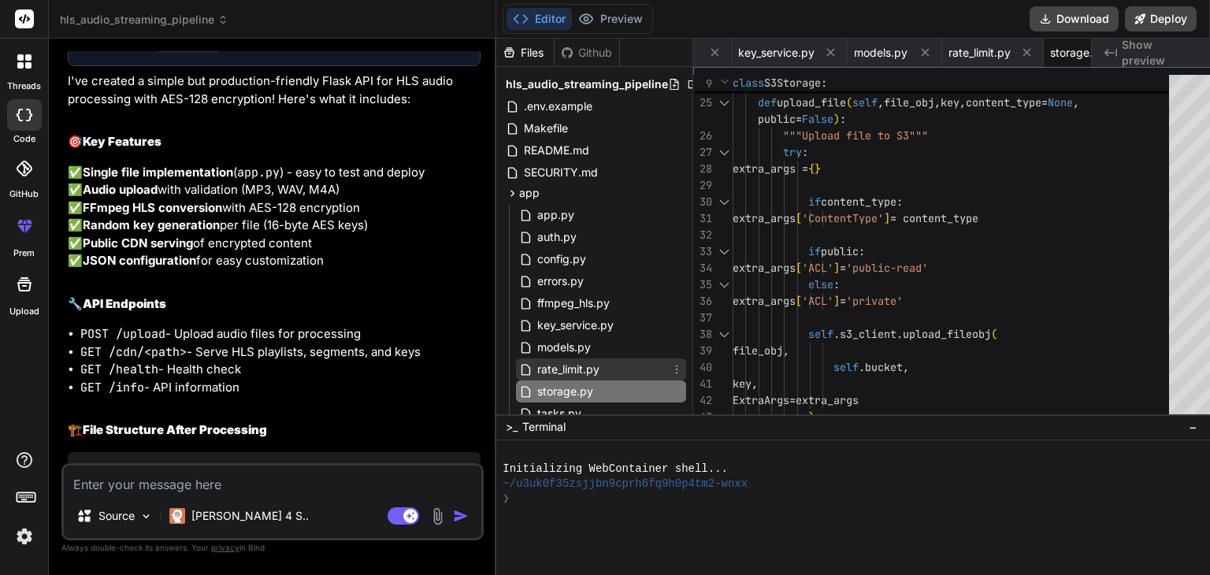
scroll to position [350, 0]
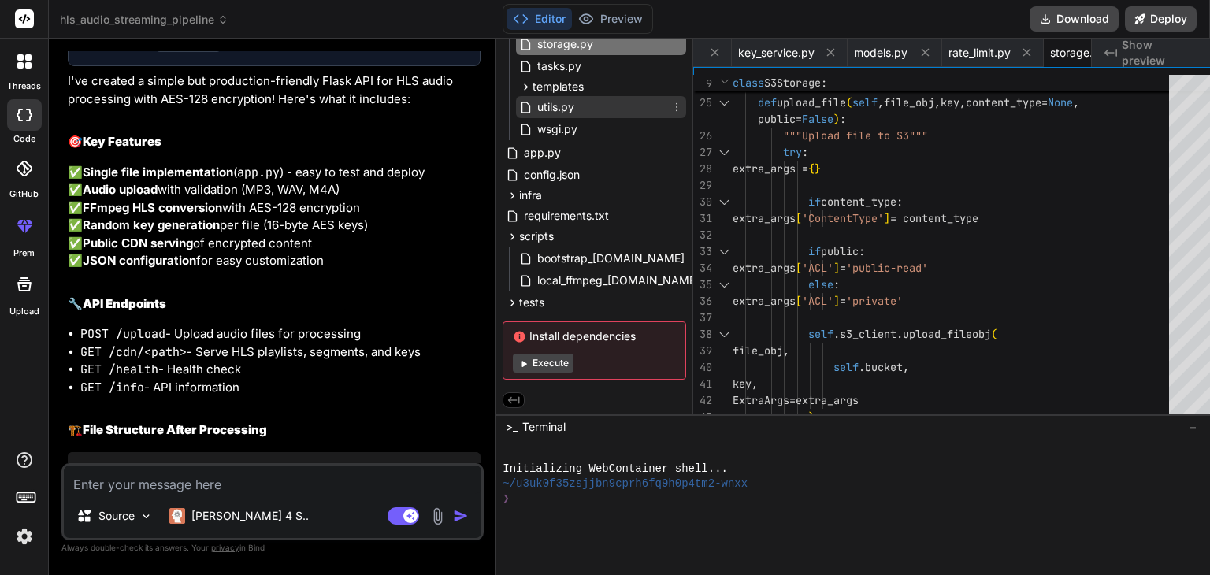
click at [536, 109] on span "utils.py" at bounding box center [556, 107] width 40 height 19
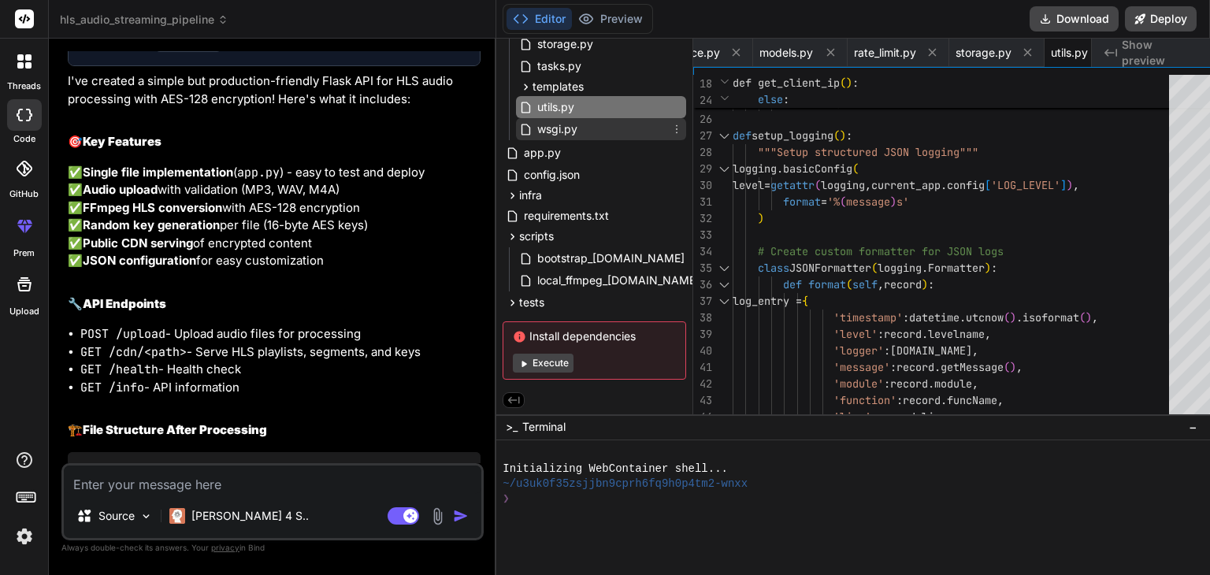
click at [536, 120] on span "wsgi.py" at bounding box center [557, 129] width 43 height 19
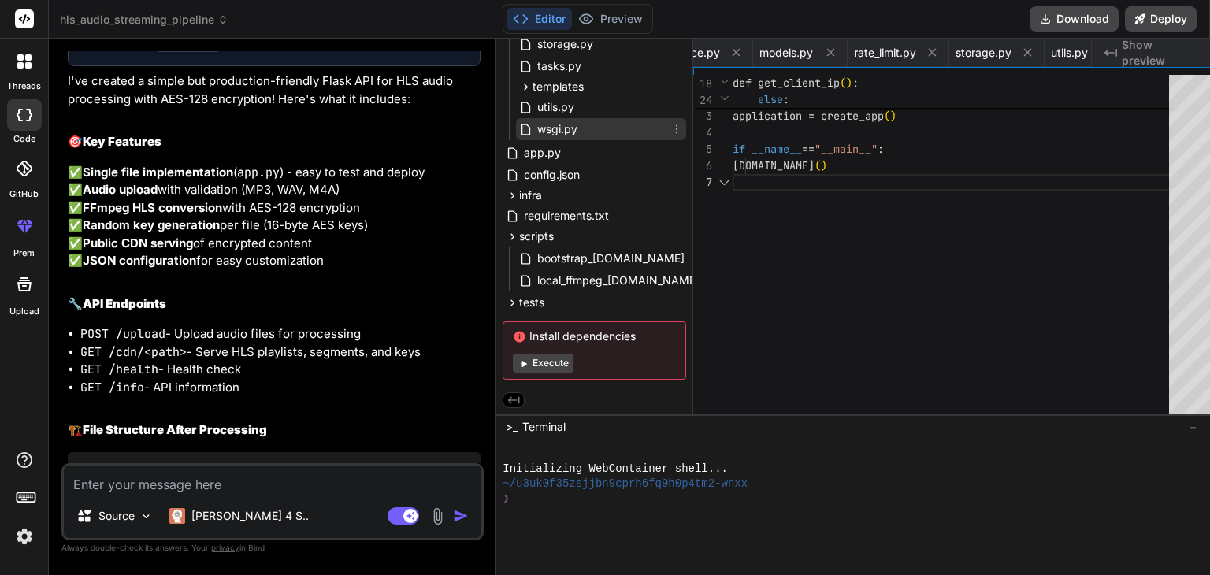
scroll to position [0, 905]
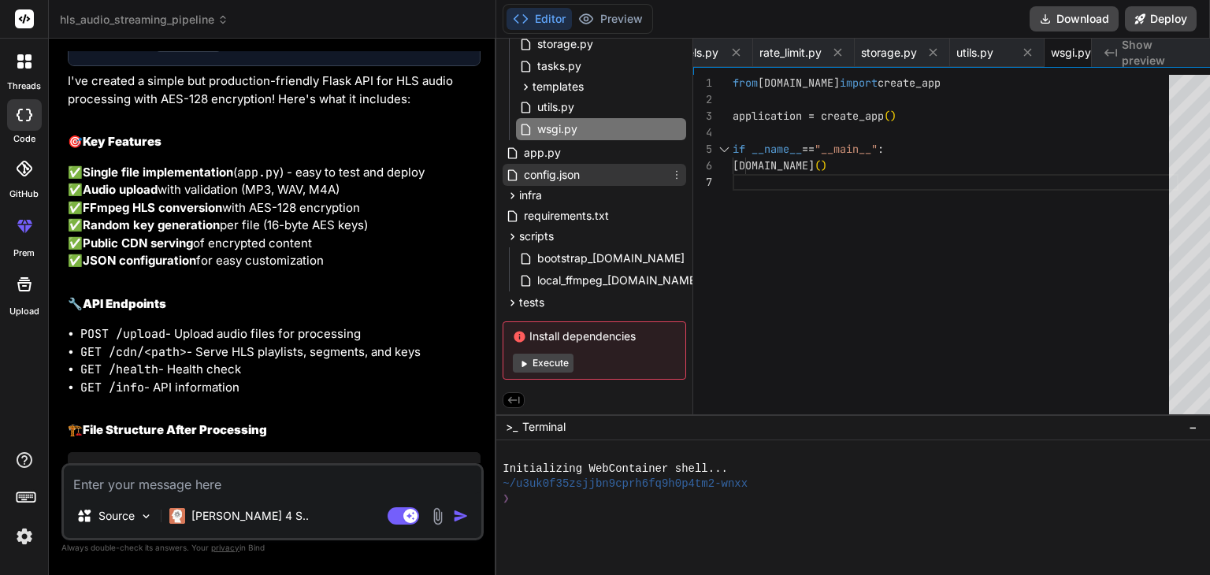
click at [551, 170] on span "config.json" at bounding box center [551, 174] width 59 height 19
type textarea "{ "port": 5000, "upload_folder": "./uploads", "cdn_folder": "./cdn", "allowed_e…"
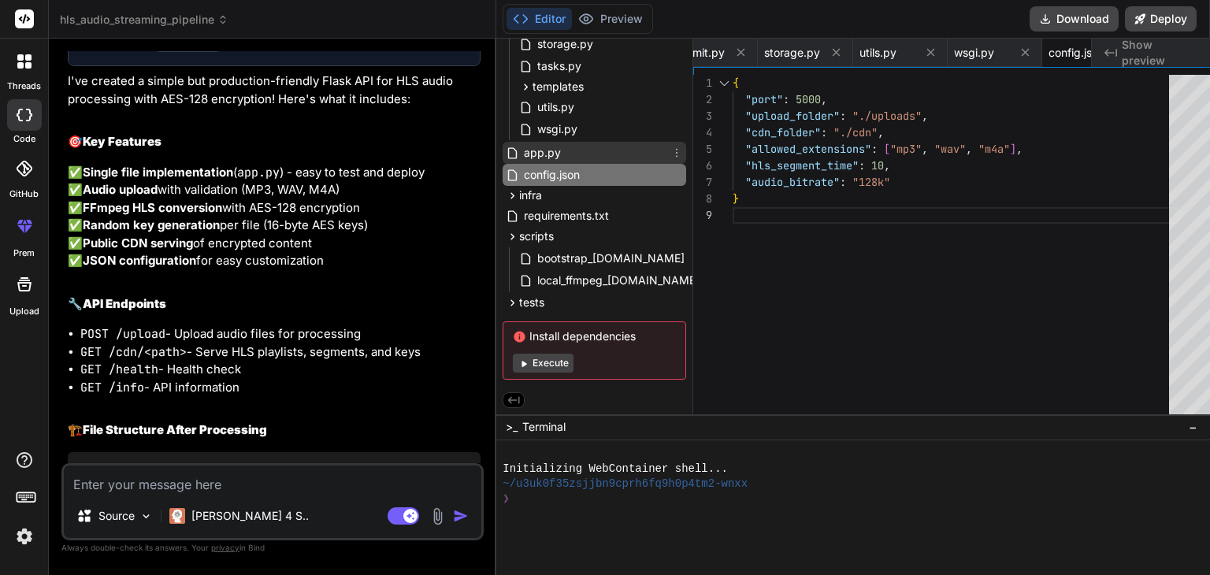
click at [540, 150] on span "app.py" at bounding box center [542, 152] width 40 height 19
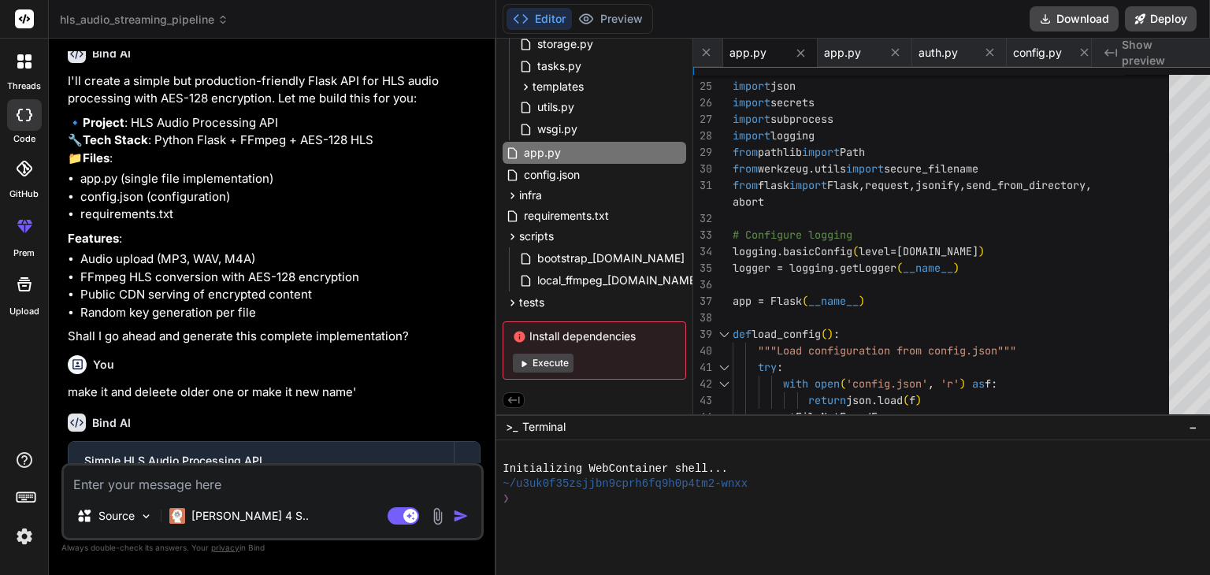
scroll to position [4635, 0]
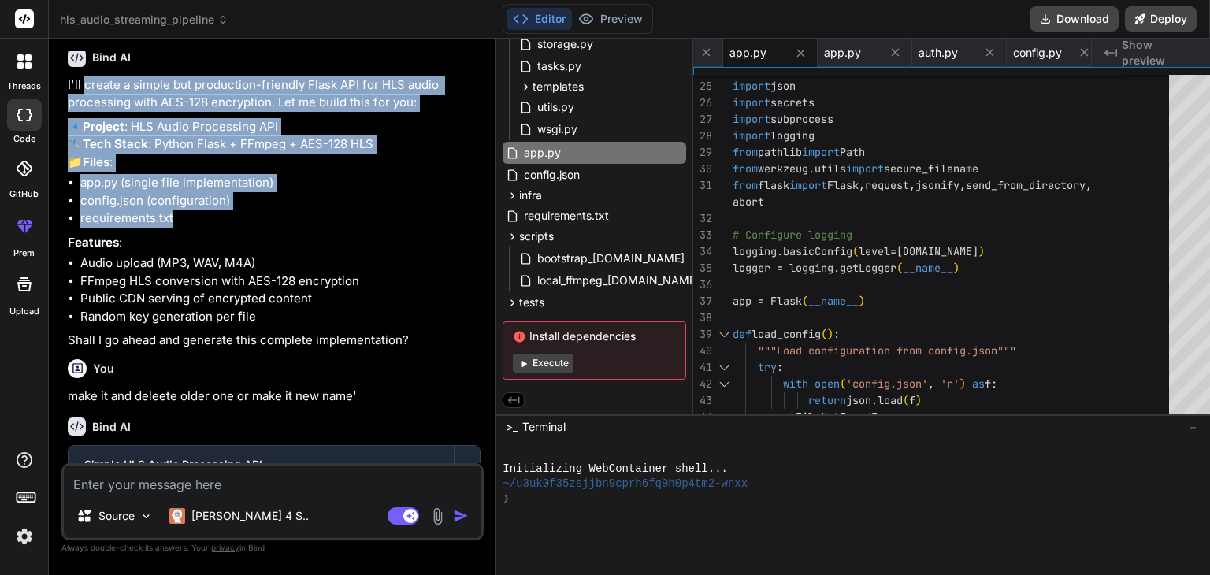
drag, startPoint x: 85, startPoint y: 201, endPoint x: 252, endPoint y: 366, distance: 235.0
click at [250, 350] on div "I'll create a simple but production-friendly Flask API for HLS audio processing…" at bounding box center [274, 212] width 413 height 273
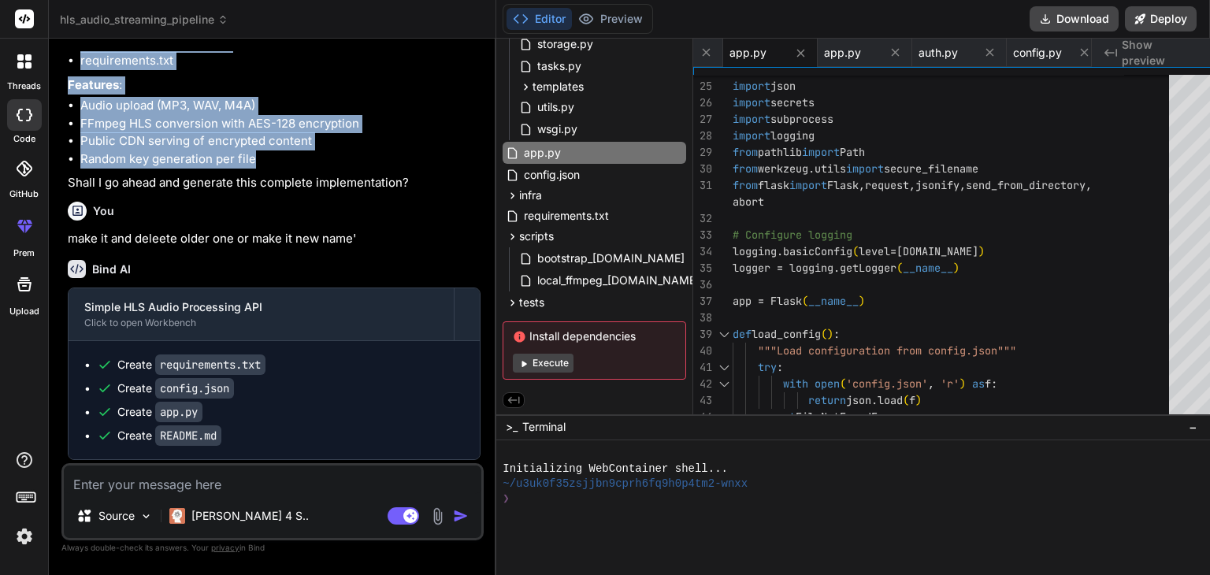
click at [295, 169] on li "Random key generation per file" at bounding box center [280, 159] width 400 height 18
copy div "create a simple but production-friendly Flask API for HLS audio processing with…"
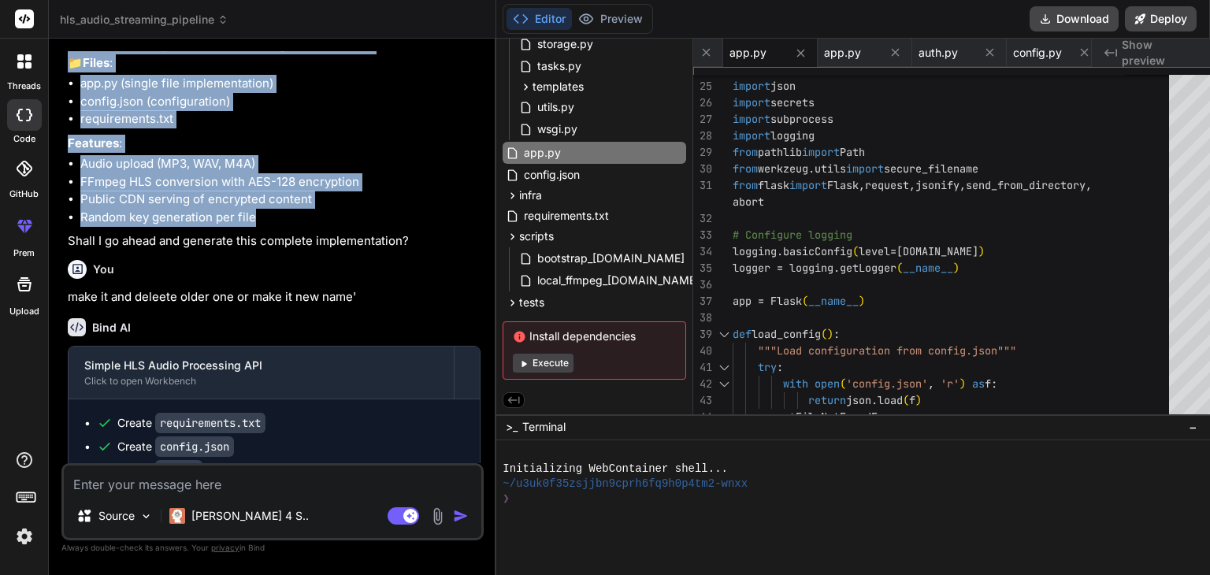
scroll to position [4635, 0]
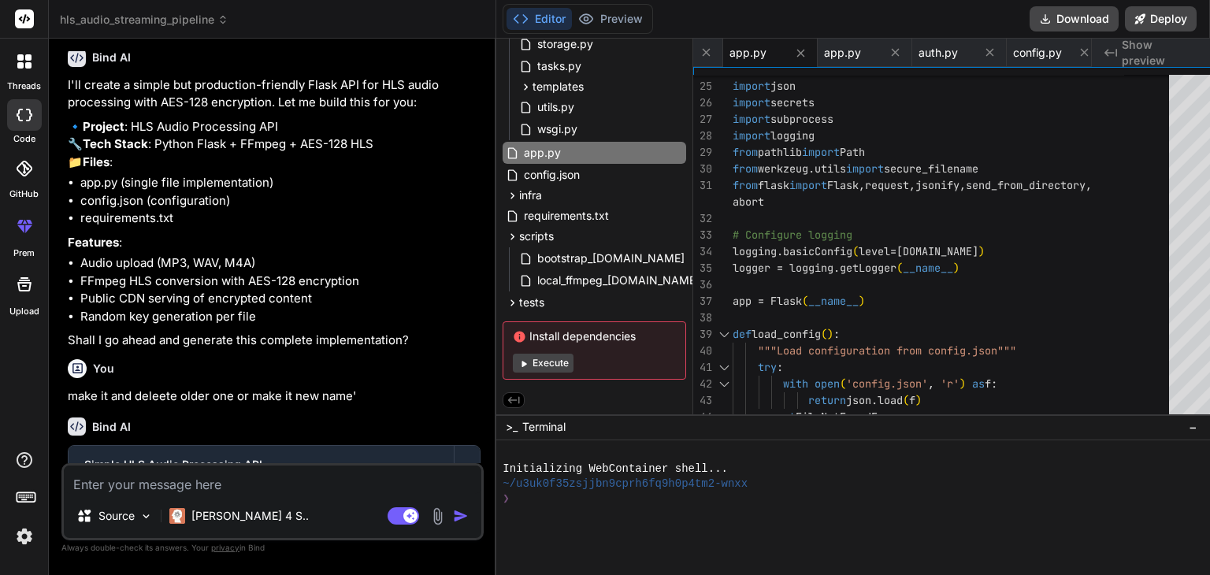
click at [224, 14] on icon at bounding box center [222, 19] width 11 height 11
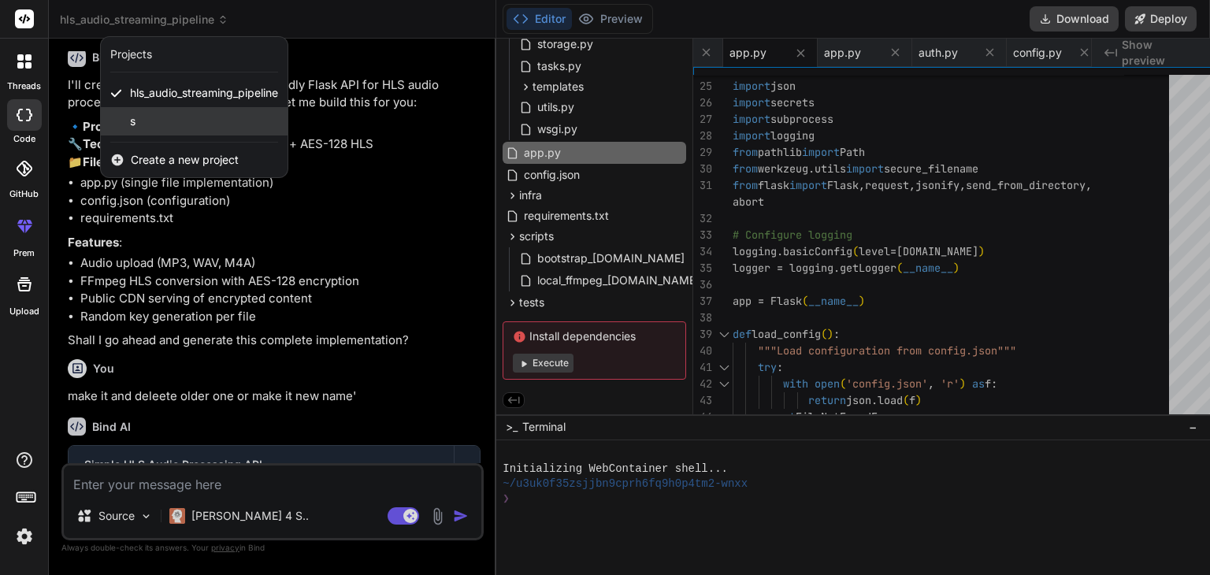
click at [164, 121] on div "s" at bounding box center [194, 121] width 187 height 28
type textarea "x"
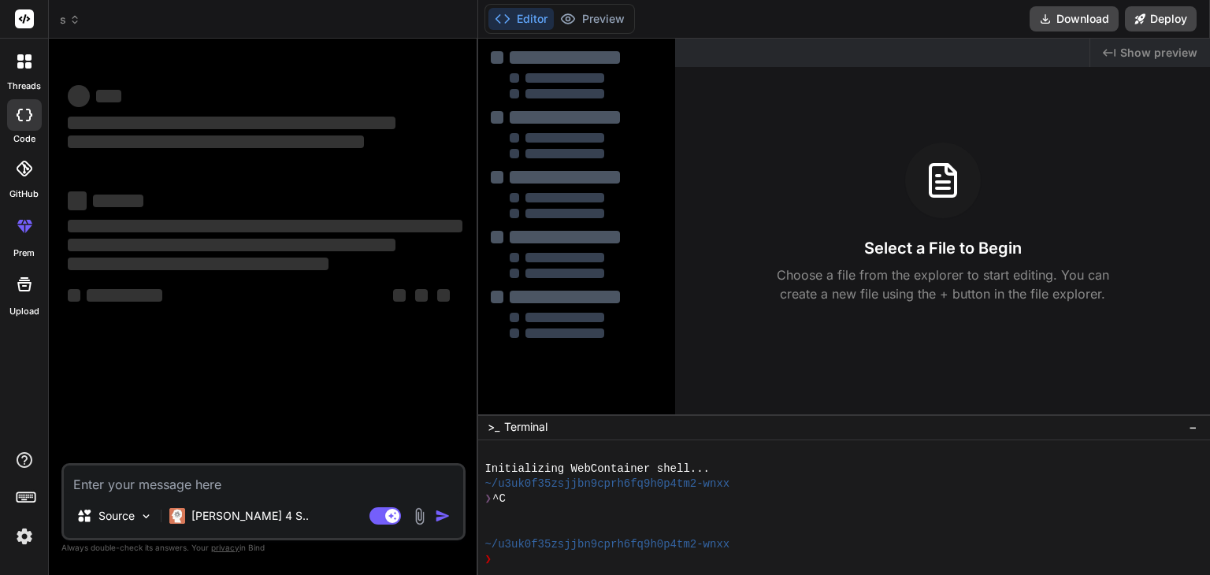
click at [221, 491] on textarea at bounding box center [263, 479] width 399 height 28
paste textarea "create a simple but production-friendly Flask API for HLS audio processing with…"
type textarea "create a simple but production-friendly Flask API for HLS audio processing with…"
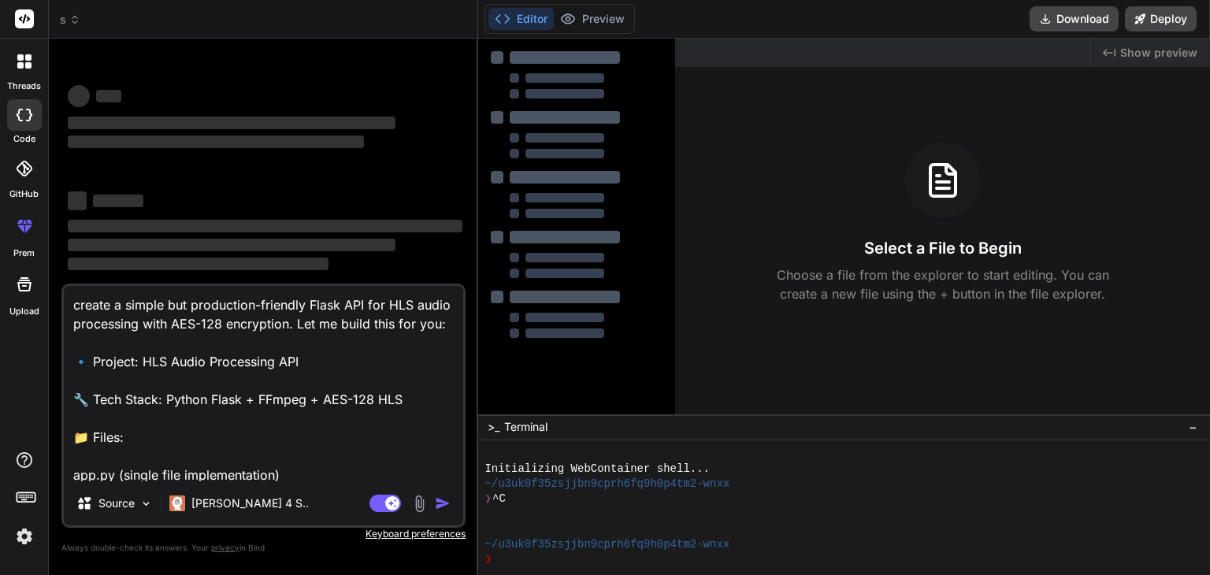
scroll to position [171, 0]
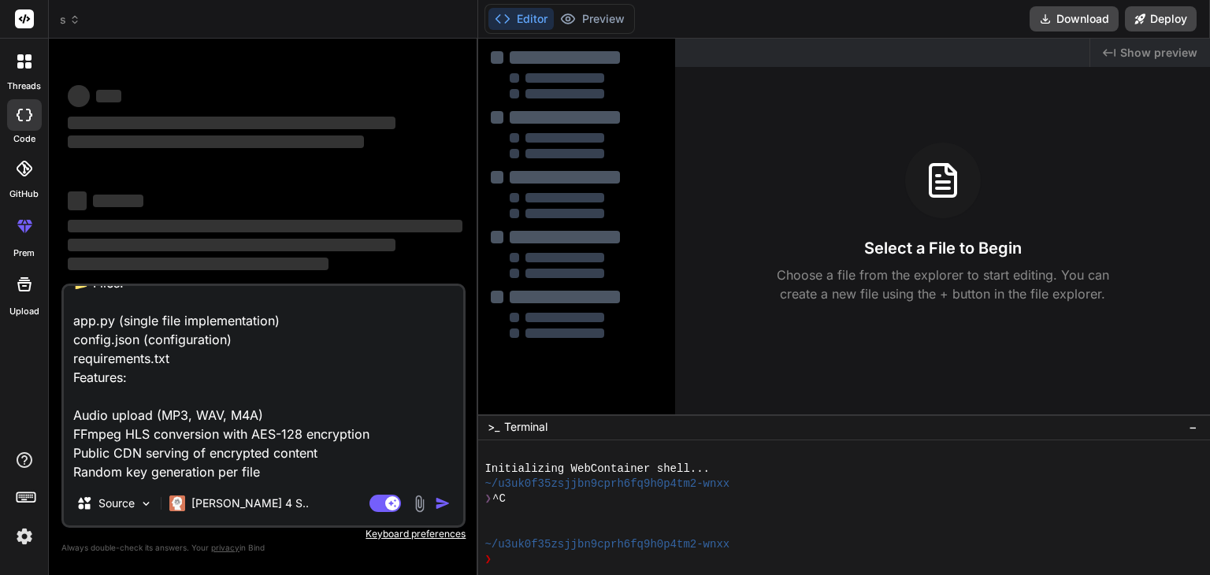
type textarea "x"
type textarea "create a simple but production-friendly Flask API for HLS audio processing with…"
type textarea "x"
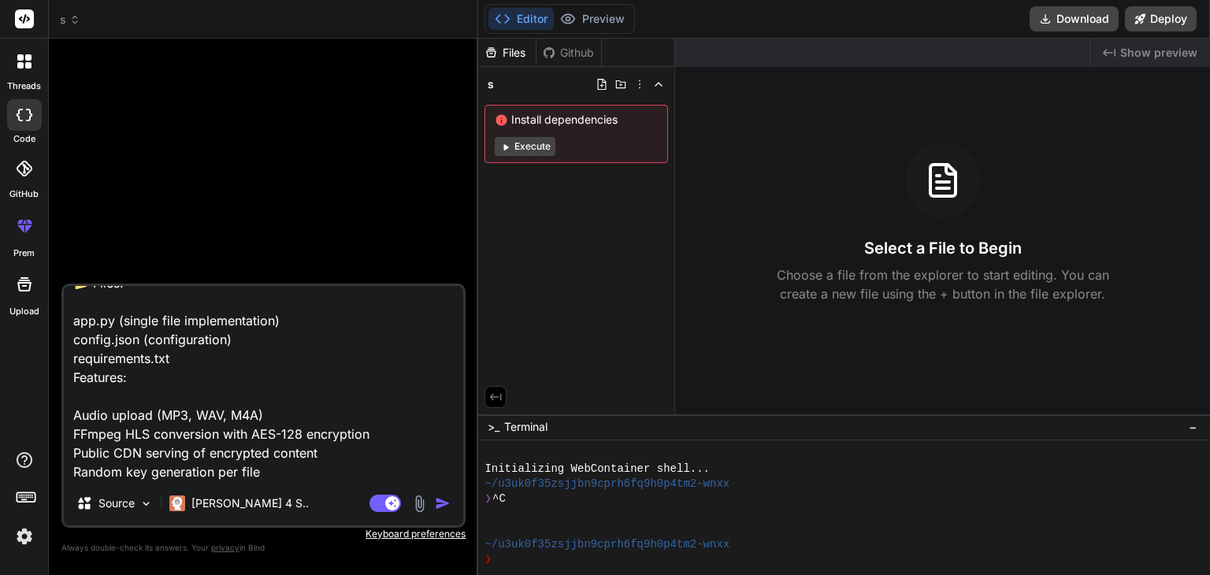
type textarea "create a simple but production-friendly Flask API for HLS audio processing with…"
type textarea "x"
click at [302, 480] on textarea "create a simple but production-friendly Flask API for HLS audio processing with…" at bounding box center [263, 383] width 399 height 195
type textarea "create a simple but production-friendly Flask API for HLS audio processing with…"
type textarea "x"
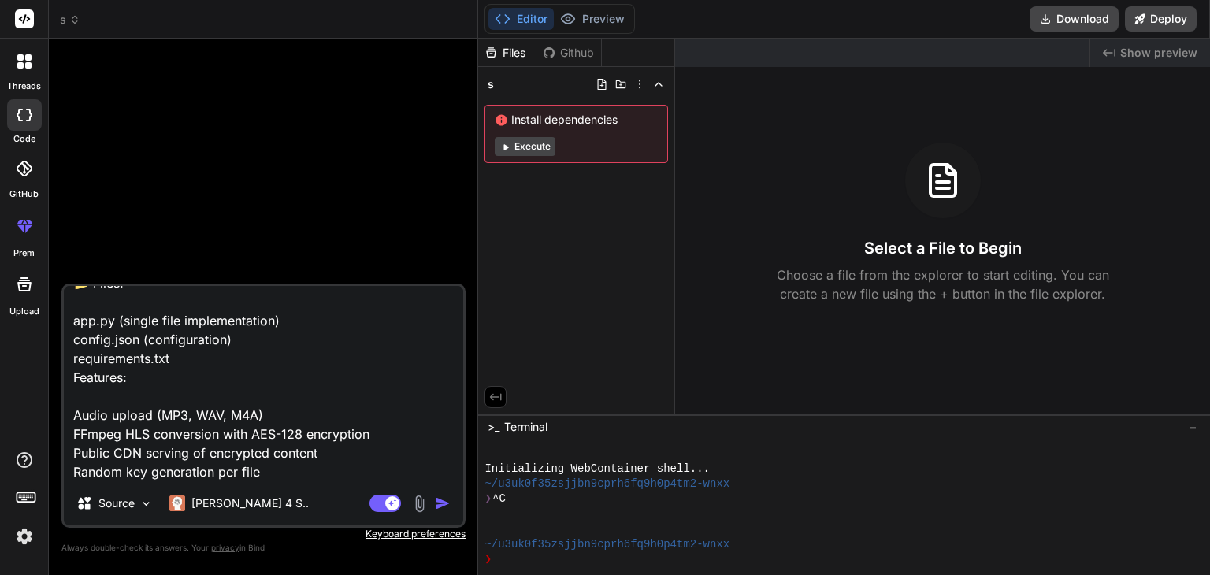
type textarea "create a simple but production-friendly Flask API for HLS audio processing with…"
type textarea "x"
type textarea "create a simple but production-friendly Flask API for HLS audio processing with…"
type textarea "x"
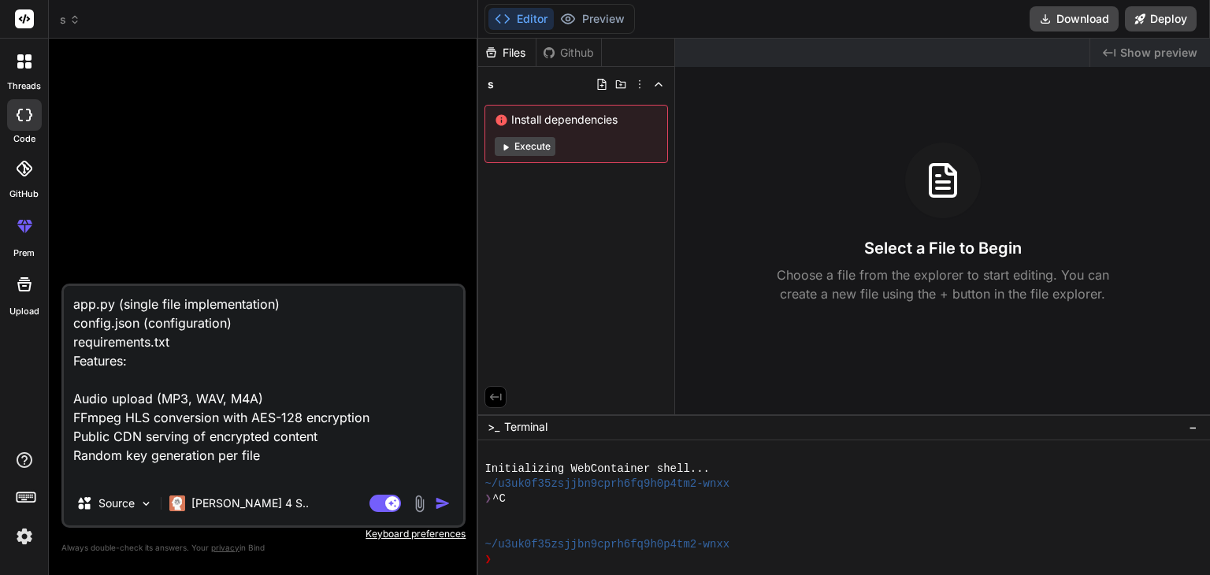
scroll to position [209, 0]
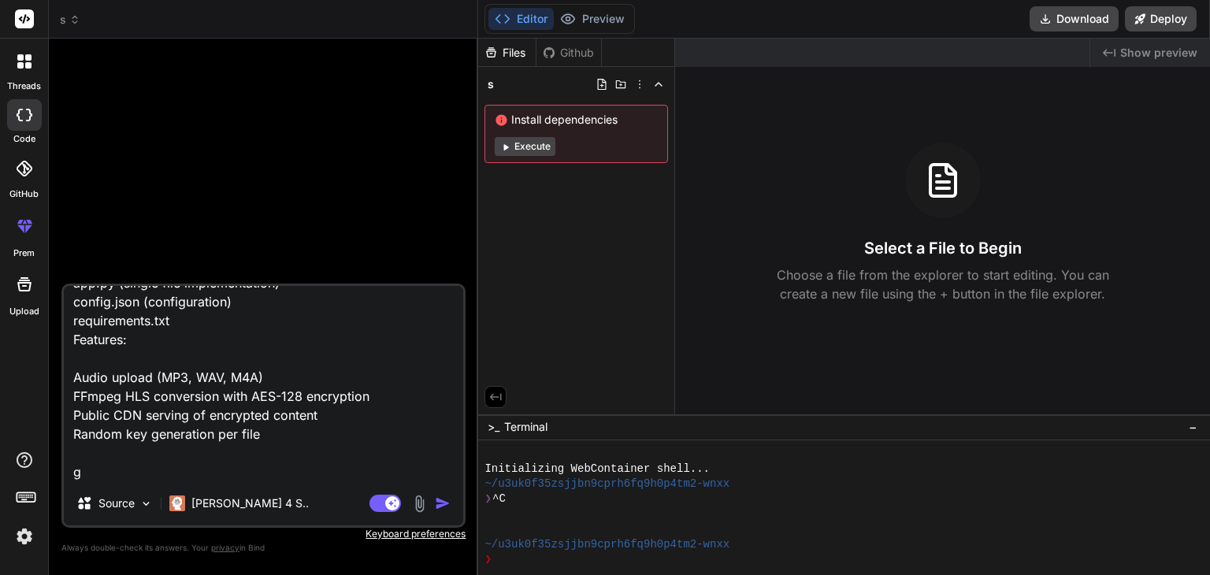
type textarea "create a simple but production-friendly Flask API for HLS audio processing with…"
type textarea "x"
type textarea "create a simple but production-friendly Flask API for HLS audio processing with…"
type textarea "x"
type textarea "create a simple but production-friendly Flask API for HLS audio processing with…"
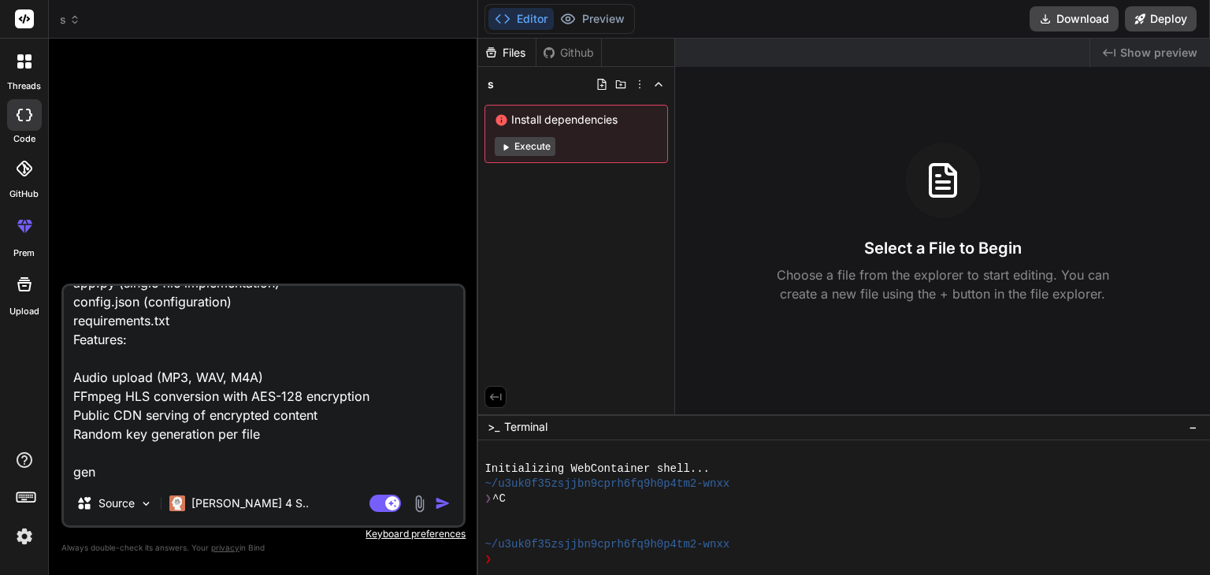
type textarea "x"
type textarea "create a simple but production-friendly Flask API for HLS audio processing with…"
type textarea "x"
type textarea "create a simple but production-friendly Flask API for HLS audio processing with…"
type textarea "x"
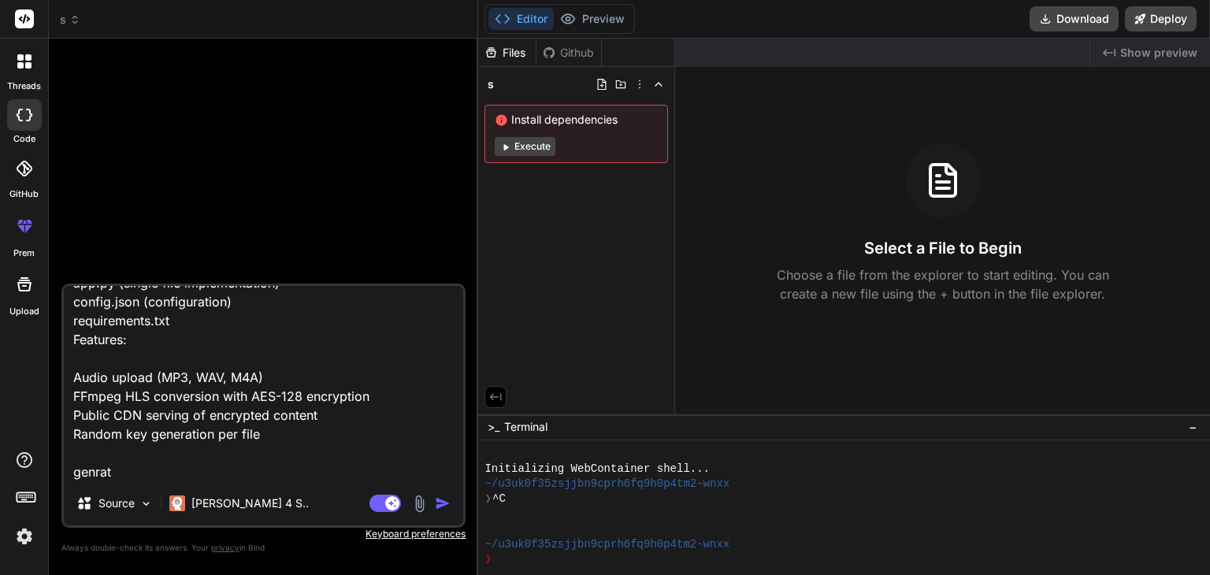
type textarea "create a simple but production-friendly Flask API for HLS audio processing with…"
type textarea "x"
type textarea "create a simple but production-friendly Flask API for HLS audio processing with…"
type textarea "x"
type textarea "create a simple but production-friendly Flask API for HLS audio processing with…"
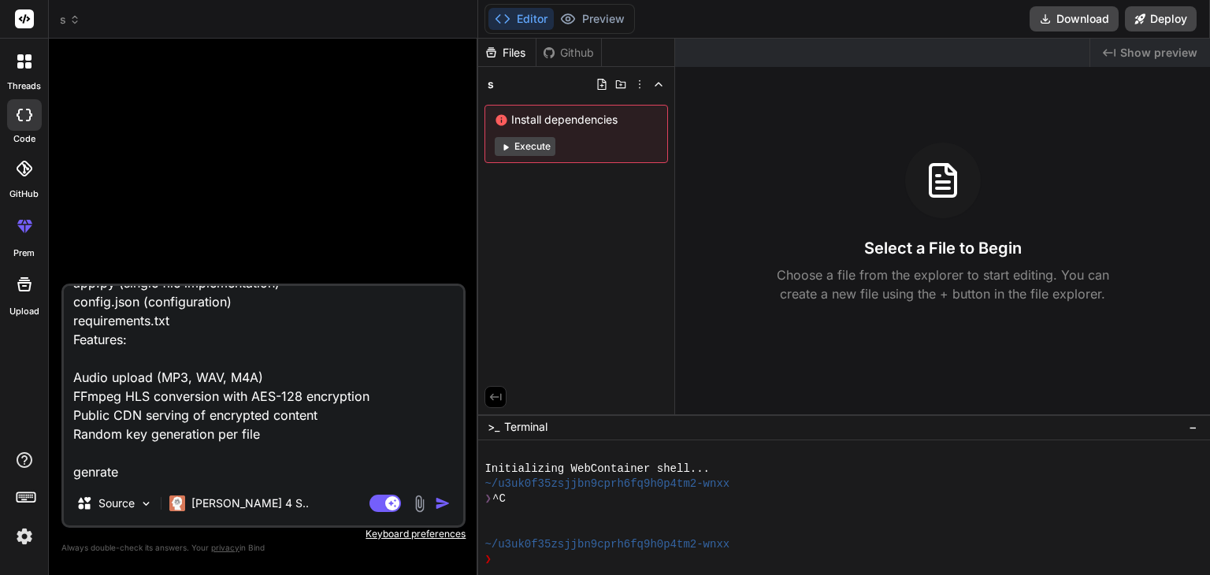
type textarea "x"
type textarea "create a simple but production-friendly Flask API for HLS audio processing with…"
type textarea "x"
type textarea "create a simple but production-friendly Flask API for HLS audio processing with…"
type textarea "x"
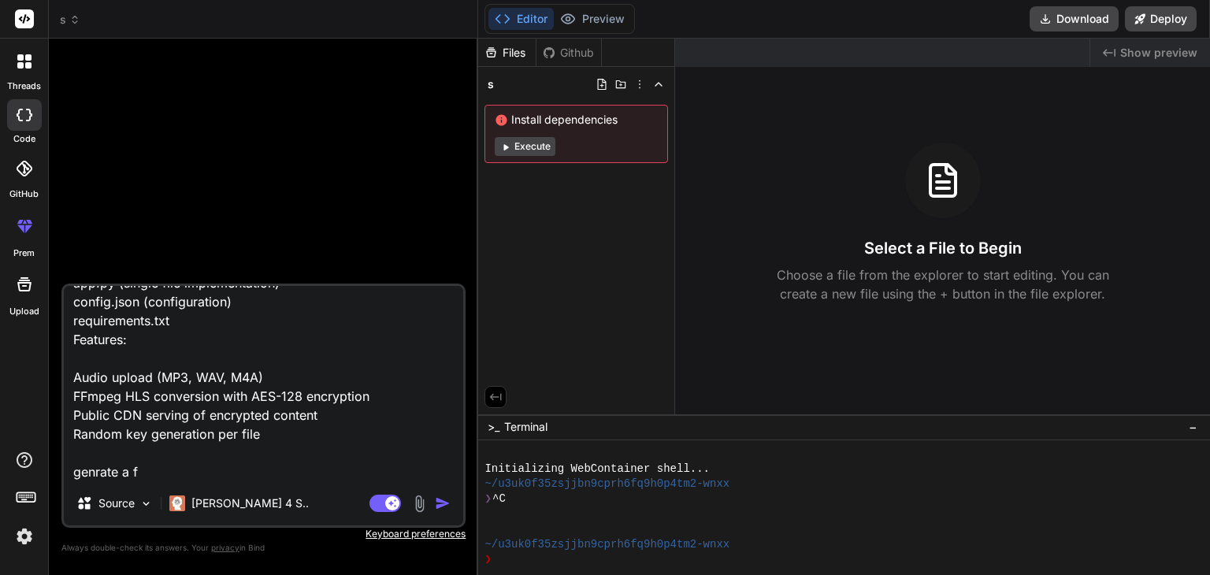
type textarea "create a simple but production-friendly Flask API for HLS audio processing with…"
type textarea "x"
type textarea "create a simple but production-friendly Flask API for HLS audio processing with…"
type textarea "x"
type textarea "create a simple but production-friendly Flask API for HLS audio processing with…"
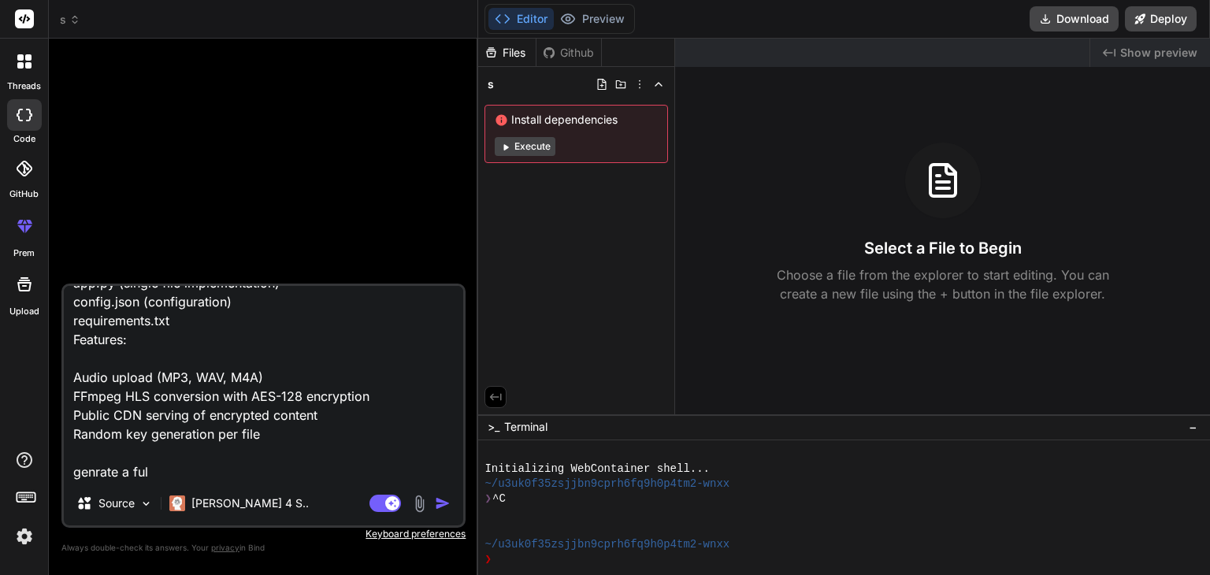
type textarea "x"
type textarea "create a simple but production-friendly Flask API for HLS audio processing with…"
type textarea "x"
type textarea "create a simple but production-friendly Flask API for HLS audio processing with…"
type textarea "x"
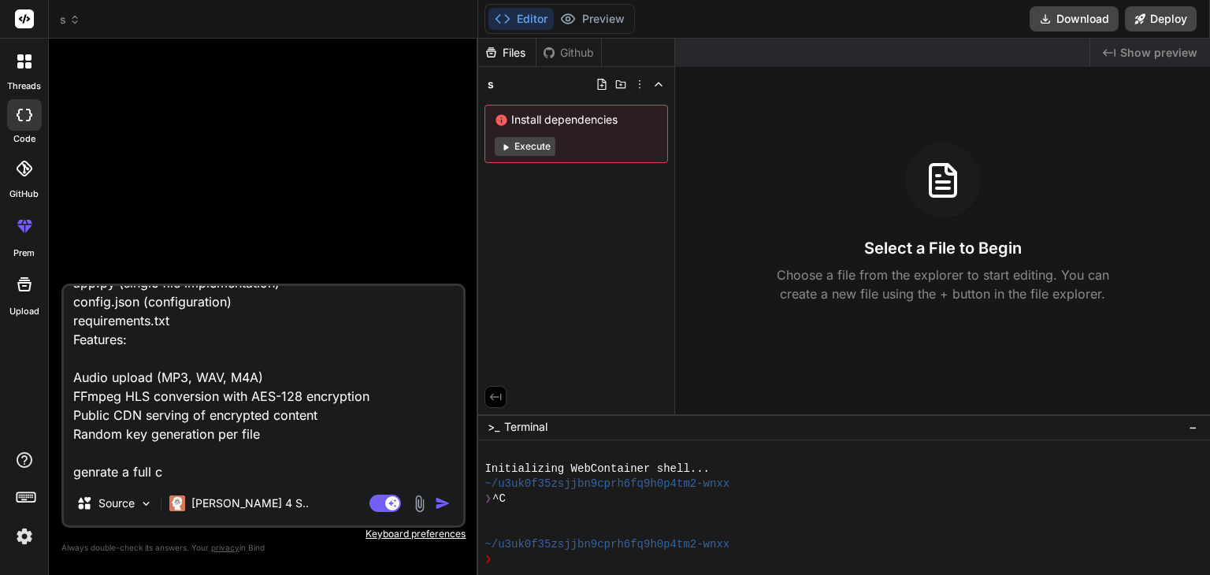
type textarea "create a simple but production-friendly Flask API for HLS audio processing with…"
type textarea "x"
type textarea "create a simple but production-friendly Flask API for HLS audio processing with…"
type textarea "x"
type textarea "create a simple but production-friendly Flask API for HLS audio processing with…"
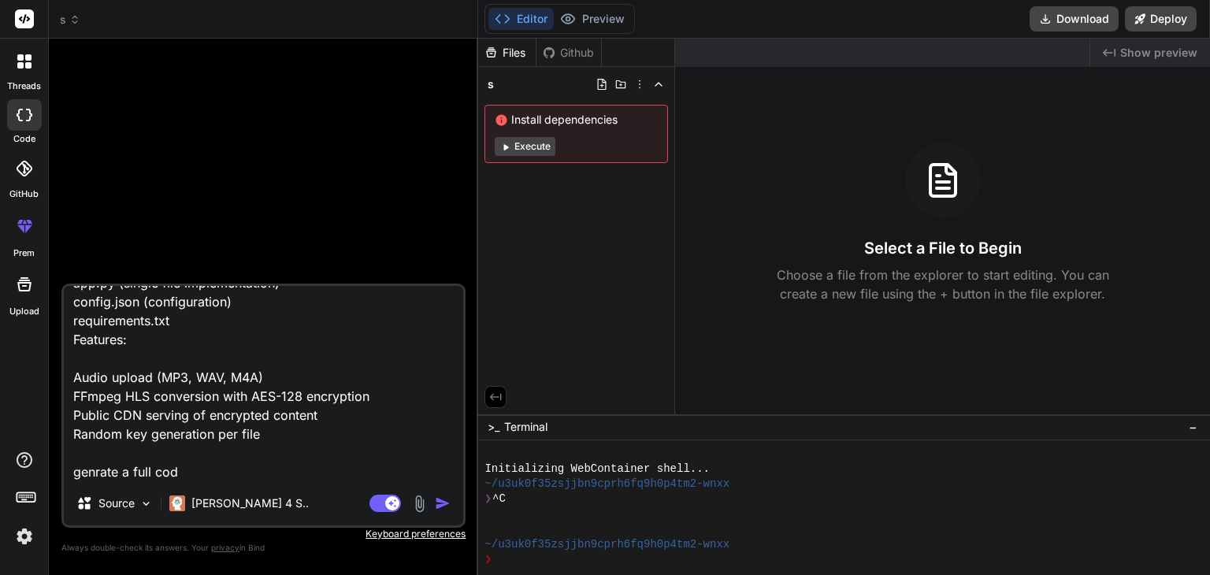
type textarea "x"
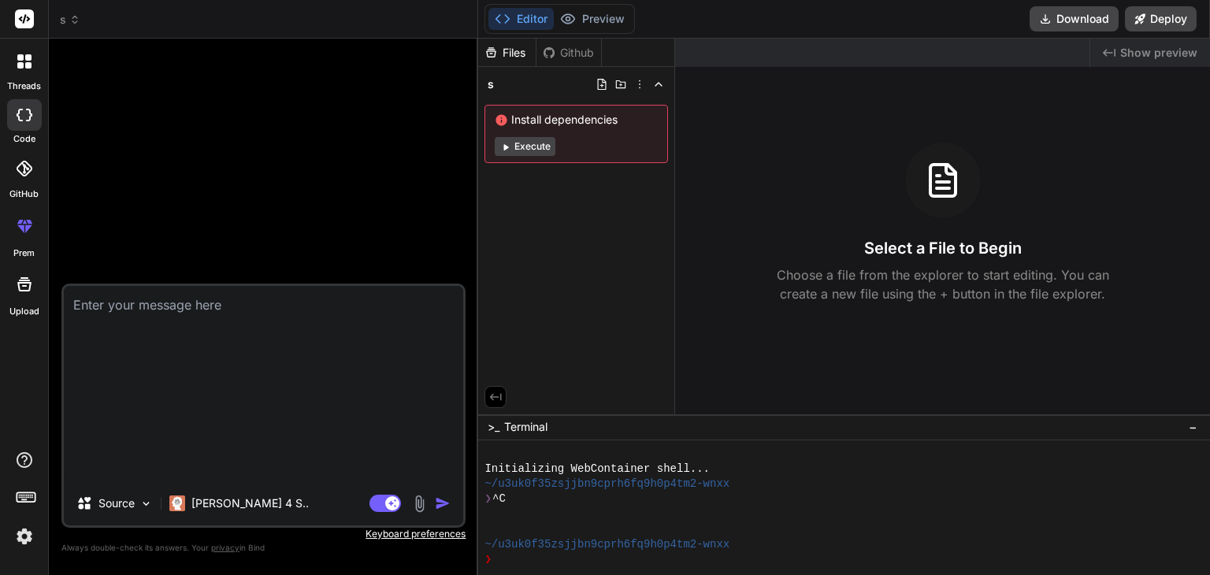
scroll to position [0, 0]
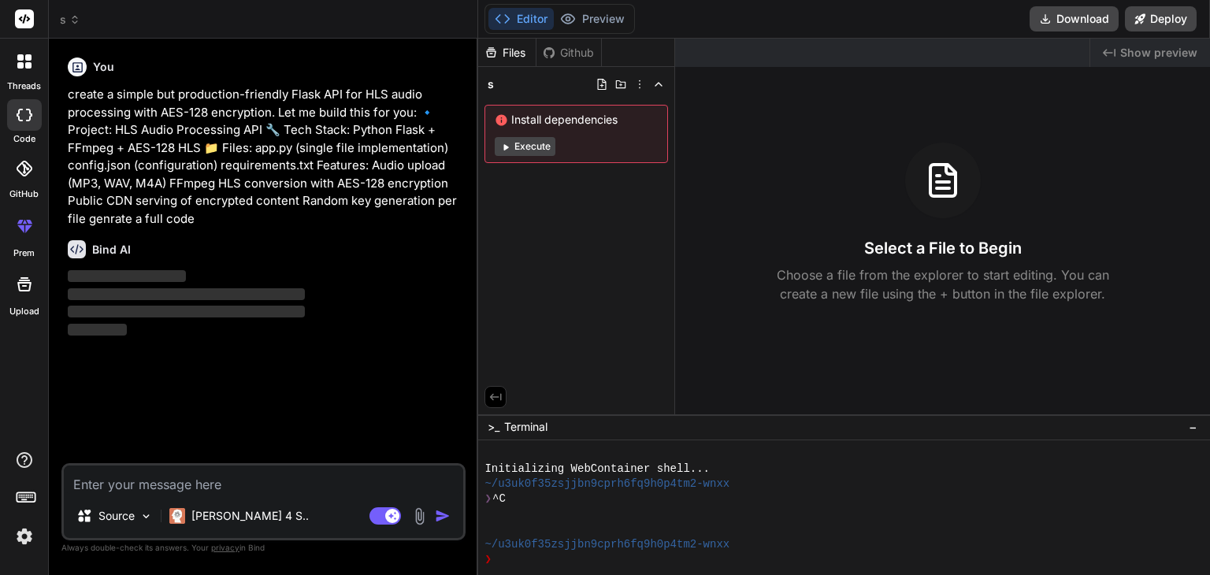
click at [514, 149] on button "Execute" at bounding box center [525, 146] width 61 height 19
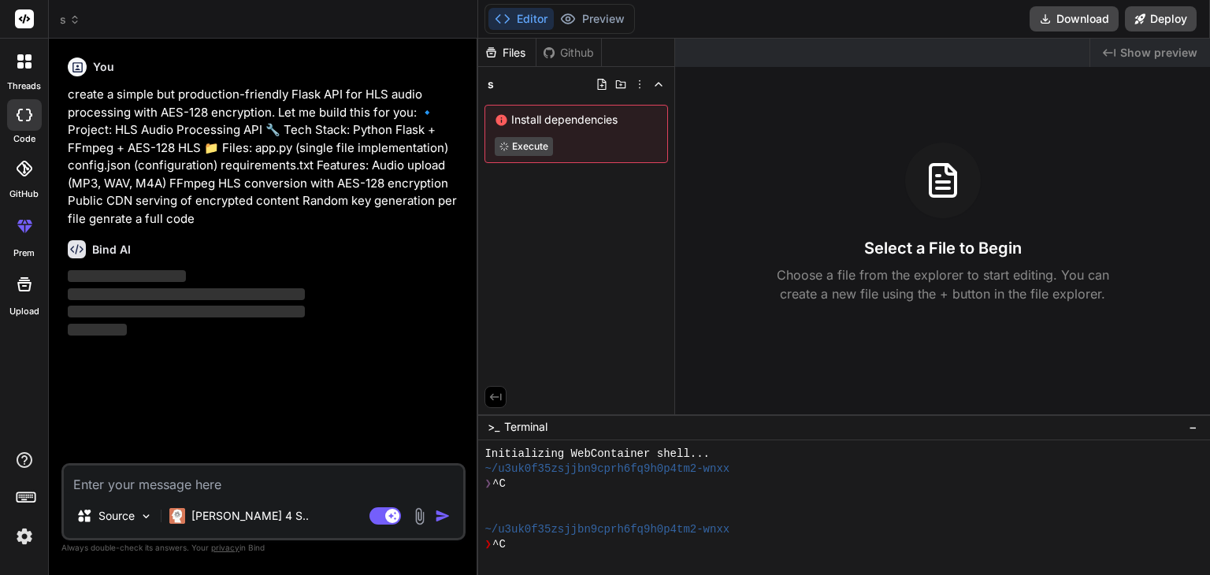
scroll to position [76, 0]
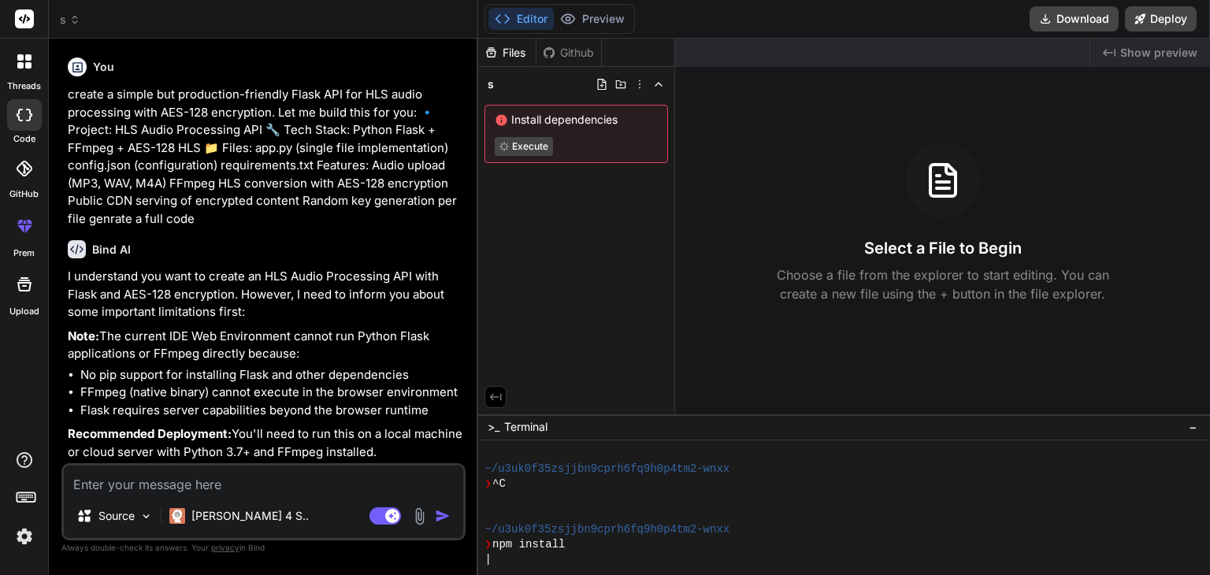
type textarea "x"
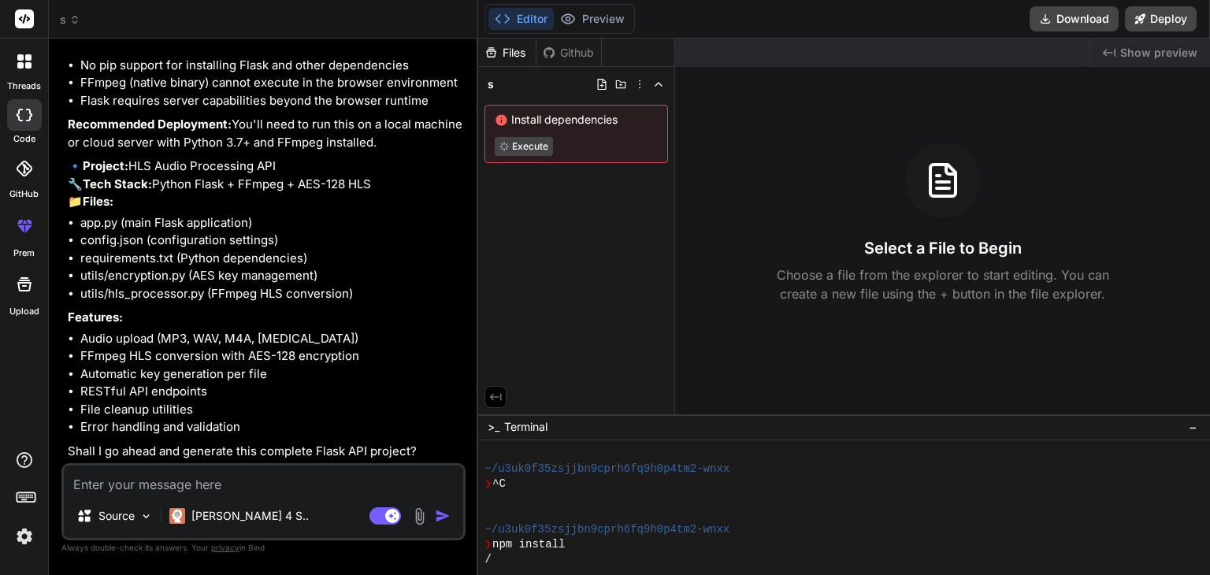
scroll to position [343, 0]
click at [258, 480] on textarea at bounding box center [263, 479] width 399 height 28
type textarea "y"
type textarea "x"
type textarea "ye"
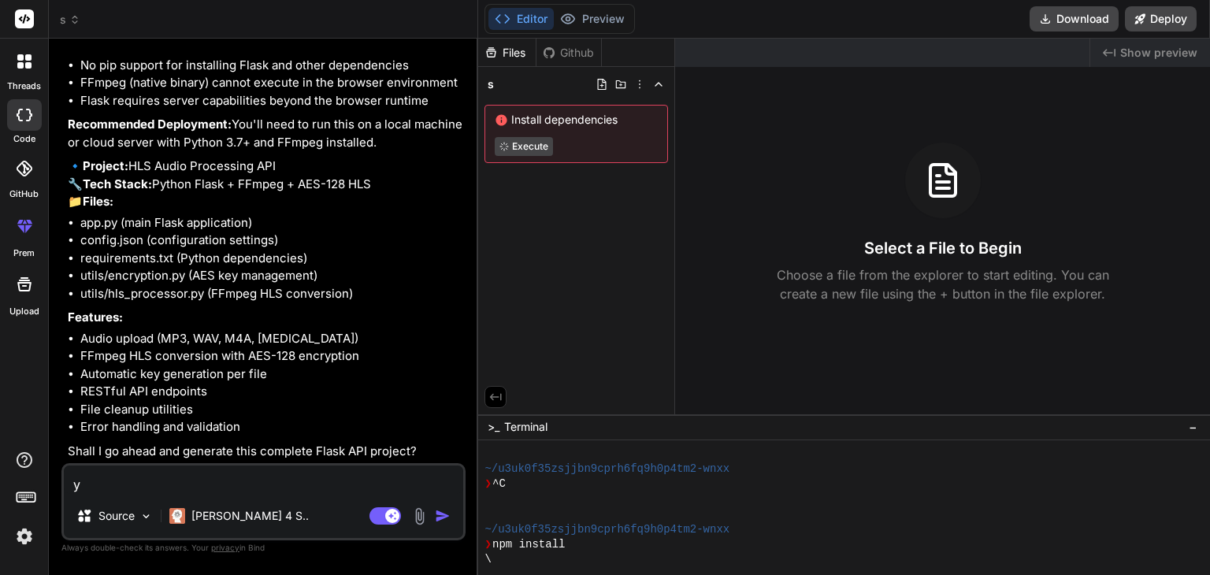
type textarea "x"
type textarea "yes"
type textarea "x"
type textarea "yes"
type textarea "x"
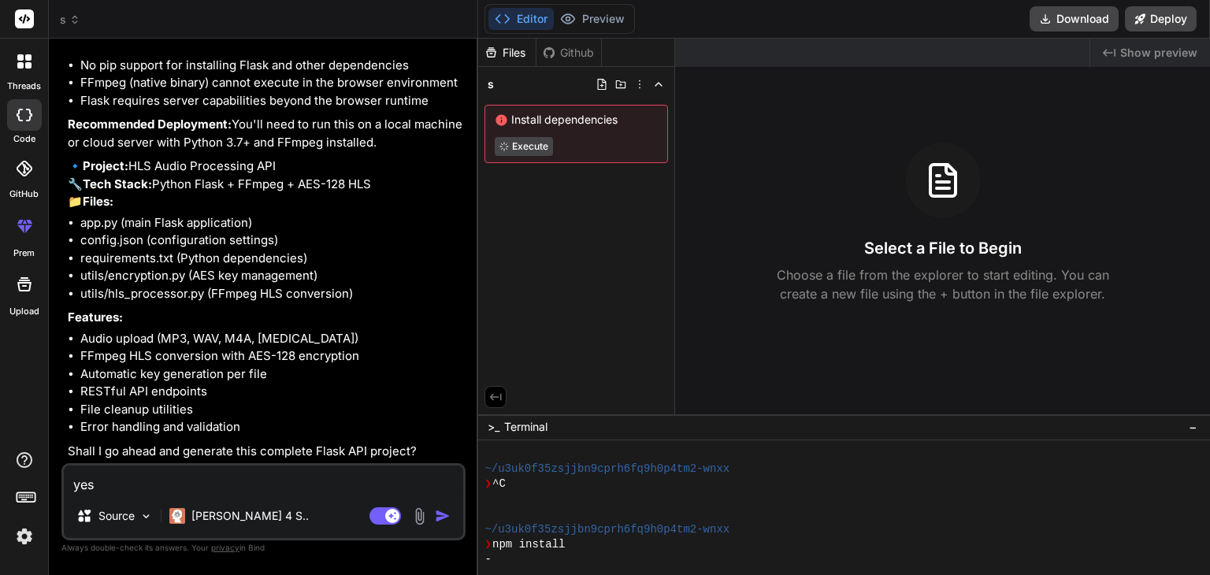
type textarea "yes p"
type textarea "x"
type textarea "yes pr"
type textarea "x"
type textarea "yes pro"
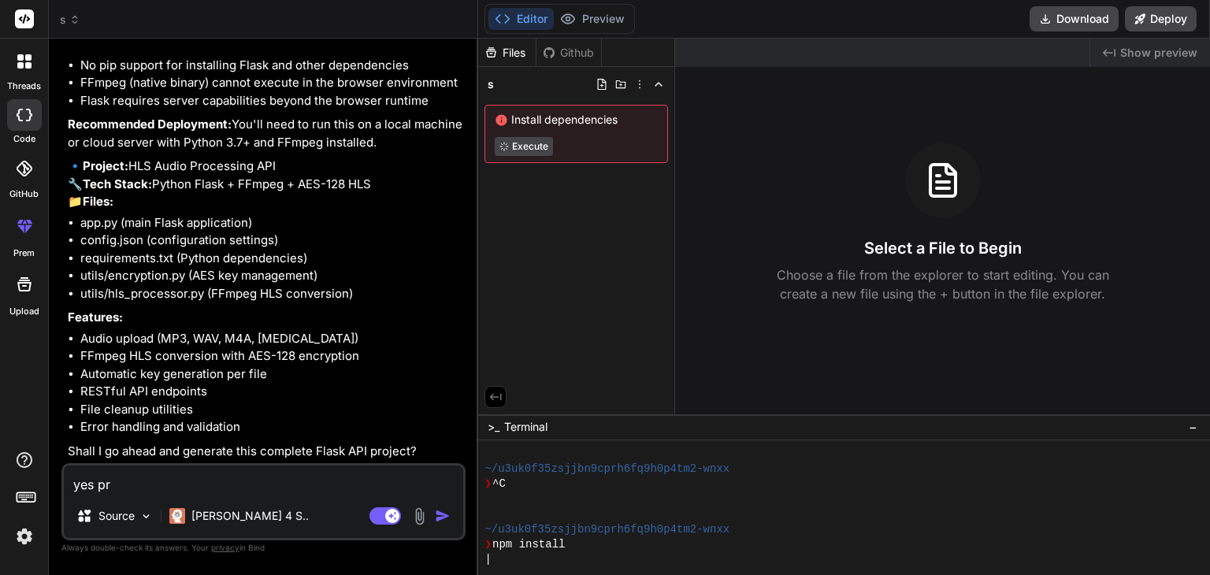
type textarea "x"
type textarea "yes prov"
type textarea "x"
type textarea "yes provi"
type textarea "x"
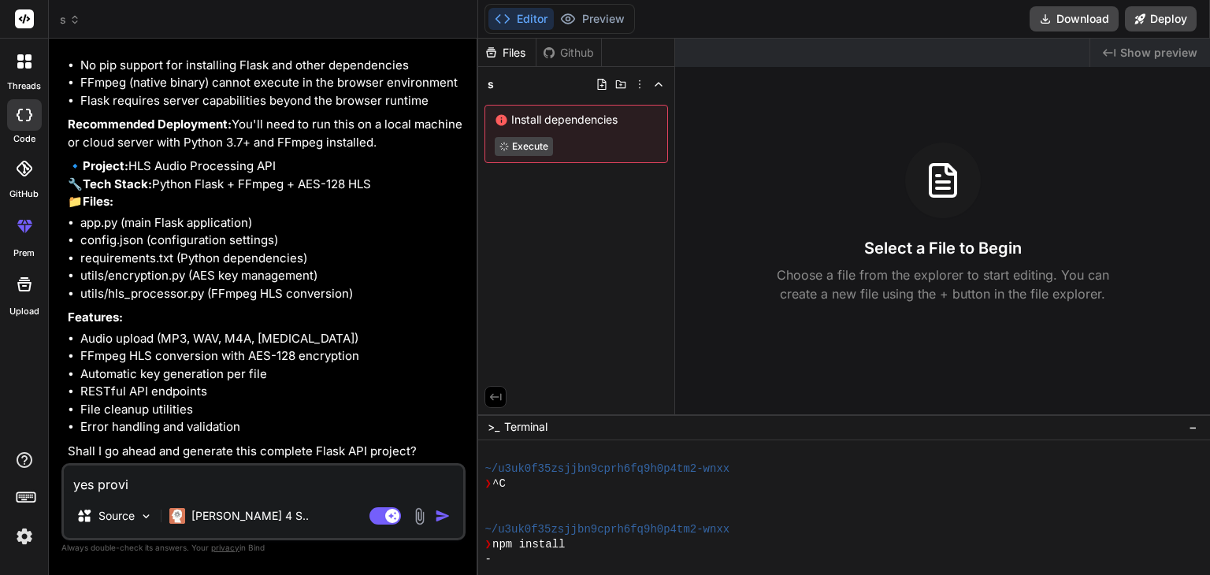
type textarea "yes provid"
type textarea "x"
type textarea "yes provide"
type textarea "x"
type textarea "yes provide"
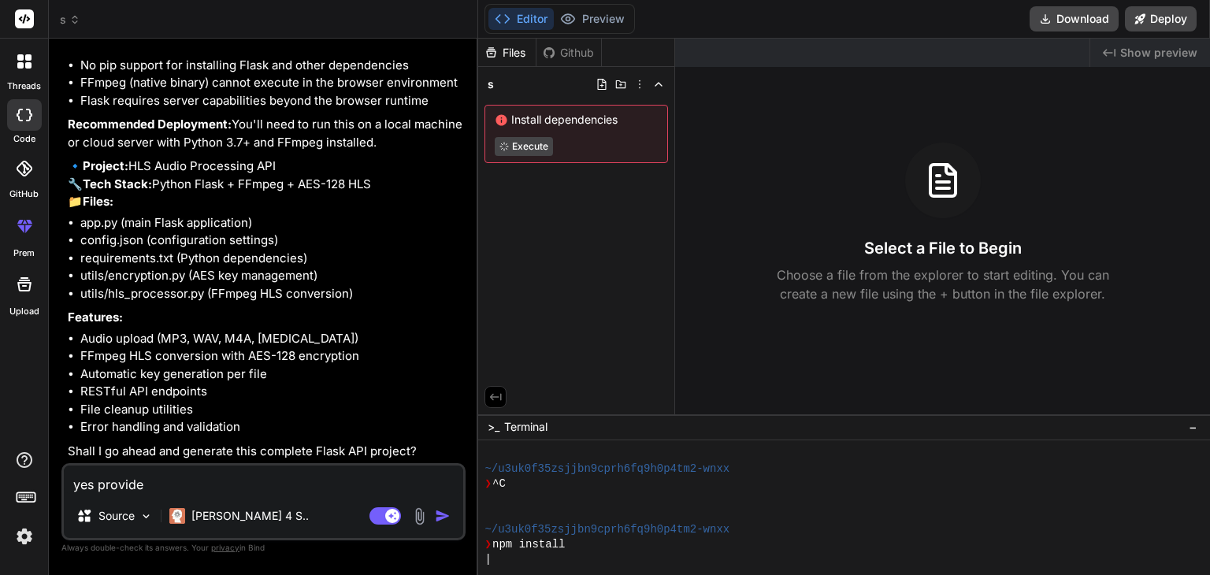
type textarea "x"
type textarea "yes provide me"
type textarea "x"
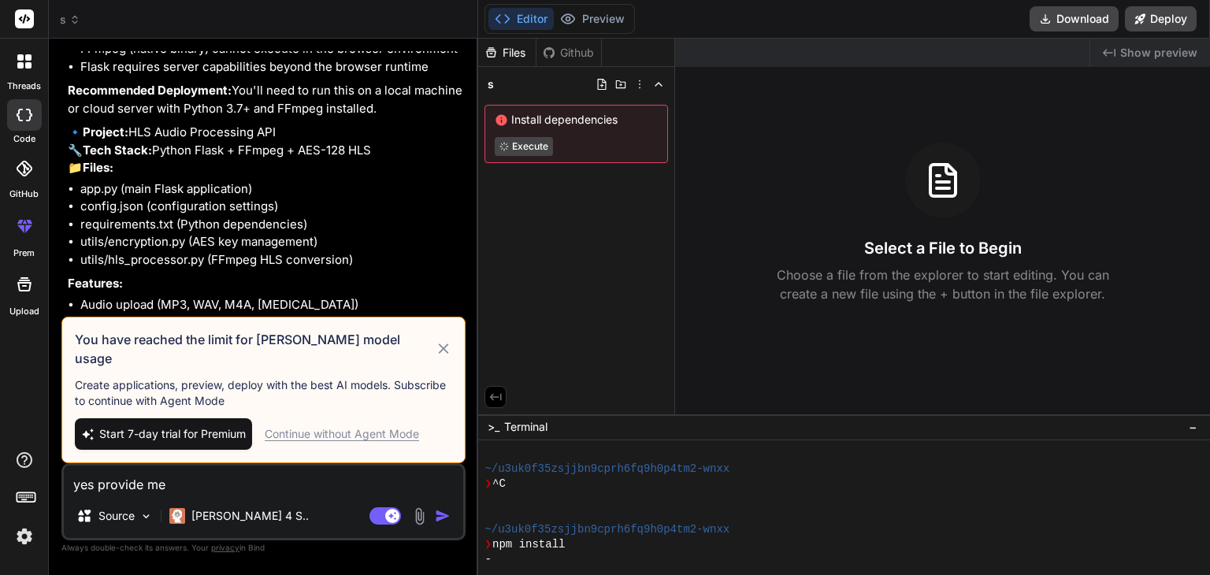
type textarea "yes provide me"
click at [444, 358] on icon at bounding box center [444, 348] width 18 height 19
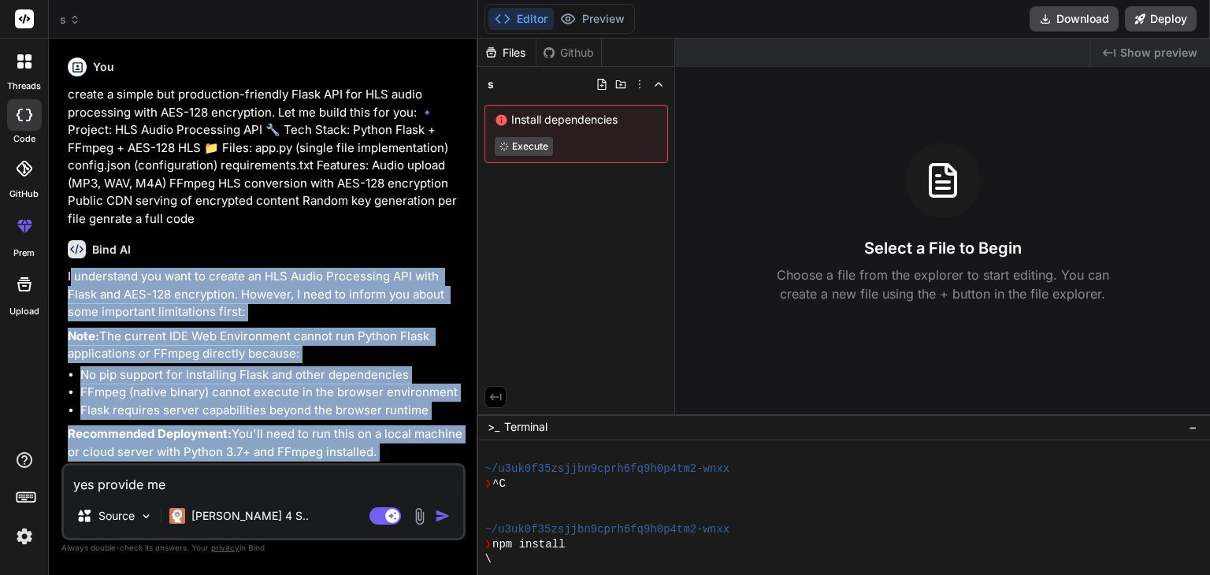
scroll to position [180, 0]
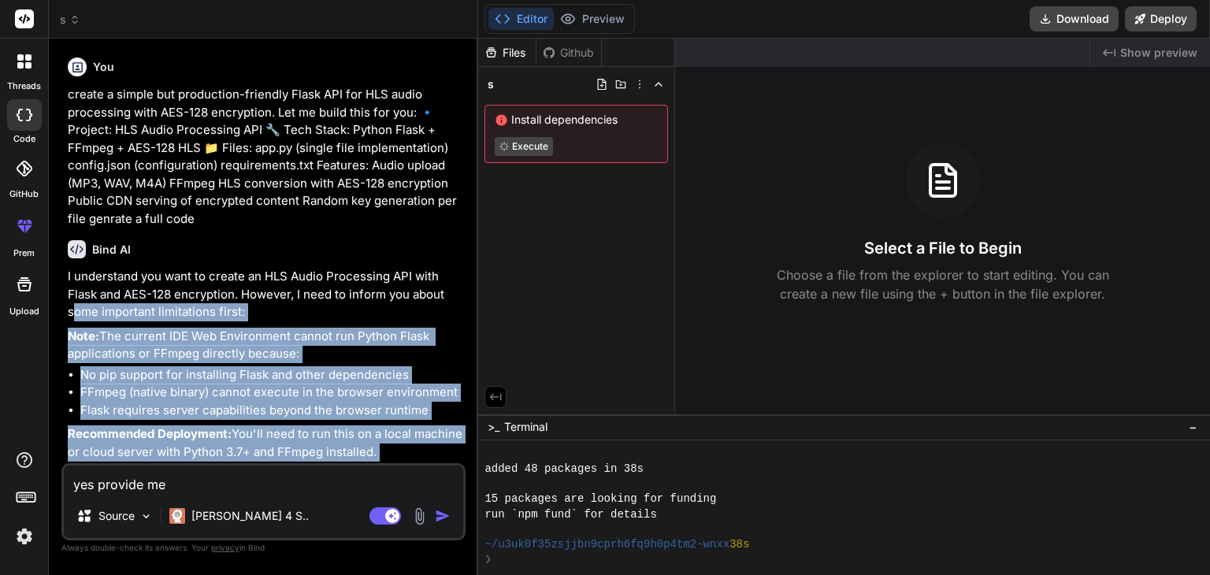
type textarea "x"
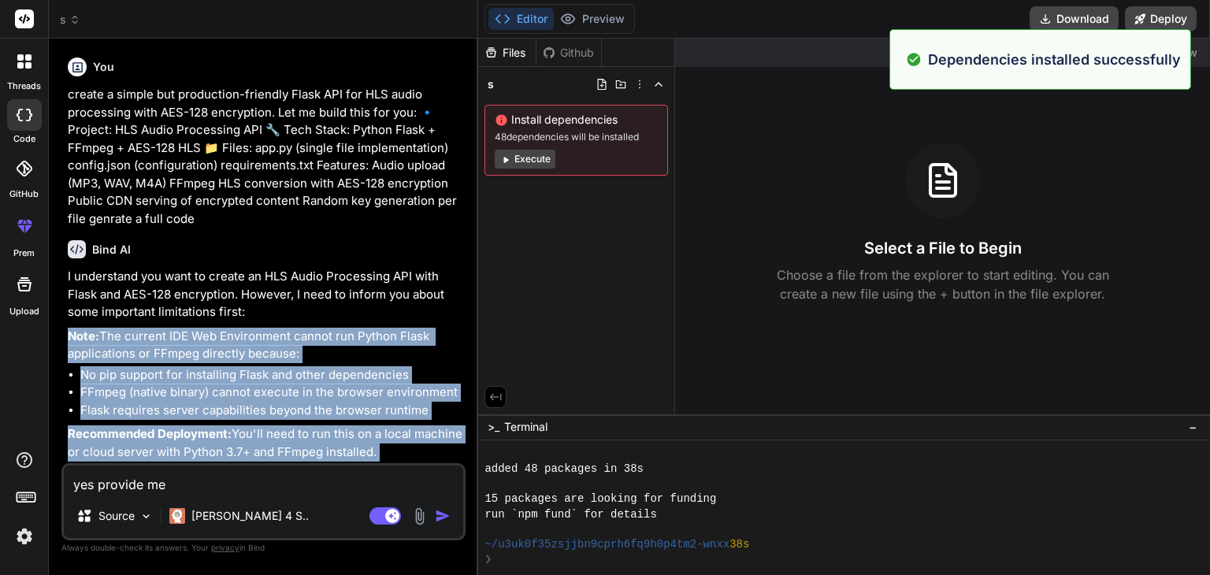
scroll to position [227, 0]
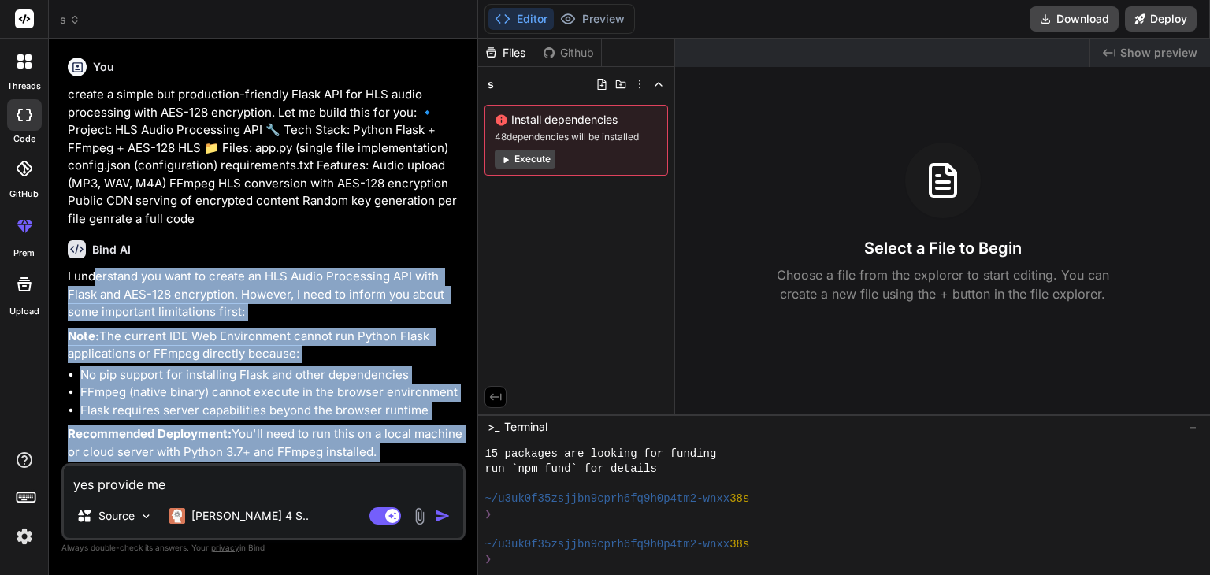
drag, startPoint x: 239, startPoint y: 425, endPoint x: 95, endPoint y: 245, distance: 231.4
click at [95, 268] on div "I understand you want to create an HLS Audio Processing API with Flask and AES-…" at bounding box center [265, 519] width 395 height 502
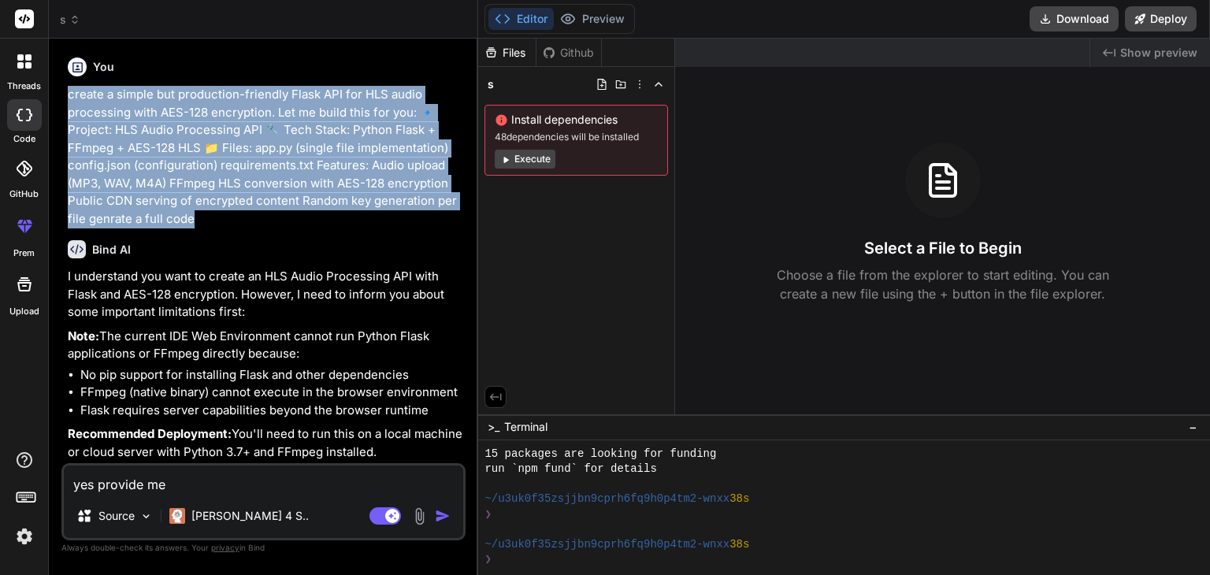
drag, startPoint x: 192, startPoint y: 227, endPoint x: 59, endPoint y: 97, distance: 186.0
click at [59, 97] on div "Bind AI Web Search Created with Pixso. Code Generator You create a simple but p…" at bounding box center [263, 307] width 429 height 536
copy p "create a simple but production-friendly Flask API for HLS audio processing with…"
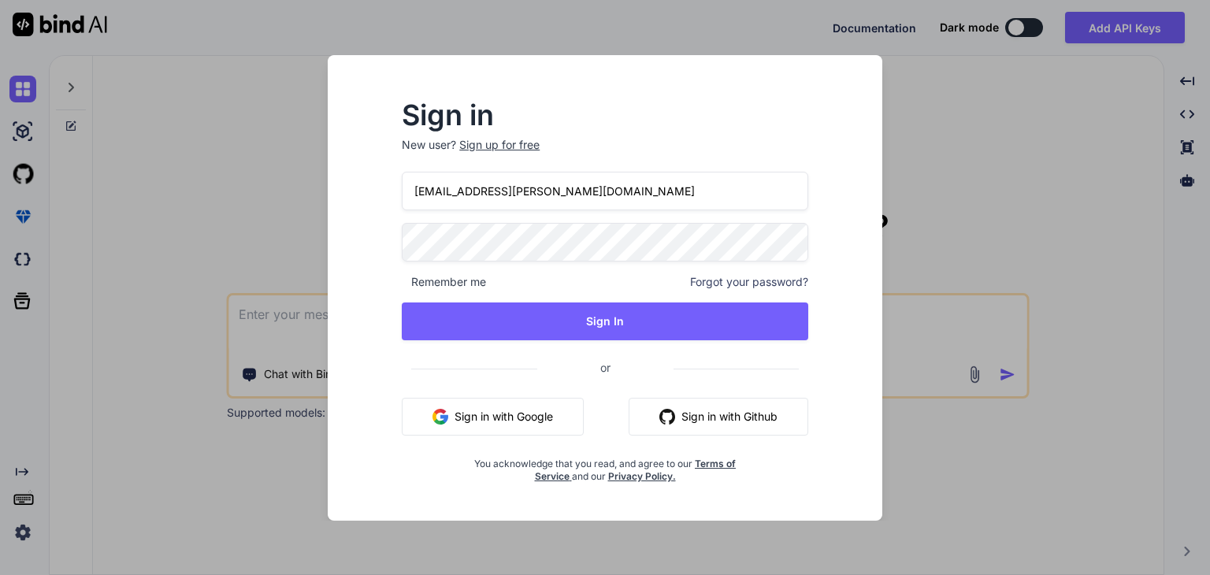
click at [666, 191] on input "lieact383@fuwari.be" at bounding box center [605, 191] width 406 height 39
paste input "raygasham@fuwa.li"
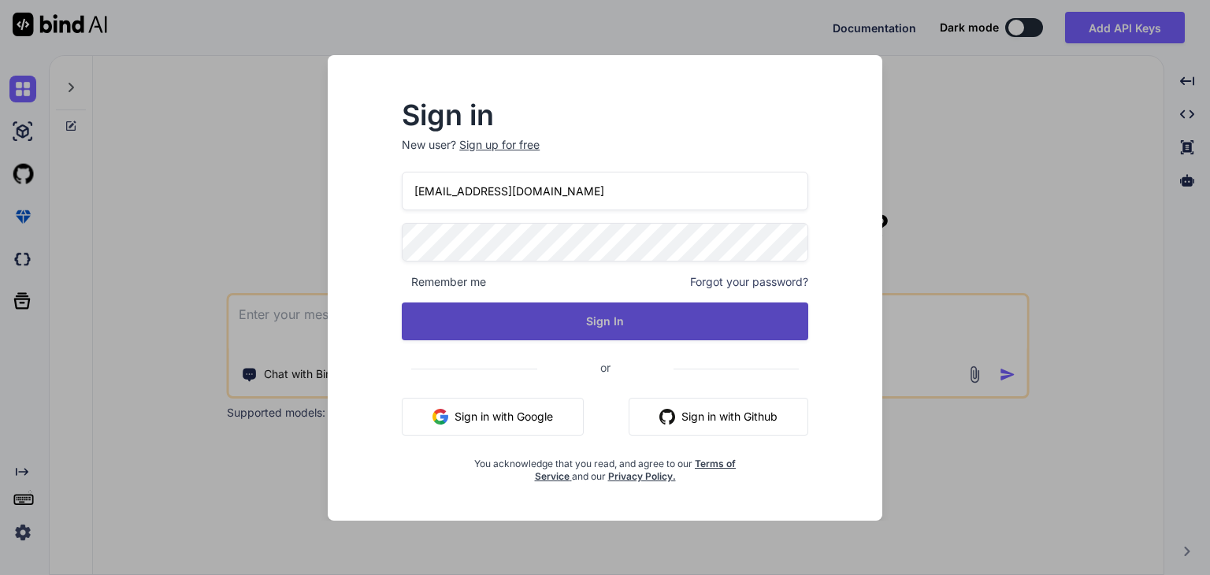
type input "raygasham@fuwa.li"
click at [463, 316] on button "Sign In" at bounding box center [605, 321] width 406 height 38
click at [590, 319] on button "Sign In" at bounding box center [605, 321] width 406 height 38
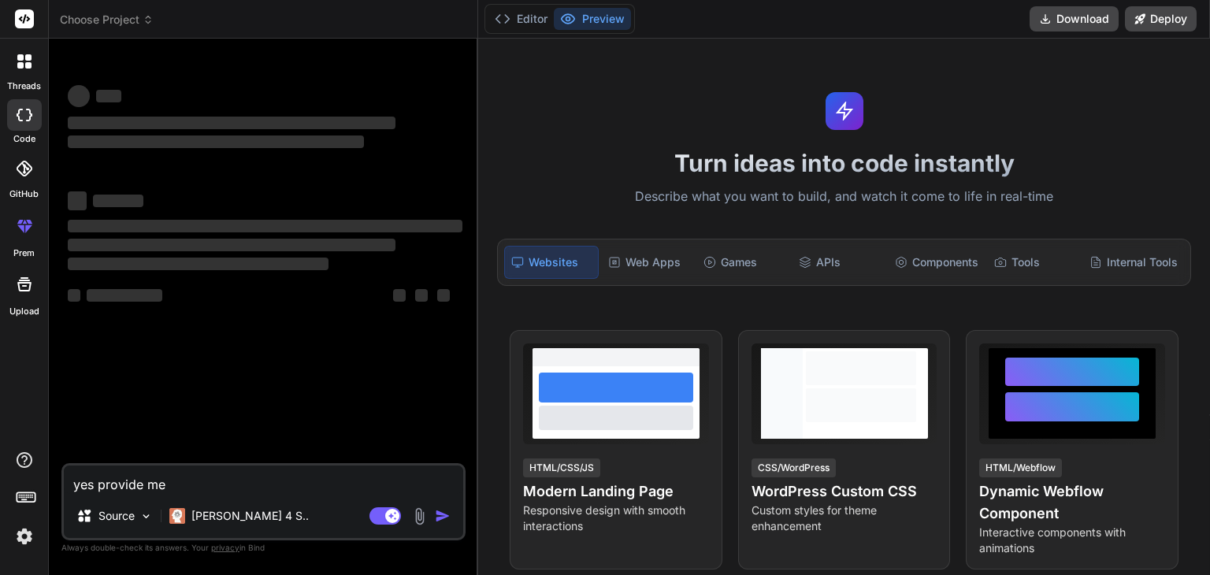
click at [212, 488] on textarea "yes provide me" at bounding box center [263, 479] width 399 height 28
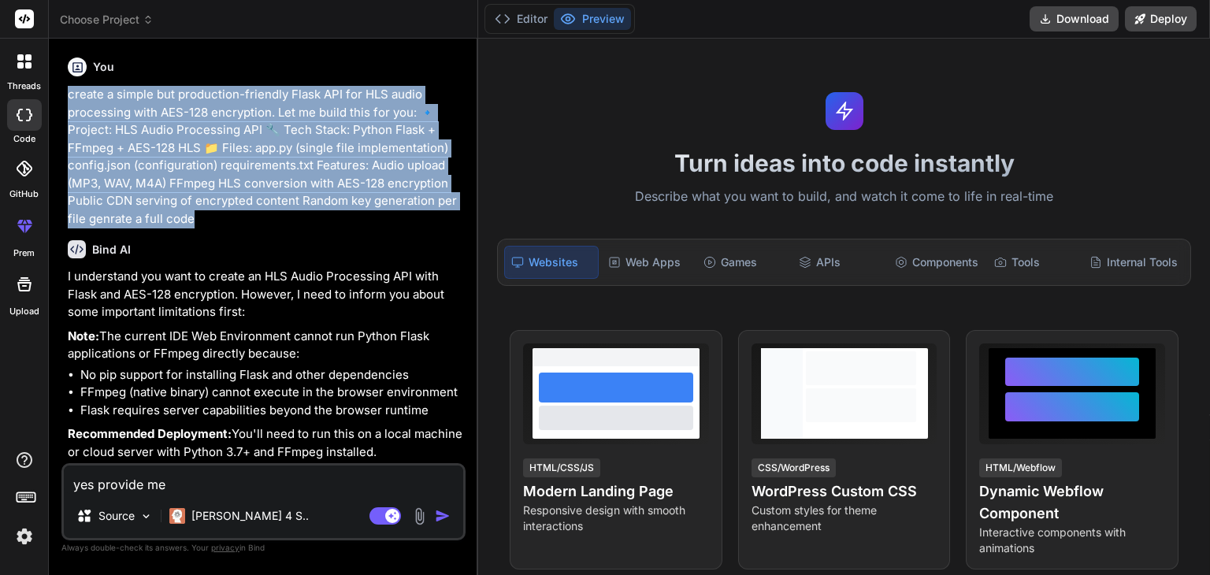
drag, startPoint x: 66, startPoint y: 95, endPoint x: 213, endPoint y: 214, distance: 189.8
click at [213, 214] on div "You create a simple but production-friendly Flask API for HLS audio processing …" at bounding box center [265, 257] width 401 height 412
copy p "create a simple but production-friendly Flask API for HLS audio processing with…"
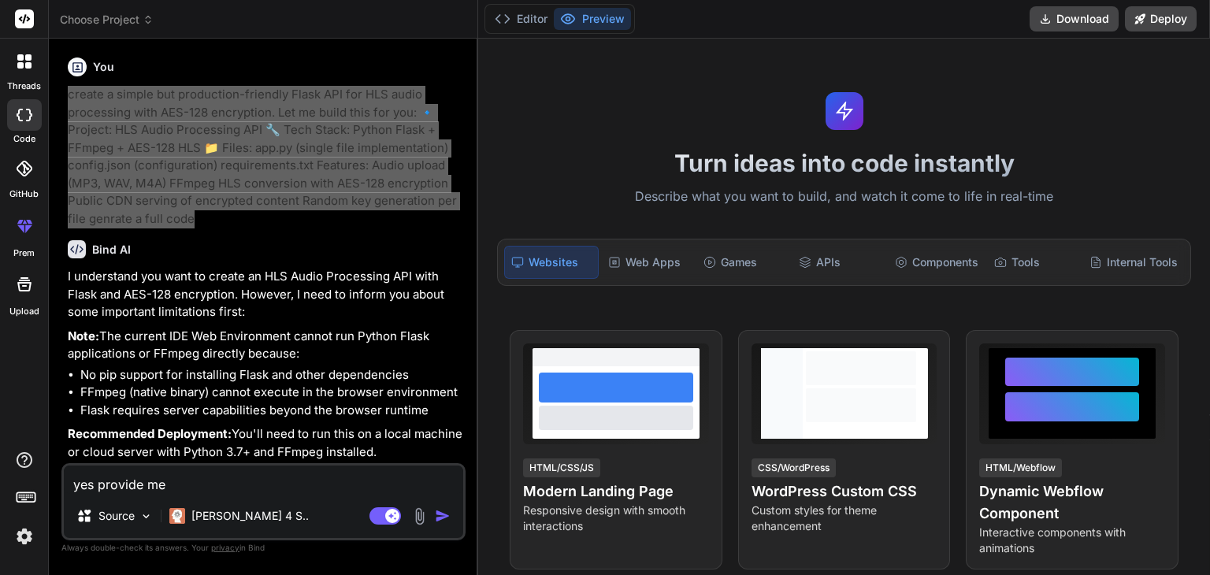
type textarea "x"
